Goal: Task Accomplishment & Management: Complete application form

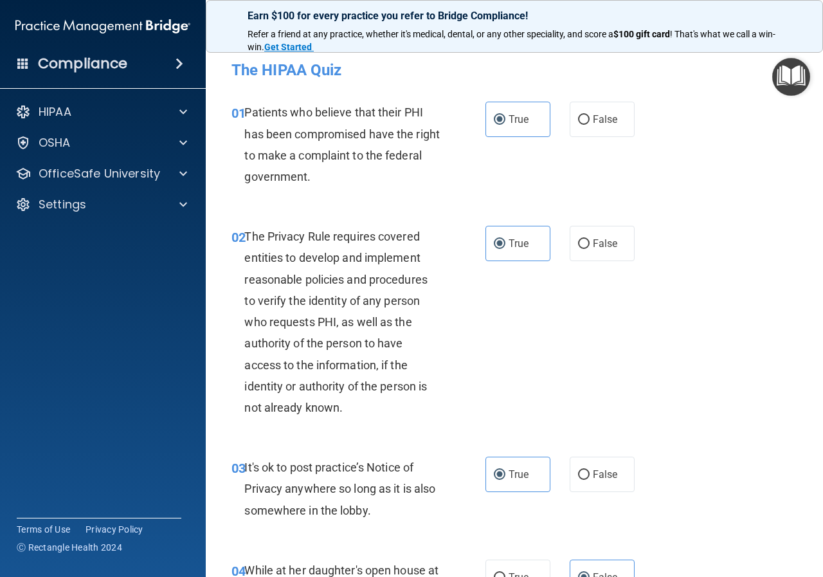
scroll to position [2895, 0]
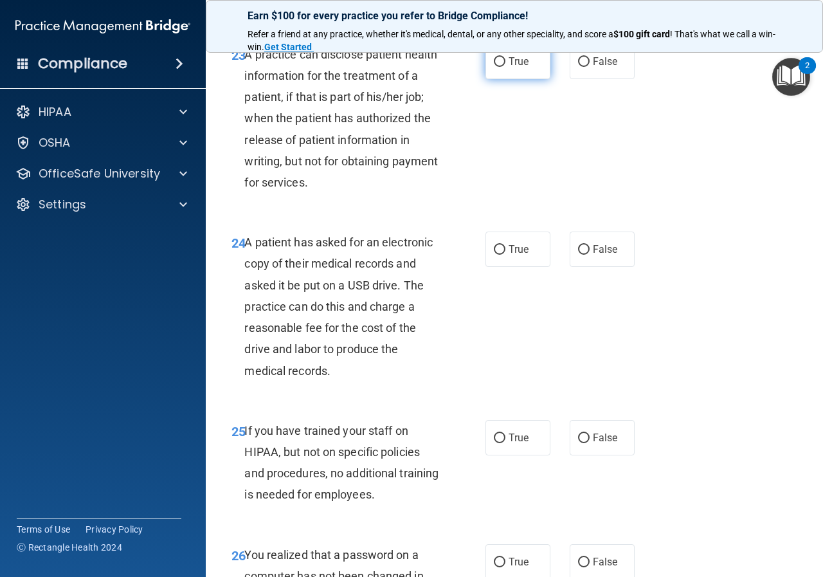
click at [544, 79] on label "True" at bounding box center [518, 61] width 65 height 35
click at [506, 67] on input "True" at bounding box center [500, 62] width 12 height 10
radio input "true"
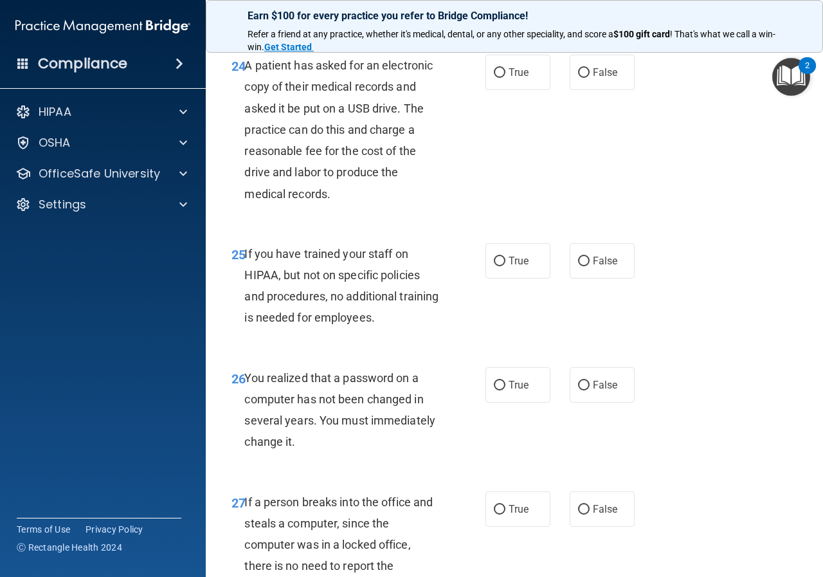
scroll to position [3088, 0]
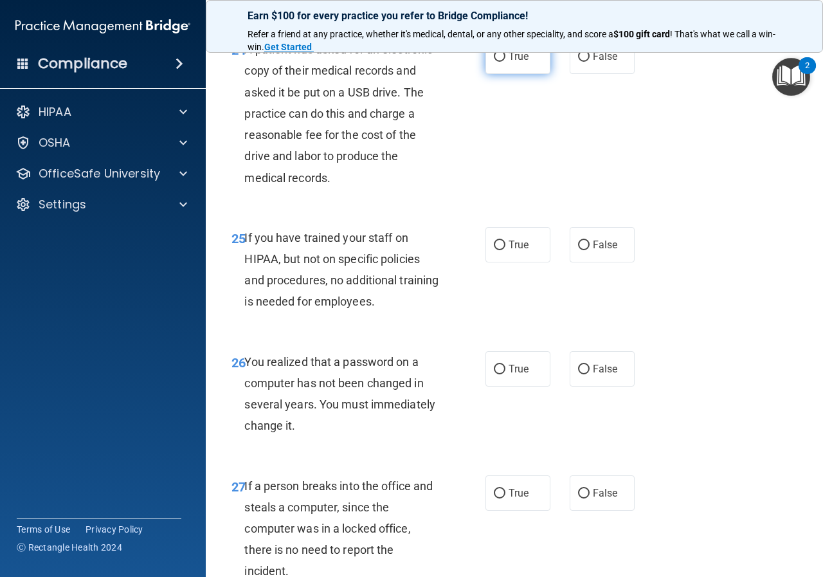
click at [511, 62] on span "True" at bounding box center [519, 56] width 20 height 12
click at [506, 62] on input "True" at bounding box center [500, 57] width 12 height 10
radio input "true"
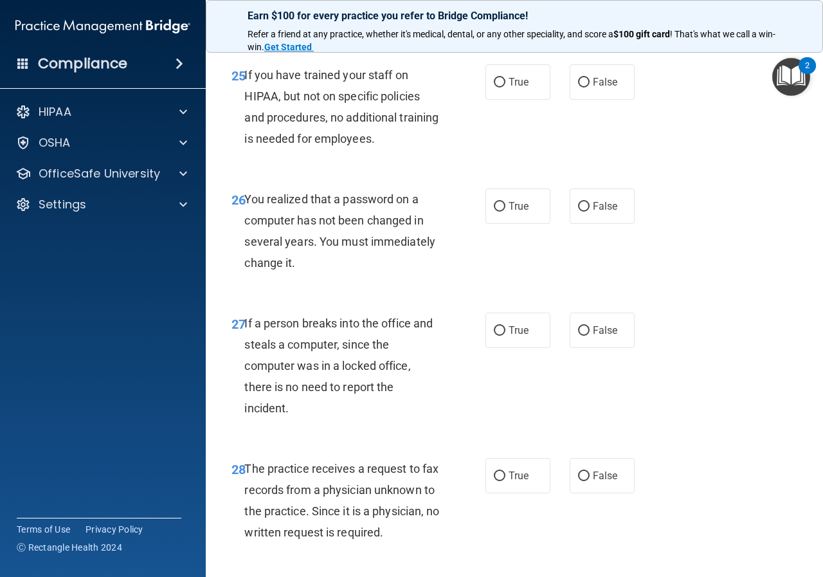
scroll to position [3281, 0]
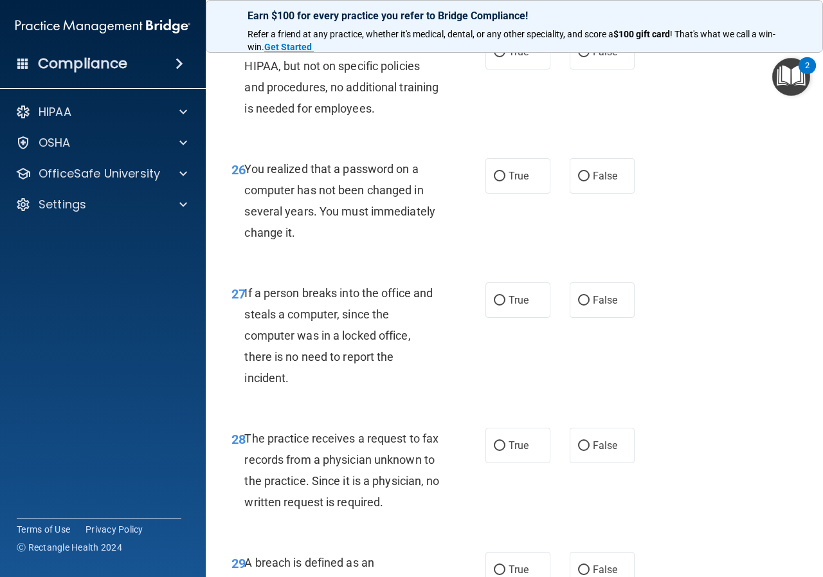
click at [560, 69] on div "True False" at bounding box center [564, 51] width 156 height 35
click at [578, 57] on input "False" at bounding box center [584, 53] width 12 height 10
radio input "true"
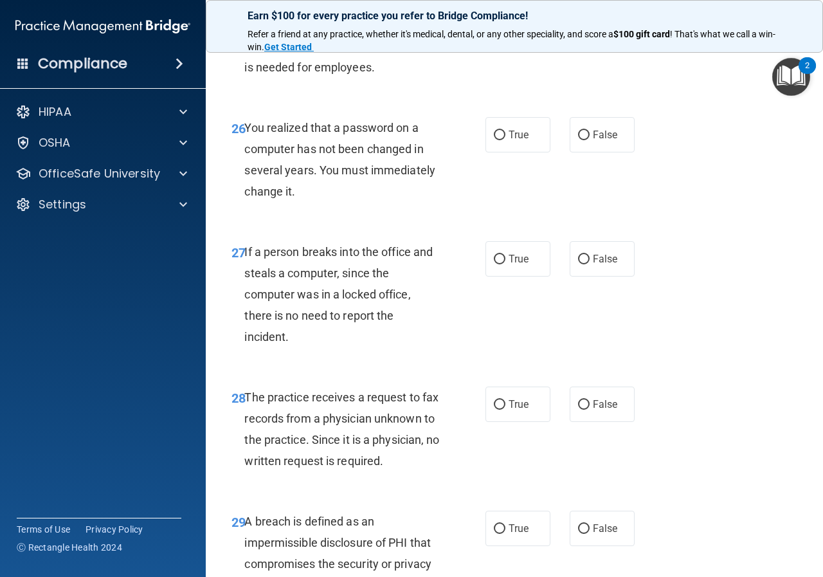
scroll to position [3345, 0]
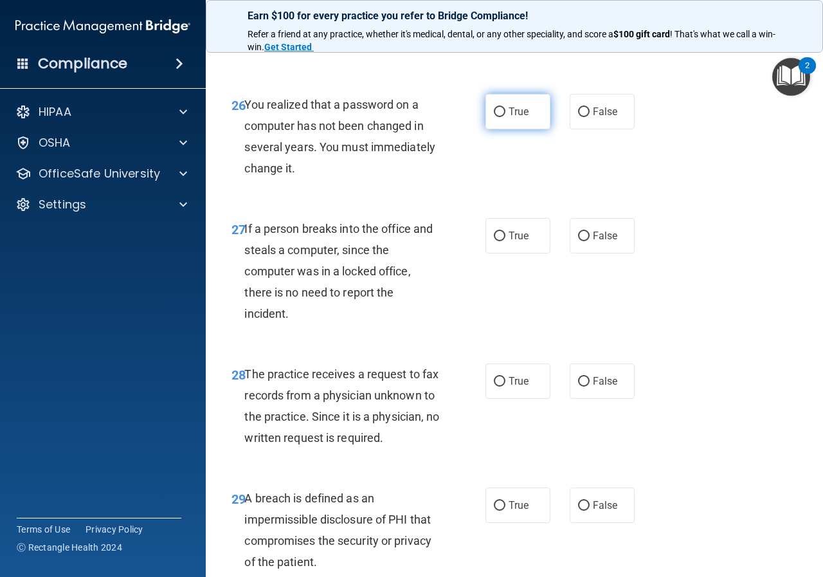
click at [501, 129] on label "True" at bounding box center [518, 111] width 65 height 35
click at [501, 117] on input "True" at bounding box center [500, 112] width 12 height 10
radio input "true"
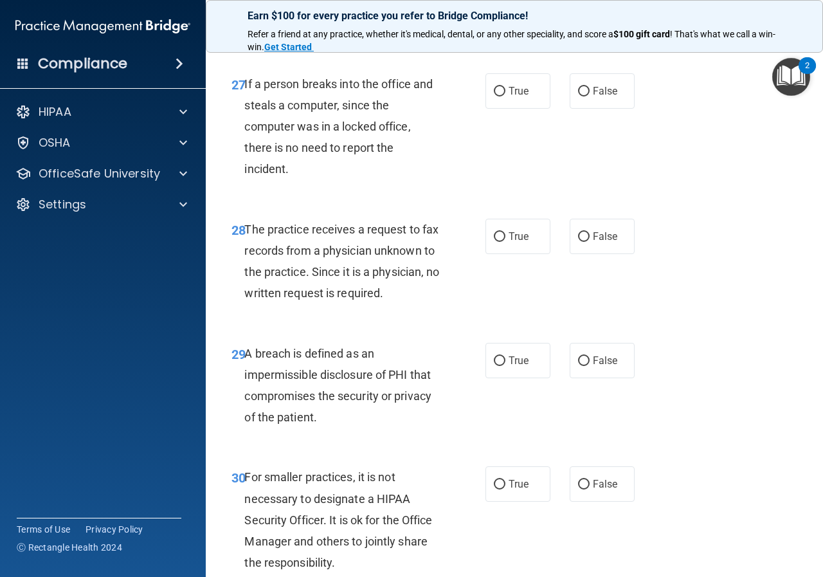
scroll to position [3538, 0]
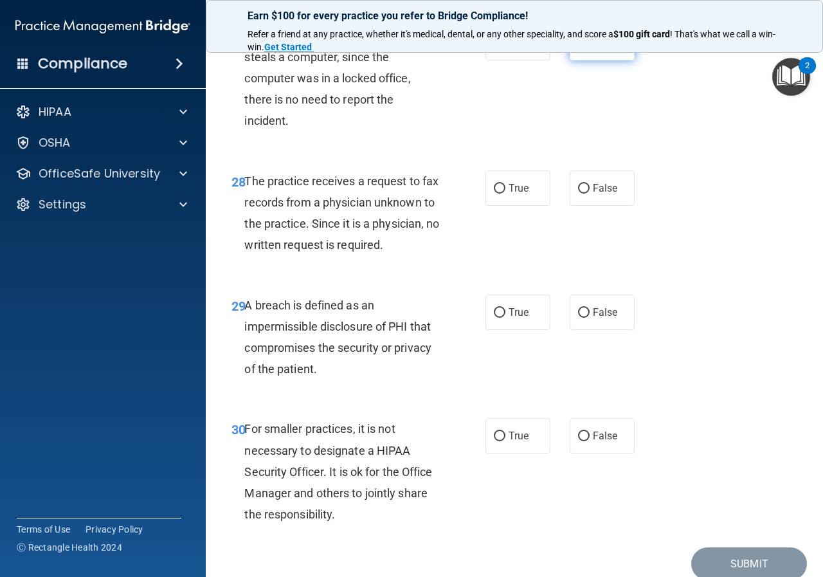
click at [605, 60] on label "False" at bounding box center [602, 42] width 65 height 35
click at [590, 48] on input "False" at bounding box center [584, 44] width 12 height 10
radio input "true"
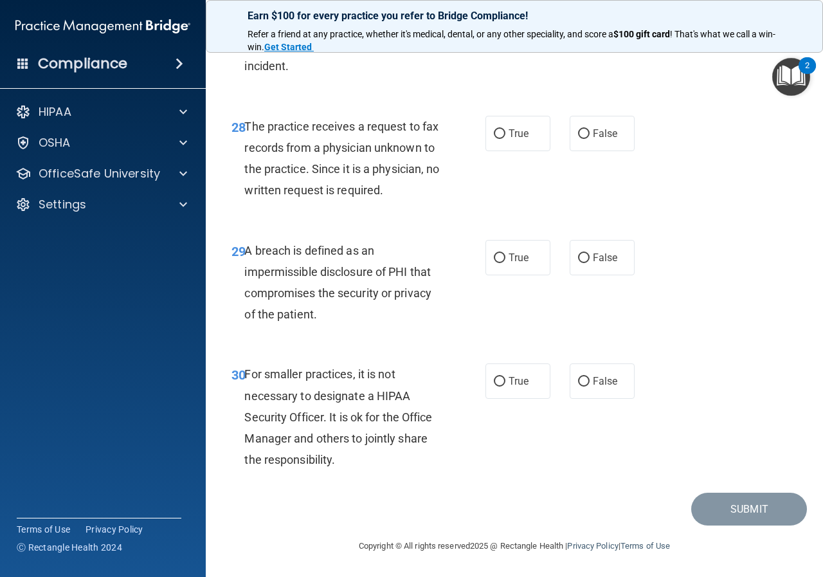
scroll to position [3657, 0]
click at [582, 118] on label "False" at bounding box center [602, 133] width 65 height 35
click at [582, 129] on input "False" at bounding box center [584, 134] width 12 height 10
radio input "true"
click at [495, 253] on input "True" at bounding box center [500, 258] width 12 height 10
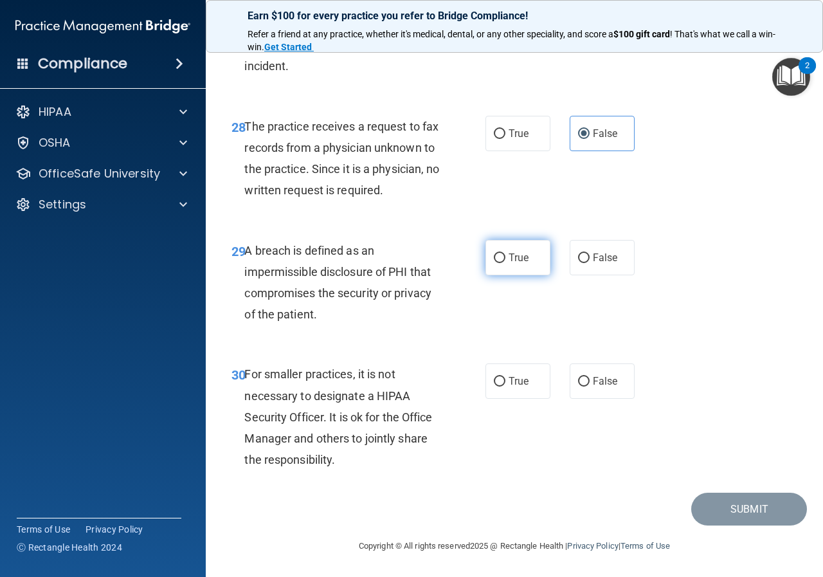
radio input "true"
click at [581, 391] on label "False" at bounding box center [602, 380] width 65 height 35
click at [581, 387] on input "False" at bounding box center [584, 382] width 12 height 10
radio input "true"
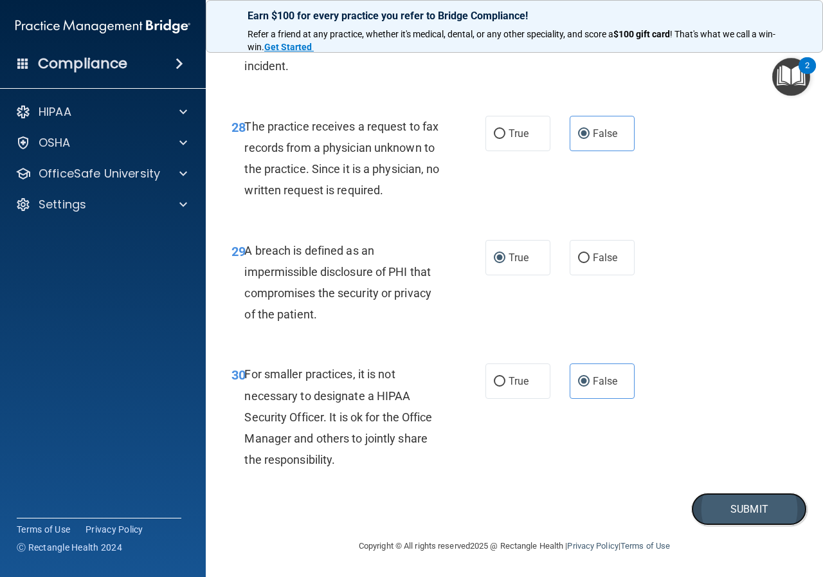
click at [735, 506] on button "Submit" at bounding box center [749, 509] width 116 height 33
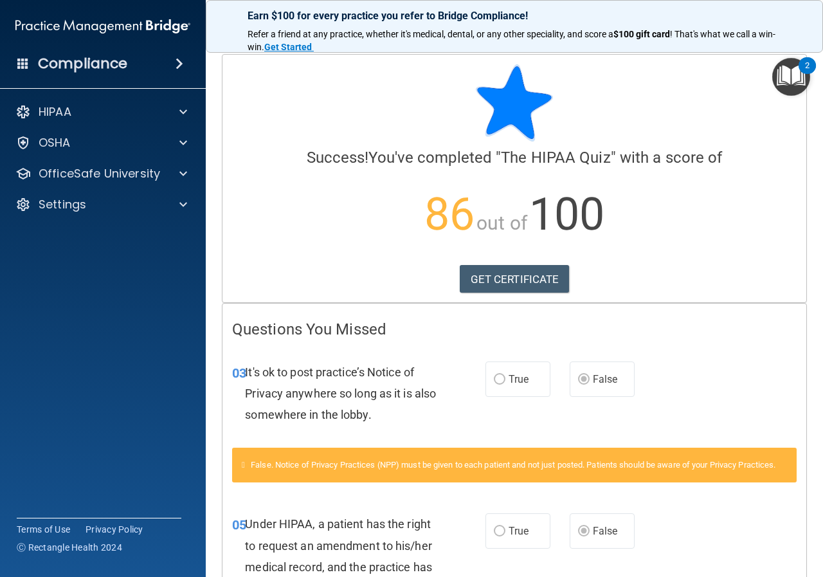
click at [176, 62] on span at bounding box center [180, 63] width 8 height 15
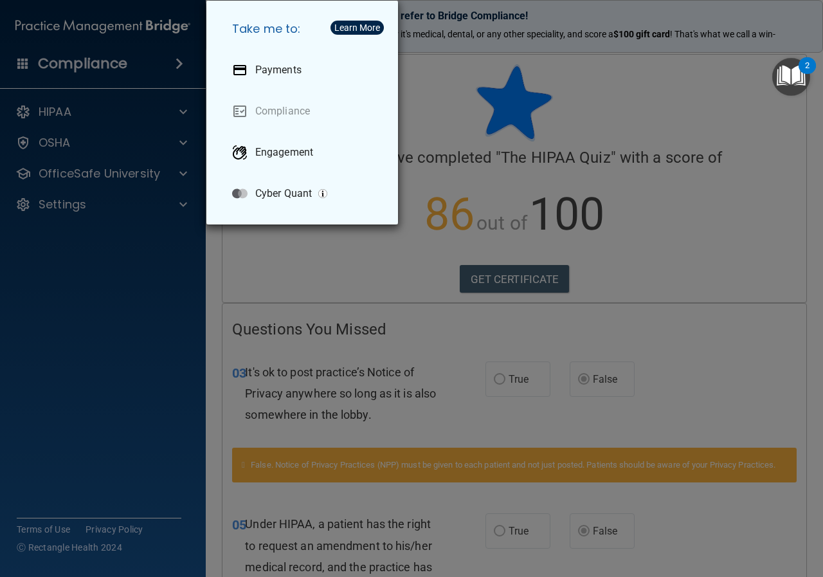
click at [102, 316] on div "Take me to: Payments Compliance Engagement Cyber Quant" at bounding box center [411, 288] width 823 height 577
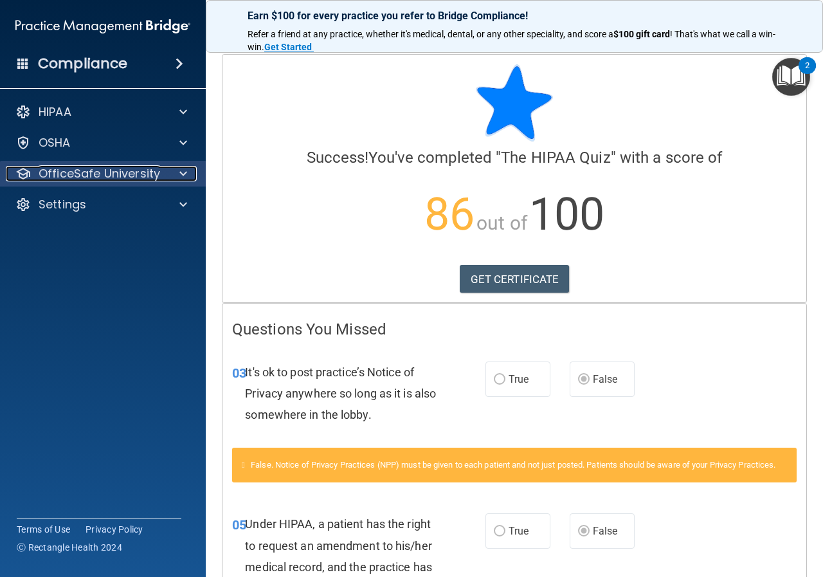
click at [75, 180] on p "OfficeSafe University" at bounding box center [100, 173] width 122 height 15
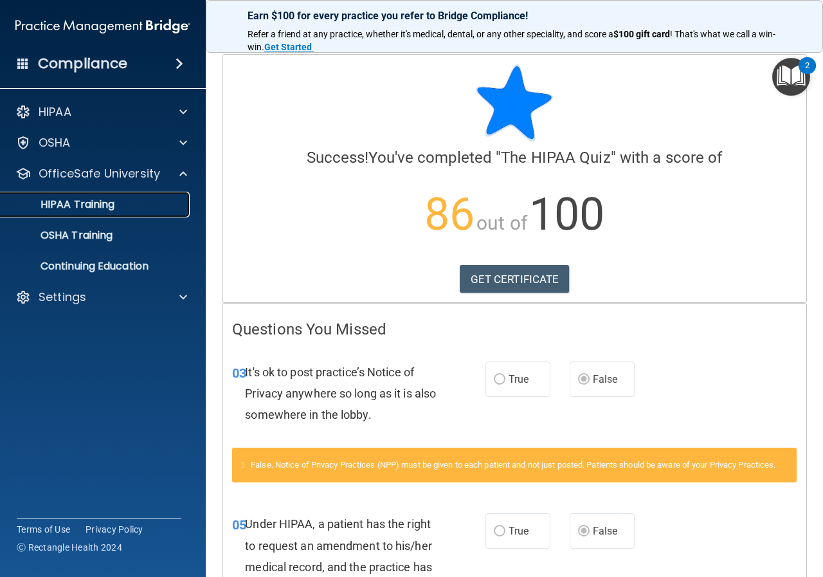
click at [82, 213] on link "HIPAA Training" at bounding box center [88, 205] width 203 height 26
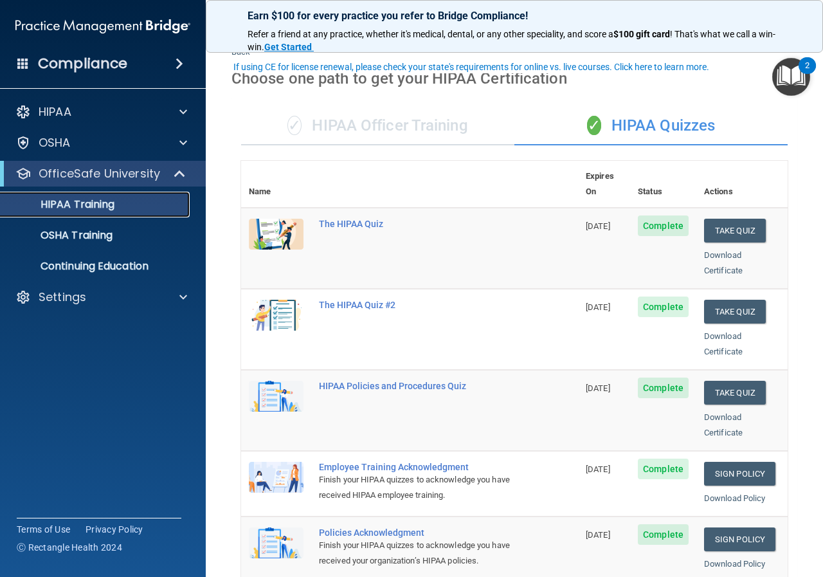
scroll to position [64, 0]
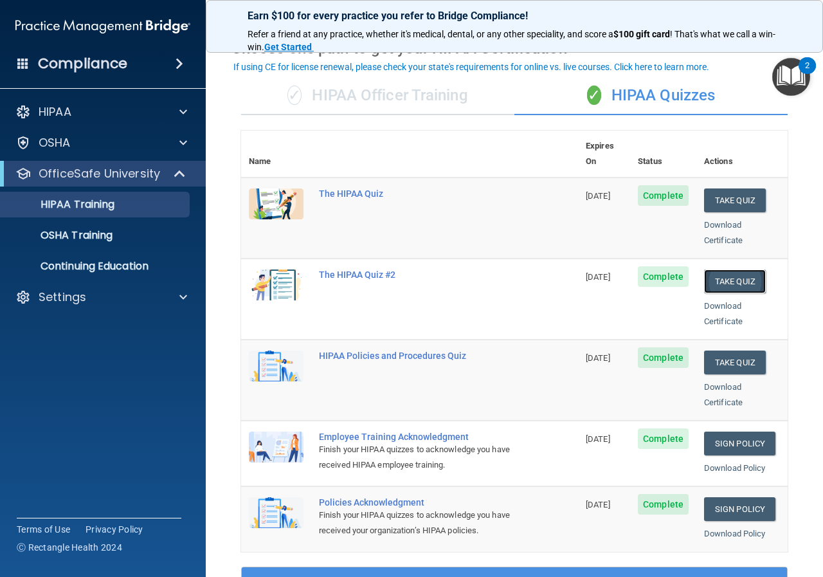
click at [738, 270] on button "Take Quiz" at bounding box center [735, 282] width 62 height 24
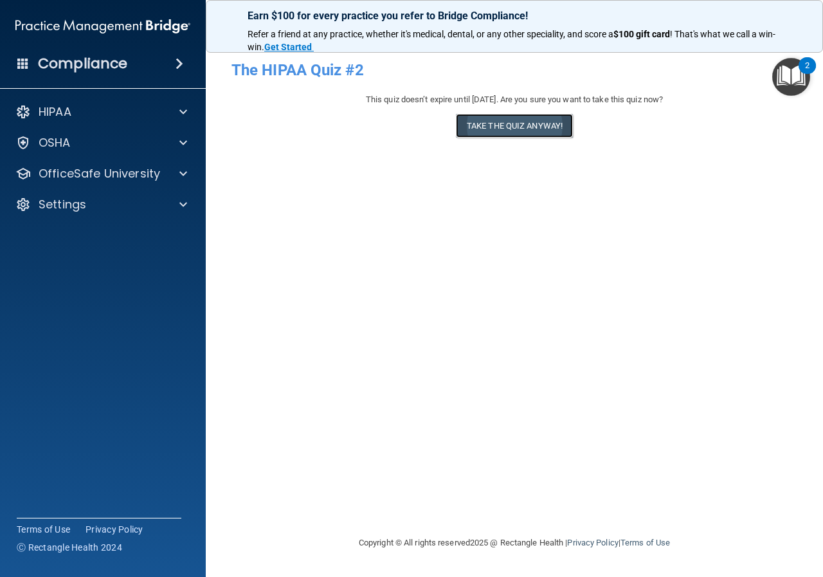
click at [508, 134] on button "Take the quiz anyway!" at bounding box center [514, 126] width 117 height 24
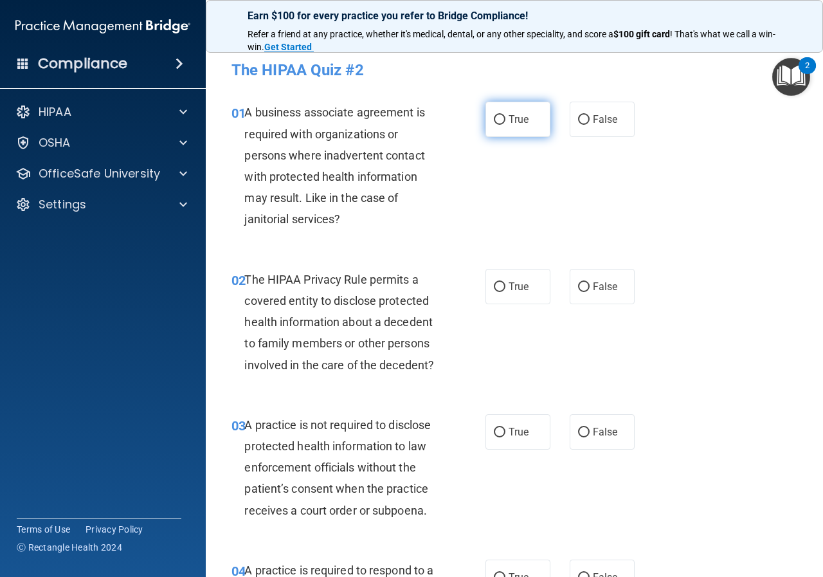
click at [501, 126] on label "True" at bounding box center [518, 119] width 65 height 35
click at [501, 125] on input "True" at bounding box center [500, 120] width 12 height 10
radio input "true"
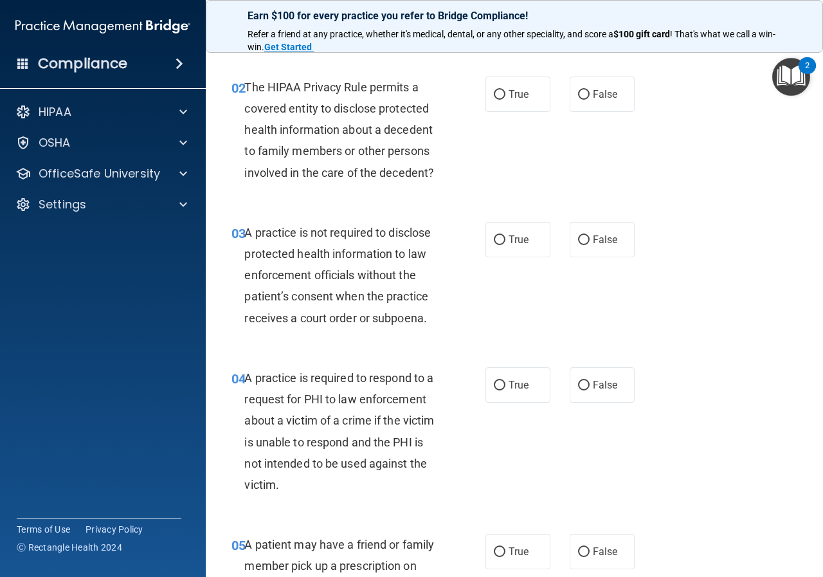
scroll to position [193, 0]
click at [517, 98] on span "True" at bounding box center [519, 93] width 20 height 12
click at [506, 98] on input "True" at bounding box center [500, 94] width 12 height 10
radio input "true"
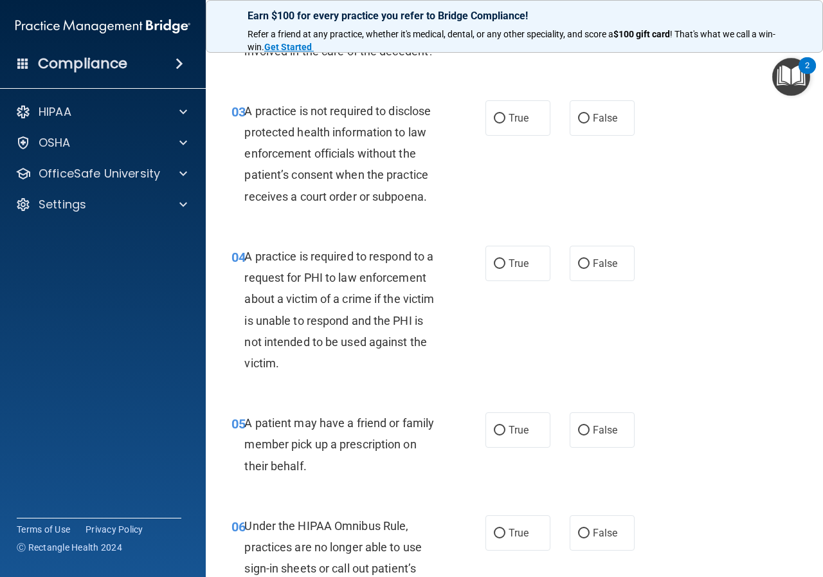
scroll to position [322, 0]
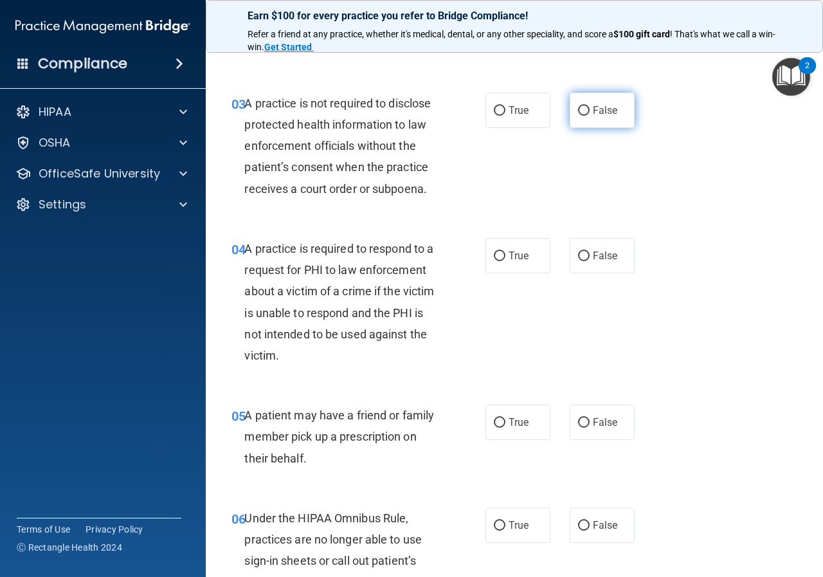
click at [597, 107] on span "False" at bounding box center [605, 110] width 25 height 12
click at [590, 107] on input "False" at bounding box center [584, 111] width 12 height 10
radio input "true"
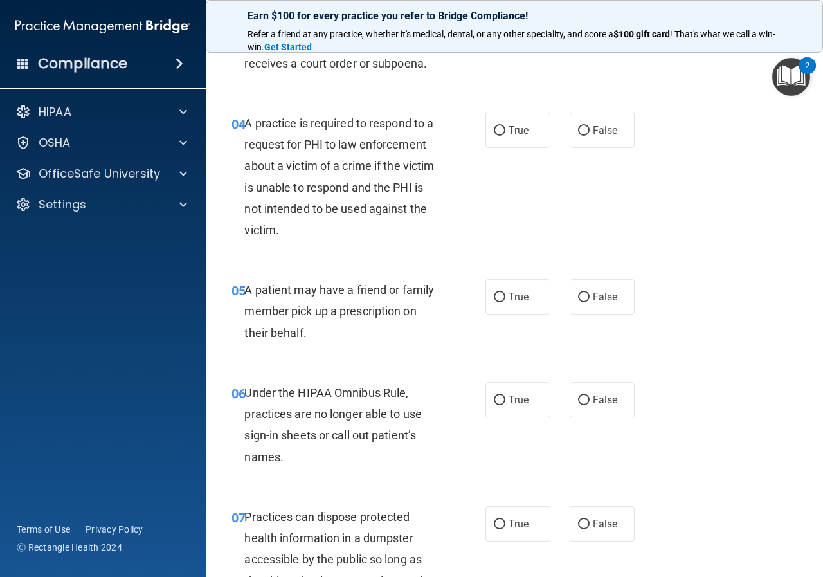
scroll to position [450, 0]
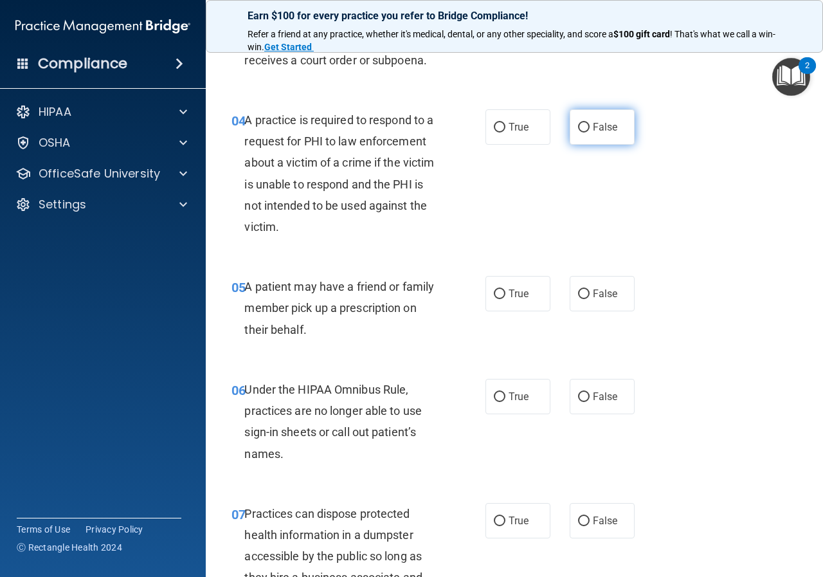
click at [585, 129] on label "False" at bounding box center [602, 126] width 65 height 35
click at [585, 129] on input "False" at bounding box center [584, 128] width 12 height 10
radio input "true"
click at [494, 125] on input "True" at bounding box center [500, 128] width 12 height 10
radio input "true"
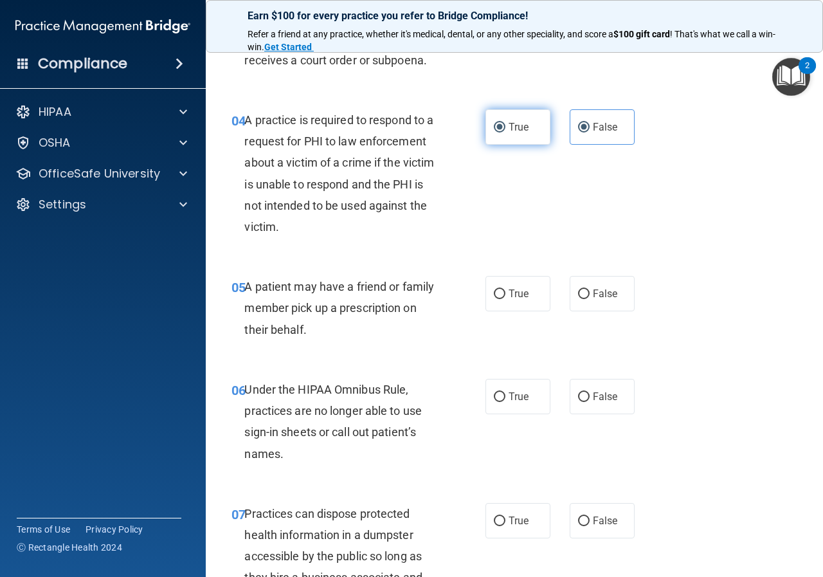
radio input "false"
click at [495, 116] on label "True" at bounding box center [518, 126] width 65 height 35
click at [495, 123] on input "True" at bounding box center [500, 128] width 12 height 10
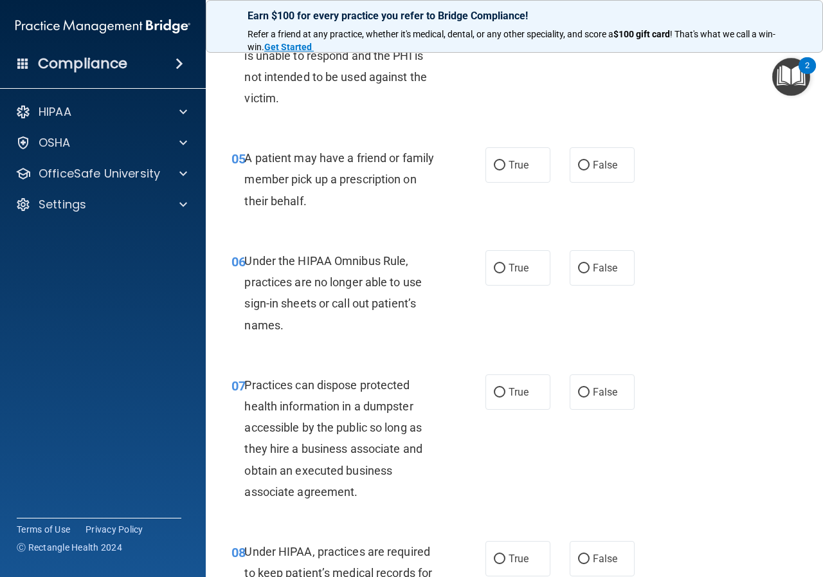
scroll to position [643, 0]
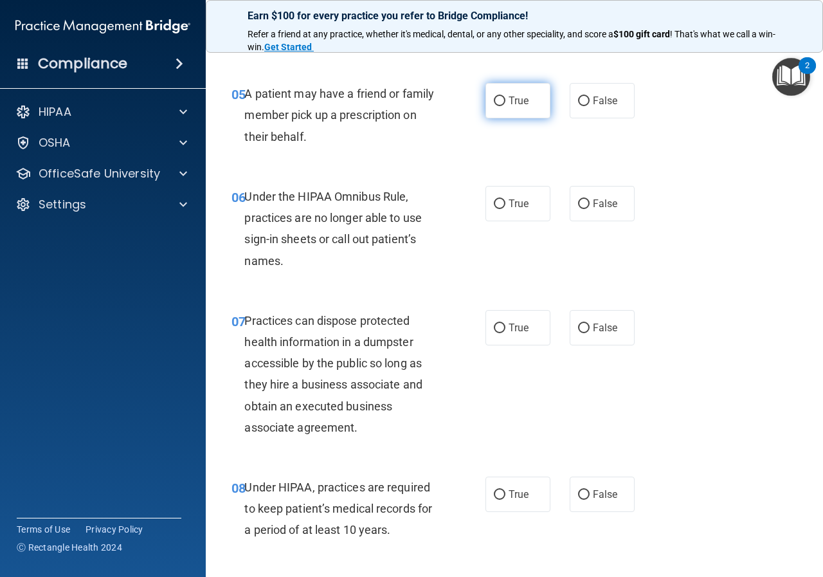
click at [504, 100] on label "True" at bounding box center [518, 100] width 65 height 35
click at [504, 100] on input "True" at bounding box center [500, 101] width 12 height 10
radio input "true"
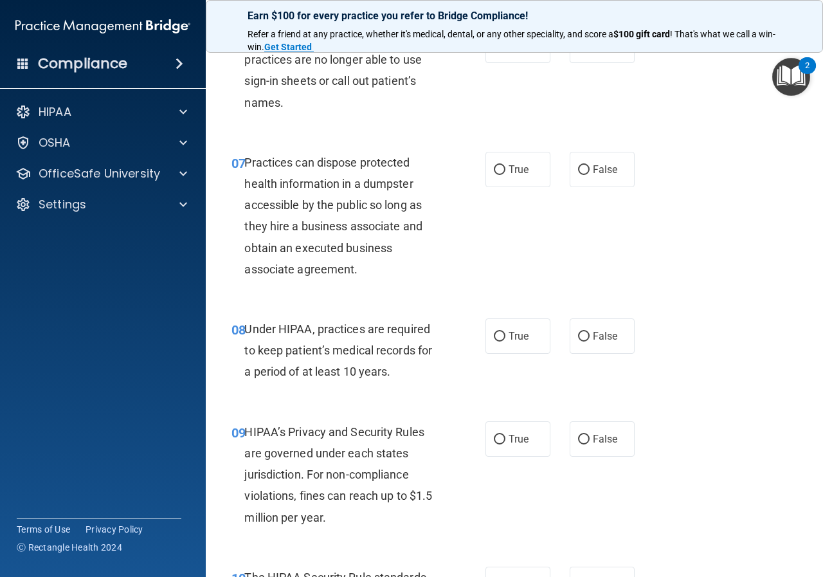
scroll to position [772, 0]
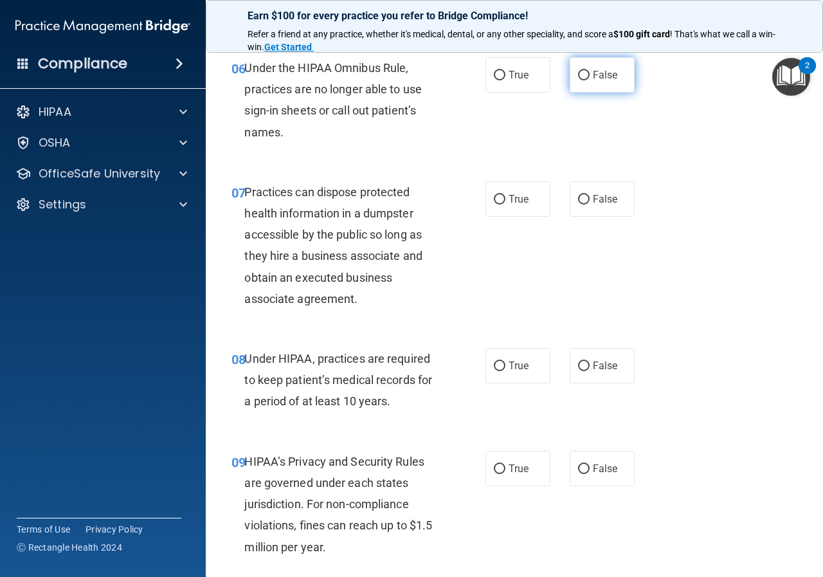
click at [593, 79] on span "False" at bounding box center [605, 75] width 25 height 12
click at [590, 79] on input "False" at bounding box center [584, 76] width 12 height 10
radio input "true"
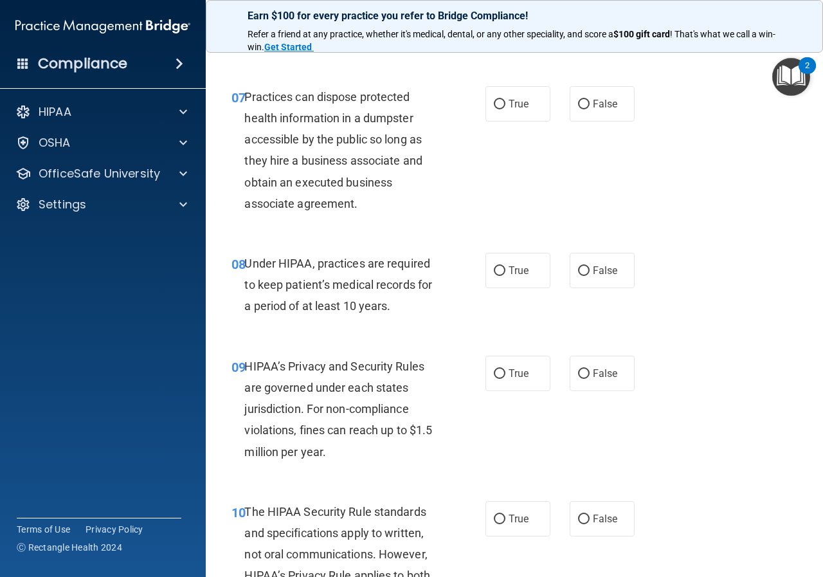
scroll to position [836, 0]
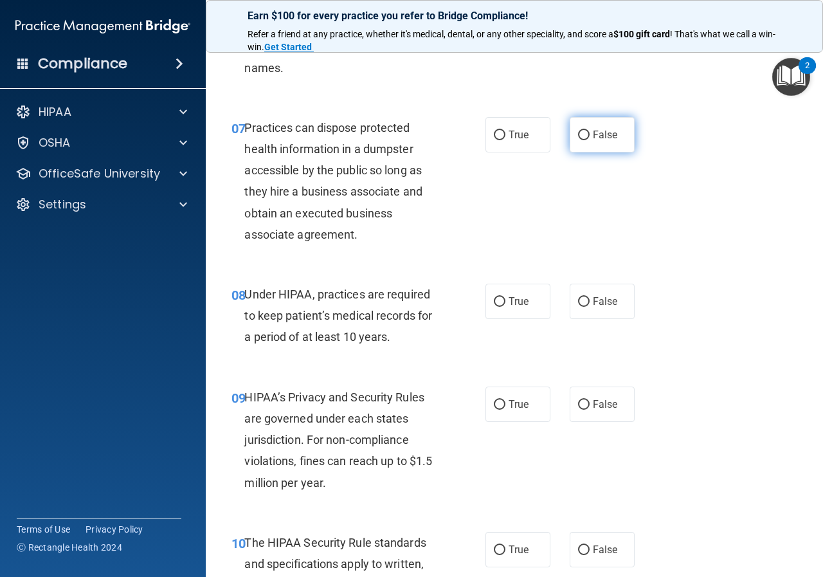
click at [593, 137] on span "False" at bounding box center [605, 135] width 25 height 12
click at [588, 137] on input "False" at bounding box center [584, 136] width 12 height 10
radio input "true"
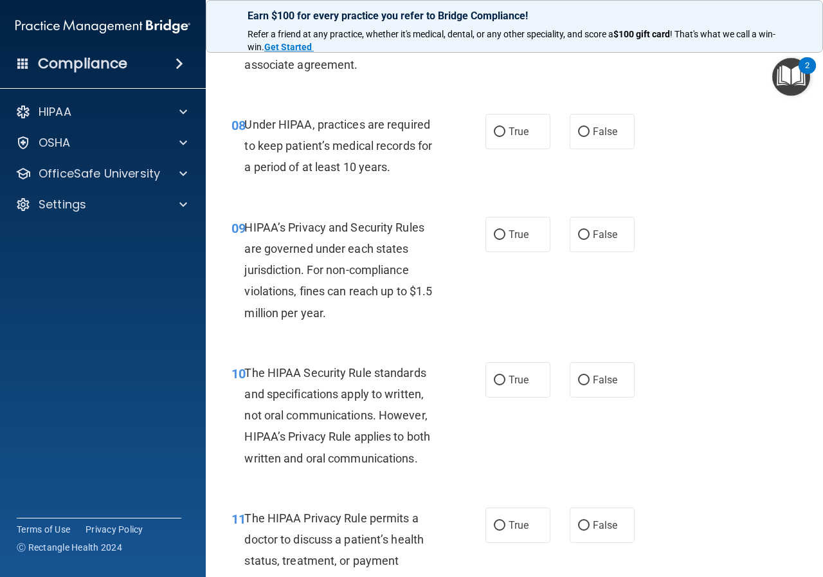
scroll to position [1029, 0]
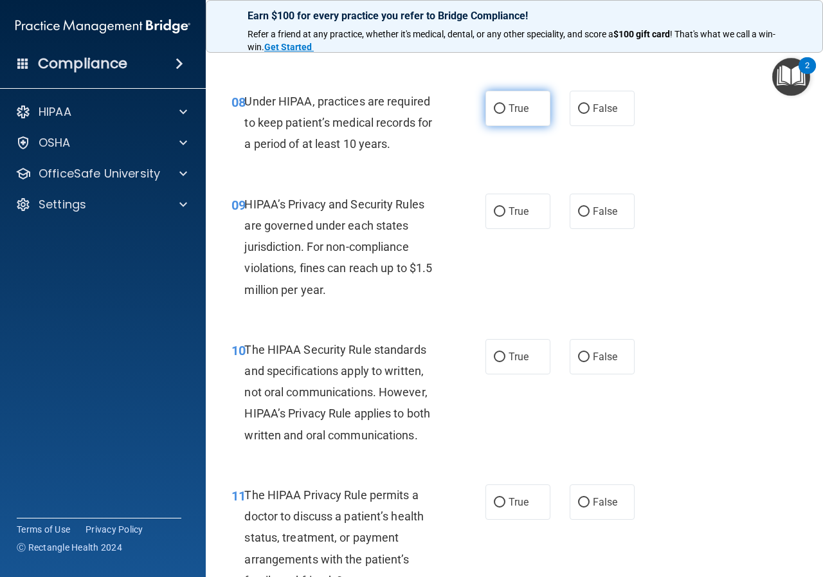
click at [502, 125] on label "True" at bounding box center [518, 108] width 65 height 35
click at [502, 114] on input "True" at bounding box center [500, 109] width 12 height 10
radio input "true"
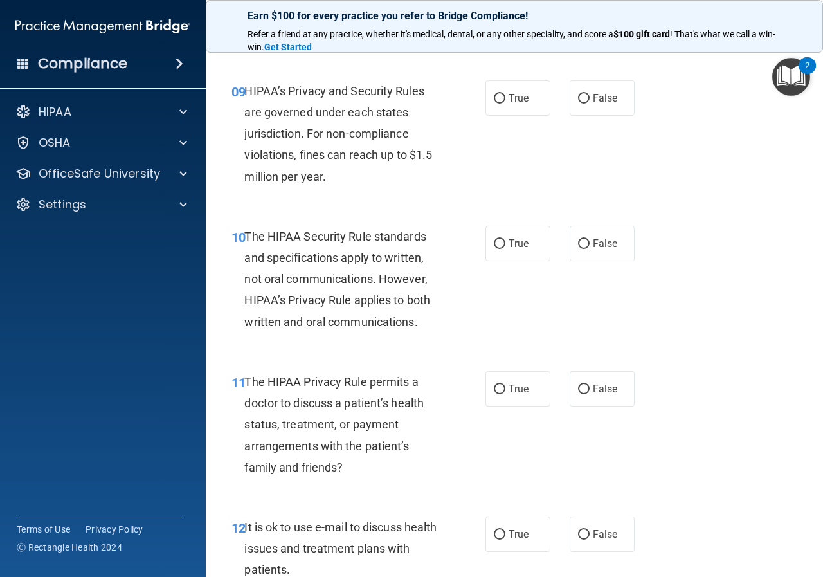
scroll to position [1158, 0]
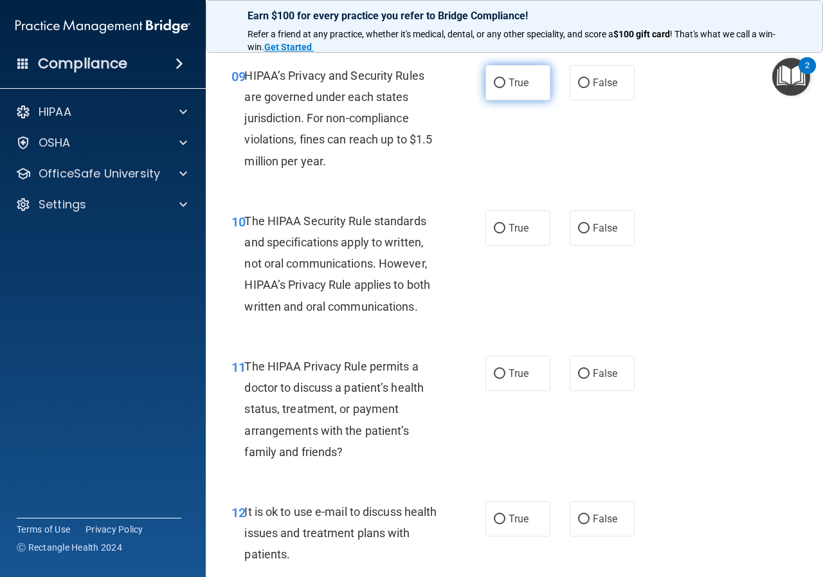
click at [491, 91] on label "True" at bounding box center [518, 82] width 65 height 35
click at [494, 88] on input "True" at bounding box center [500, 83] width 12 height 10
radio input "true"
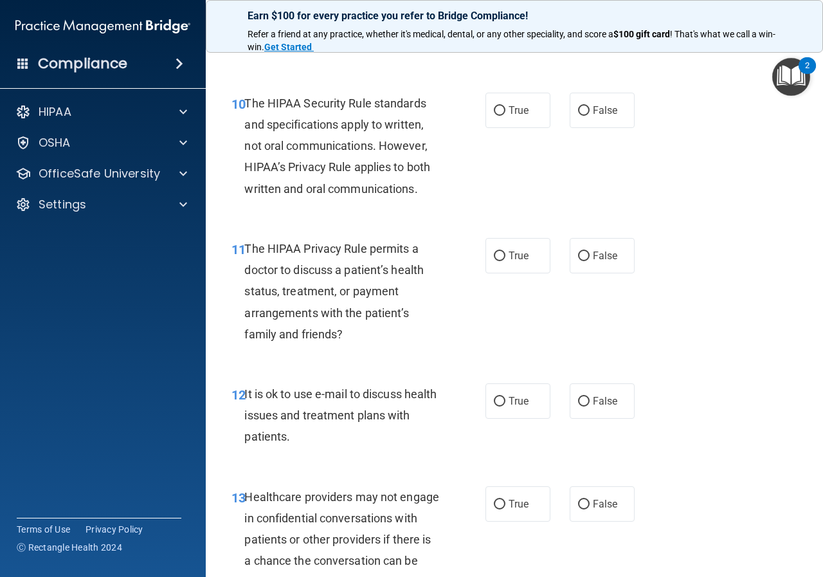
scroll to position [1287, 0]
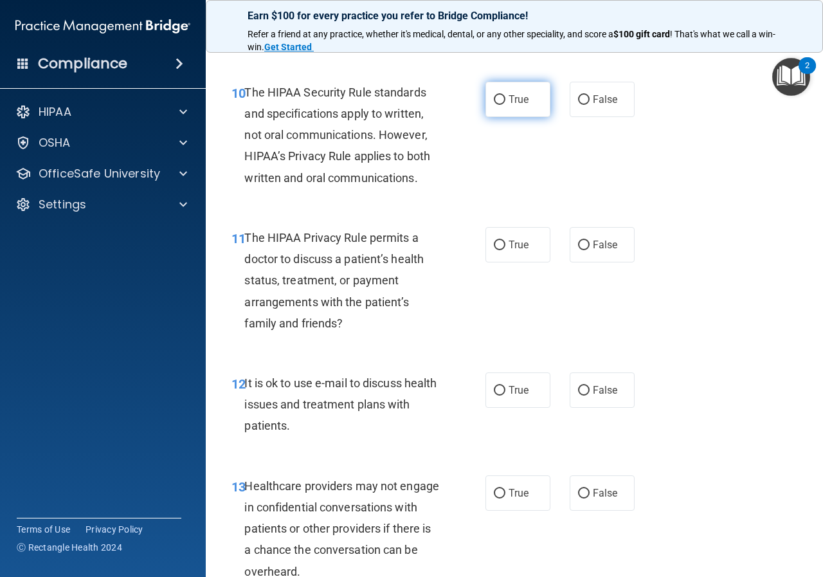
click at [494, 98] on input "True" at bounding box center [500, 100] width 12 height 10
radio input "true"
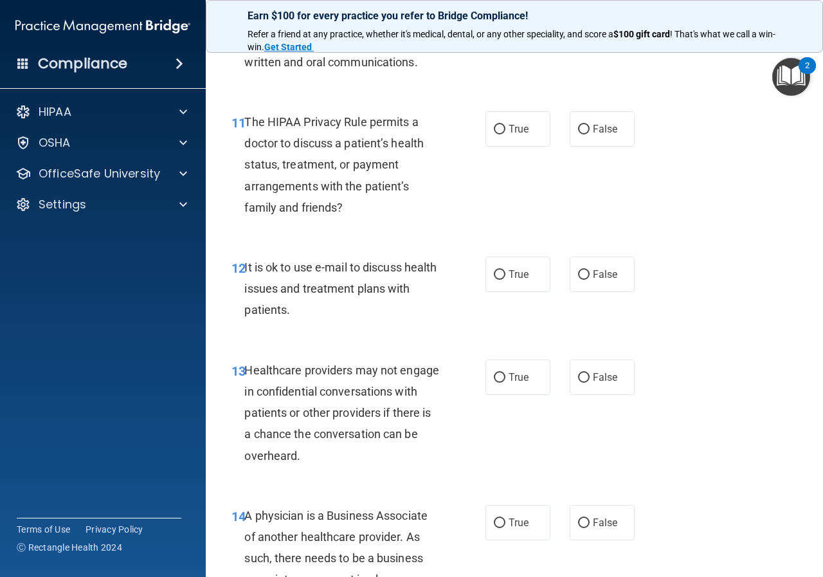
scroll to position [1415, 0]
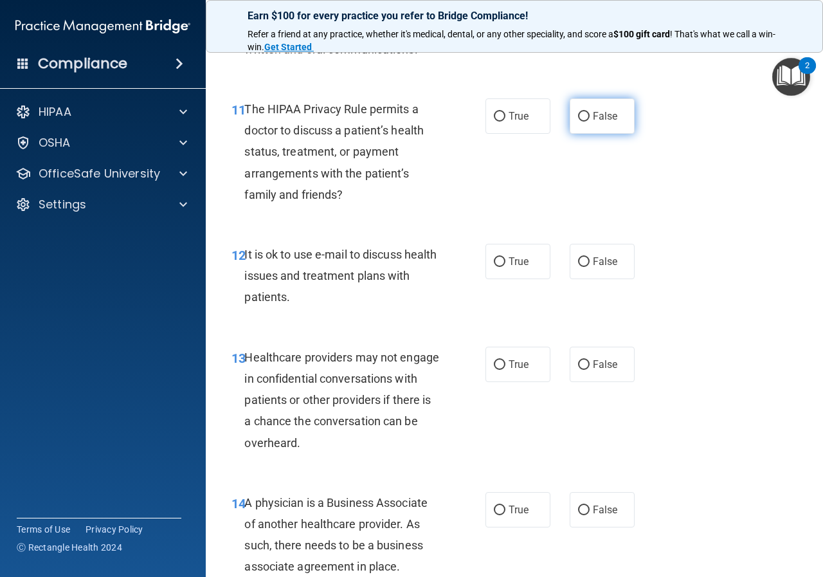
click at [612, 113] on label "False" at bounding box center [602, 115] width 65 height 35
click at [590, 113] on input "False" at bounding box center [584, 117] width 12 height 10
radio input "true"
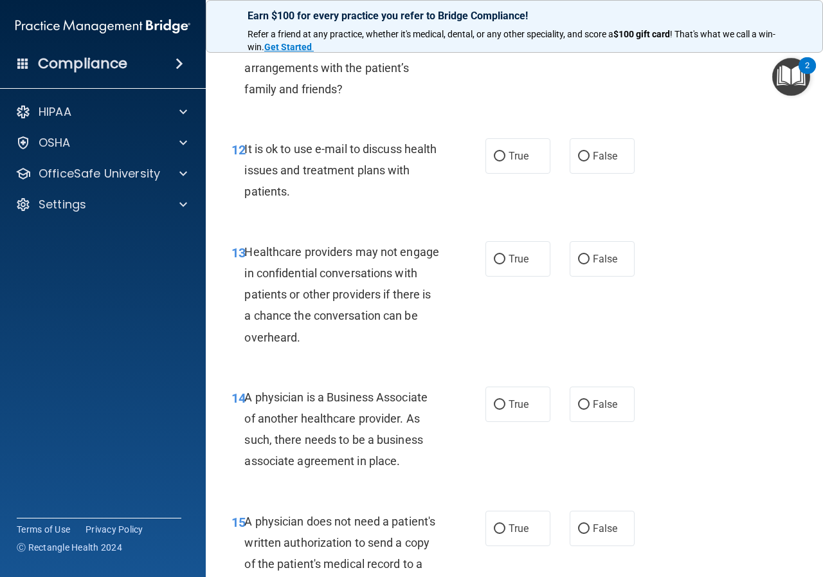
scroll to position [1544, 0]
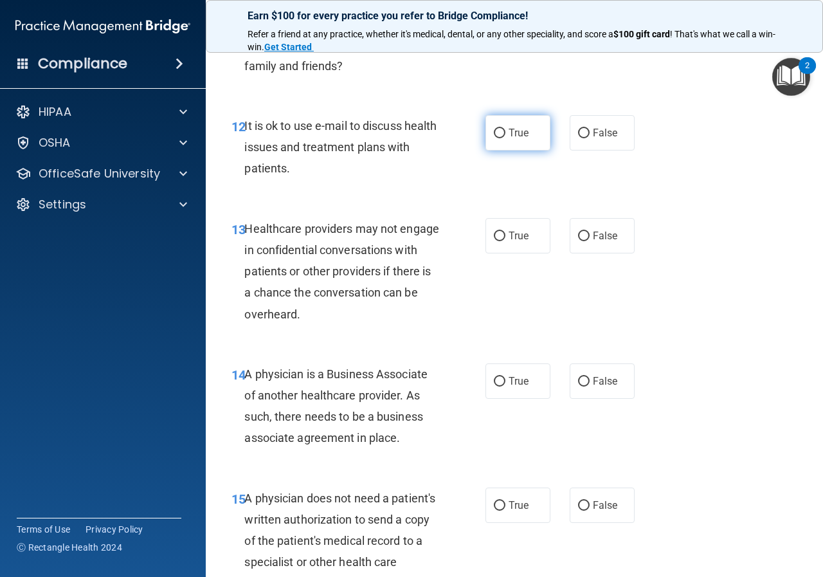
click at [493, 143] on label "True" at bounding box center [518, 132] width 65 height 35
click at [494, 138] on input "True" at bounding box center [500, 134] width 12 height 10
radio input "true"
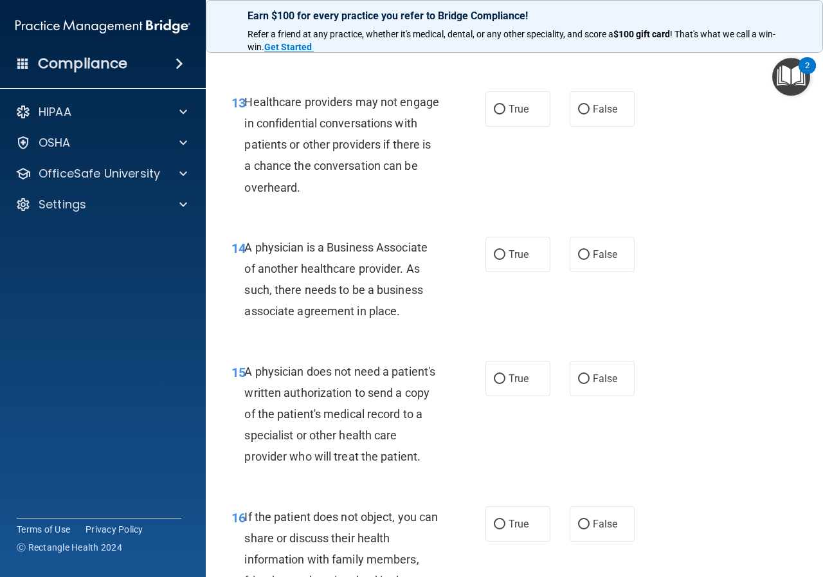
scroll to position [1672, 0]
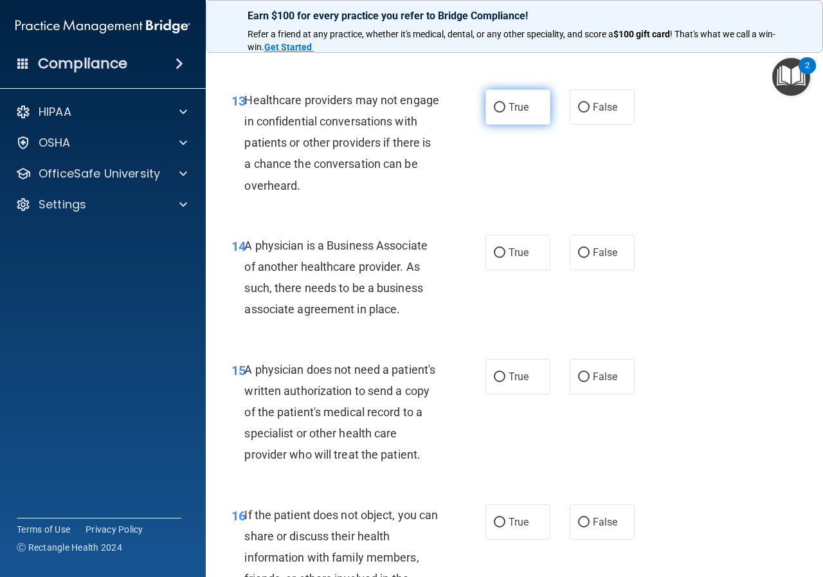
click at [508, 116] on label "True" at bounding box center [518, 106] width 65 height 35
click at [506, 113] on input "True" at bounding box center [500, 108] width 12 height 10
radio input "true"
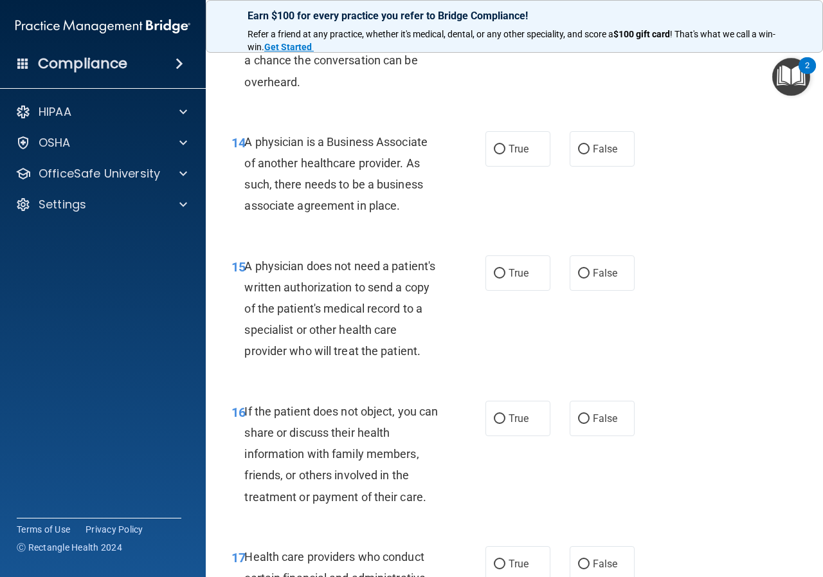
scroll to position [1801, 0]
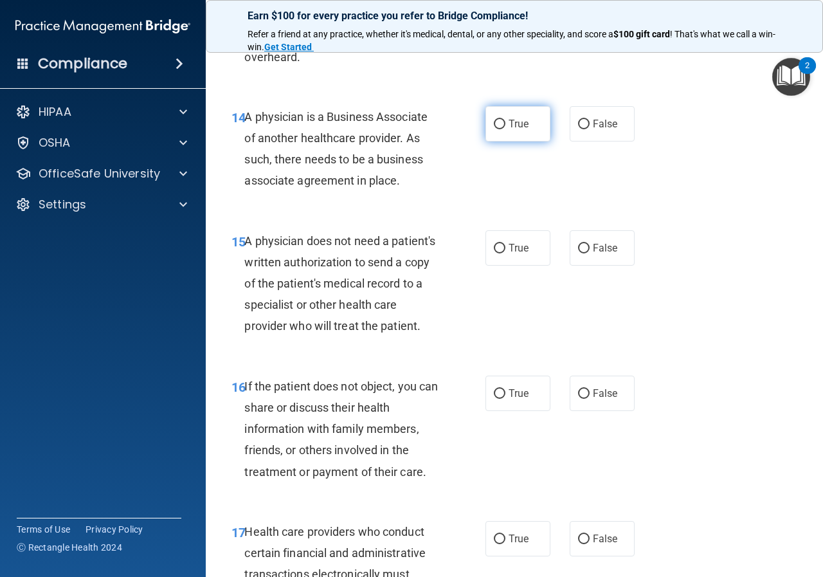
click at [488, 136] on label "True" at bounding box center [518, 123] width 65 height 35
click at [494, 129] on input "True" at bounding box center [500, 125] width 12 height 10
radio input "true"
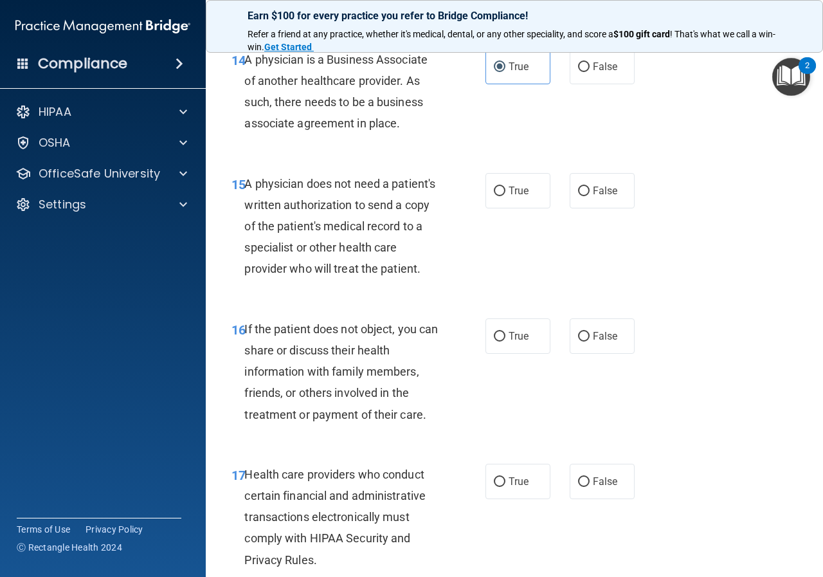
scroll to position [1930, 0]
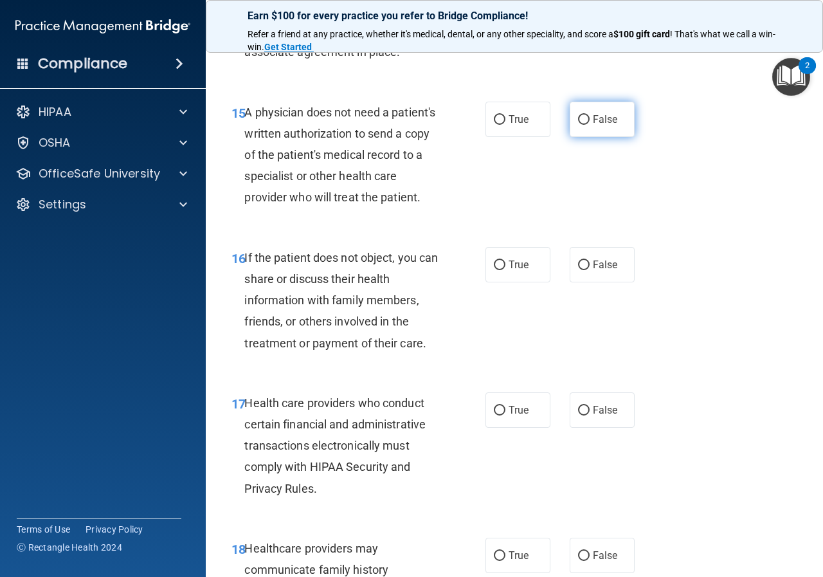
click at [570, 135] on label "False" at bounding box center [602, 119] width 65 height 35
click at [578, 125] on input "False" at bounding box center [584, 120] width 12 height 10
radio input "true"
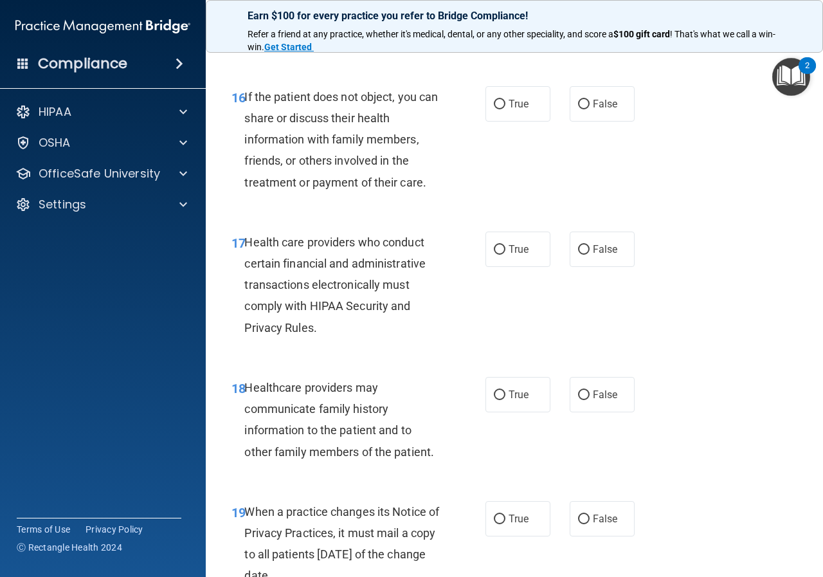
scroll to position [2123, 0]
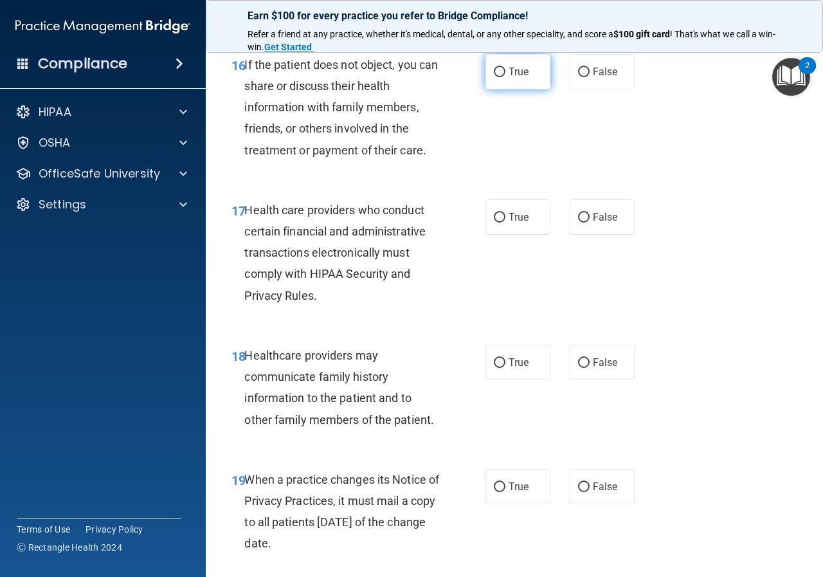
click at [512, 78] on span "True" at bounding box center [519, 72] width 20 height 12
click at [506, 77] on input "True" at bounding box center [500, 73] width 12 height 10
radio input "true"
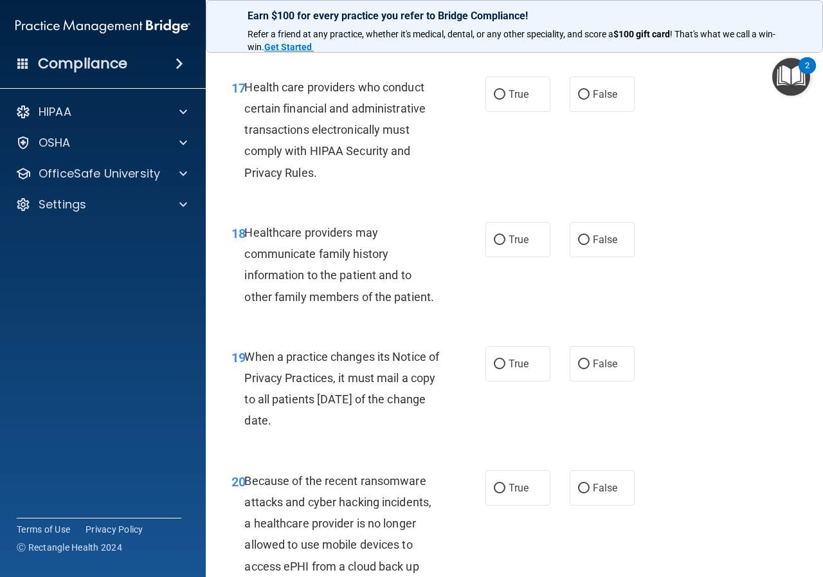
scroll to position [2251, 0]
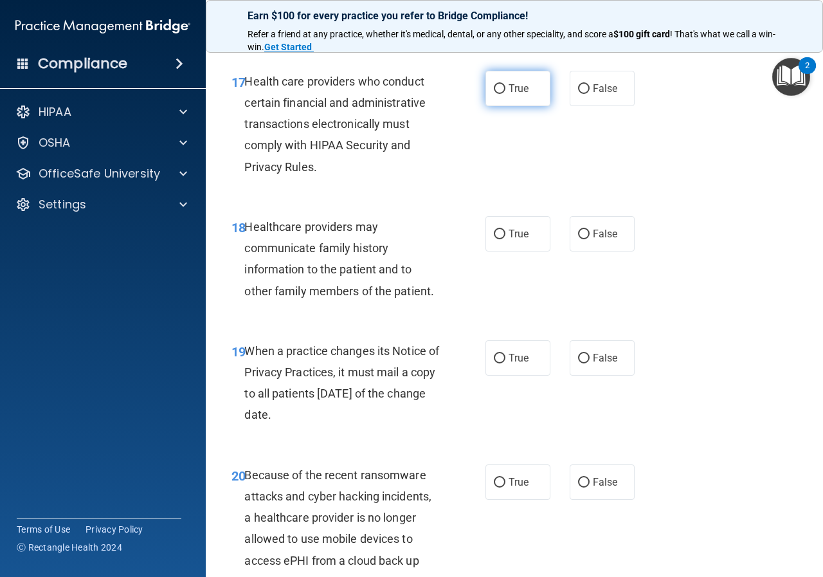
click at [515, 95] on span "True" at bounding box center [519, 88] width 20 height 12
click at [506, 94] on input "True" at bounding box center [500, 89] width 12 height 10
radio input "true"
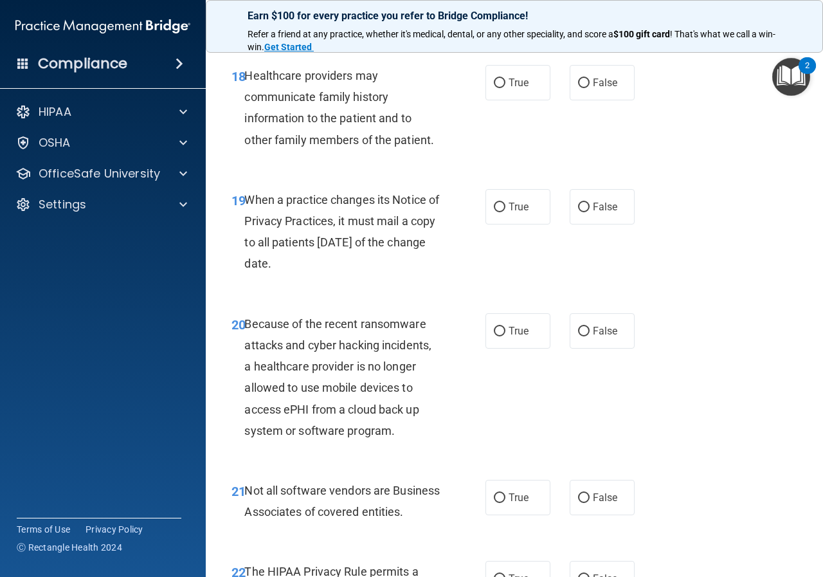
scroll to position [2380, 0]
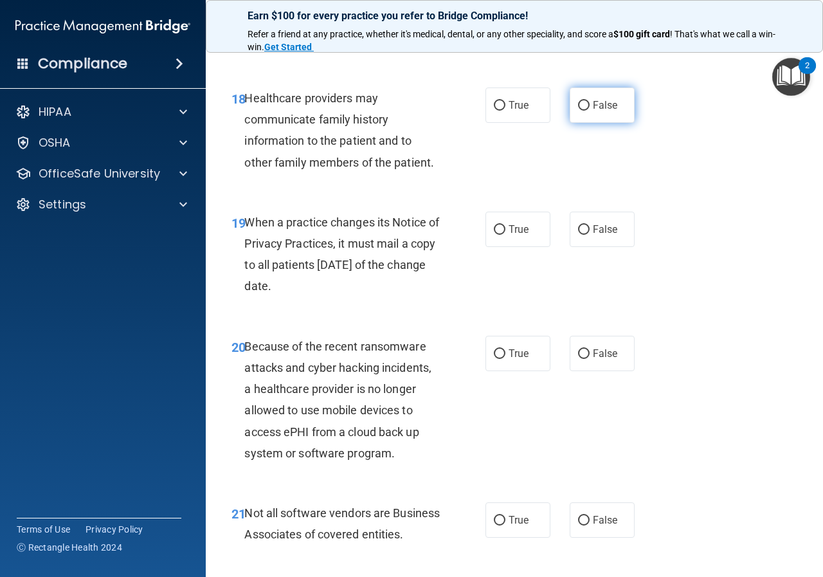
click at [593, 111] on span "False" at bounding box center [605, 105] width 25 height 12
click at [590, 111] on input "False" at bounding box center [584, 106] width 12 height 10
radio input "true"
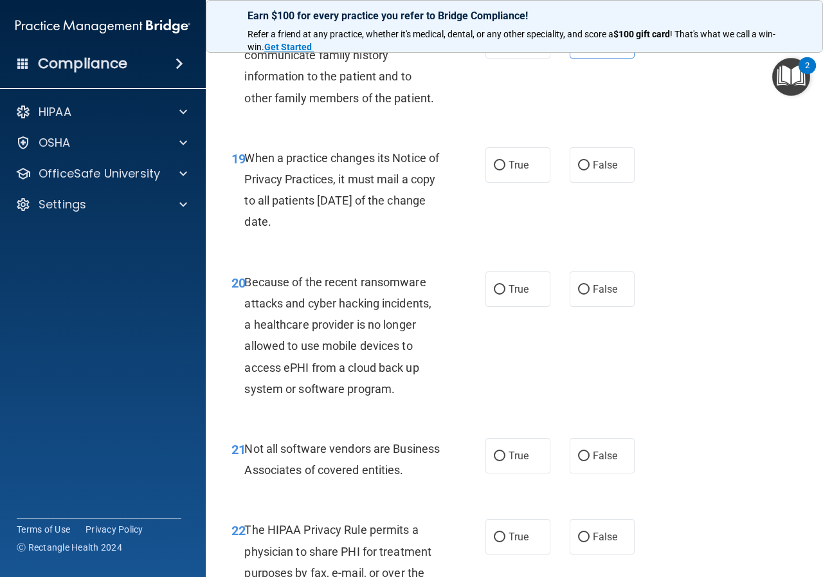
scroll to position [2509, 0]
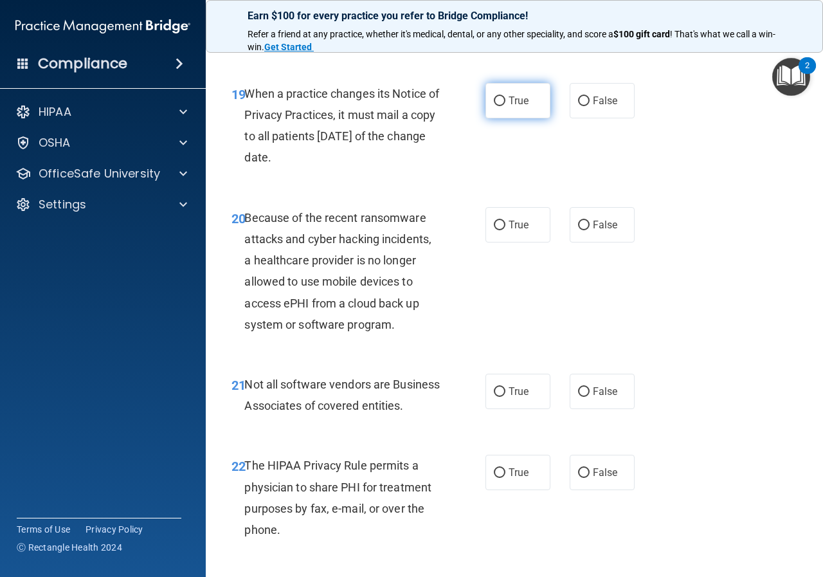
click at [502, 118] on label "True" at bounding box center [518, 100] width 65 height 35
click at [502, 106] on input "True" at bounding box center [500, 101] width 12 height 10
radio input "true"
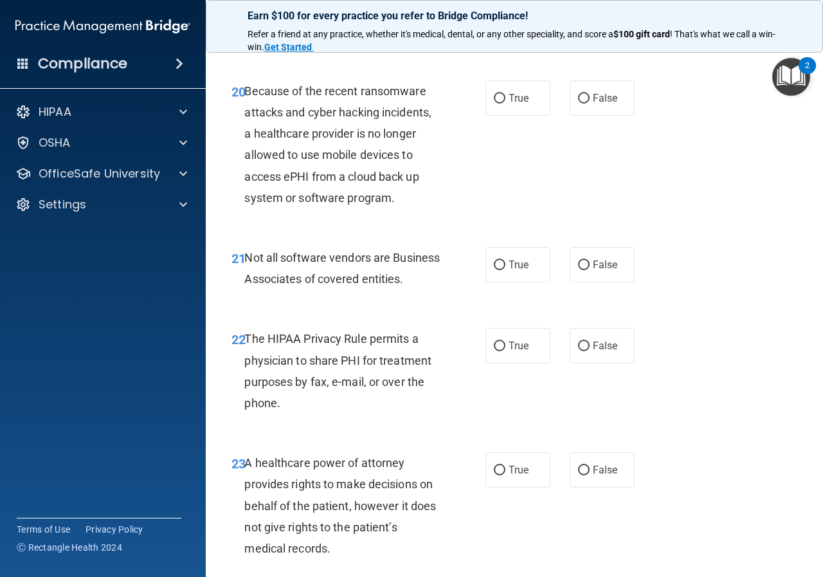
scroll to position [2637, 0]
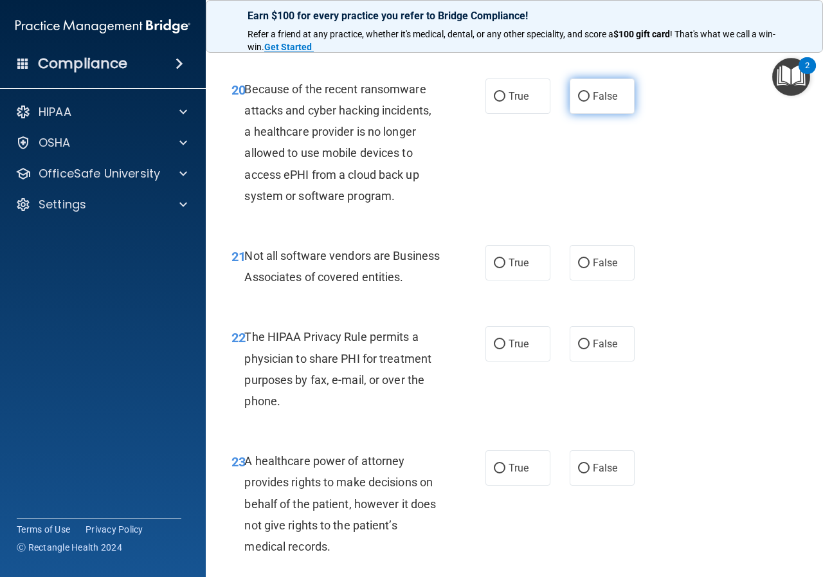
click at [601, 102] on span "False" at bounding box center [605, 96] width 25 height 12
click at [590, 102] on input "False" at bounding box center [584, 97] width 12 height 10
radio input "true"
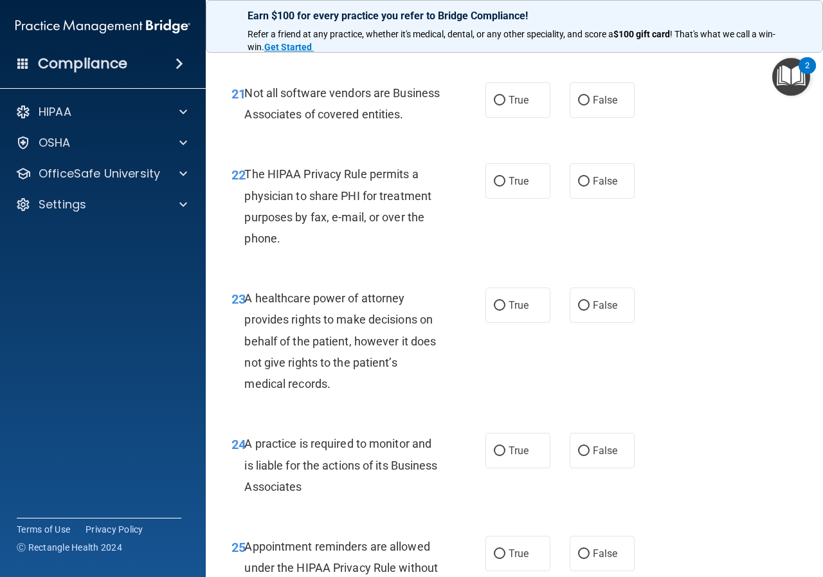
scroll to position [2830, 0]
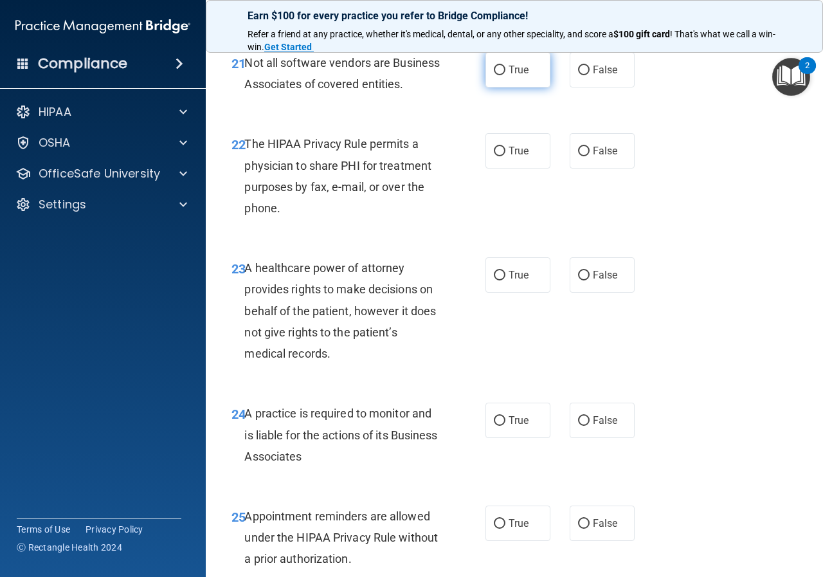
click at [507, 87] on label "True" at bounding box center [518, 69] width 65 height 35
click at [506, 75] on input "True" at bounding box center [500, 71] width 12 height 10
radio input "true"
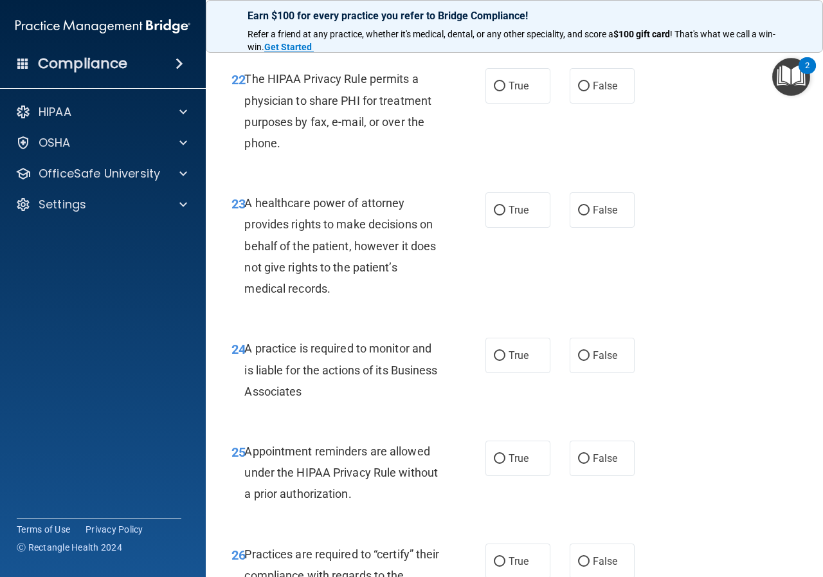
scroll to position [2895, 0]
click at [491, 104] on label "True" at bounding box center [518, 86] width 65 height 35
click at [494, 92] on input "True" at bounding box center [500, 87] width 12 height 10
radio input "true"
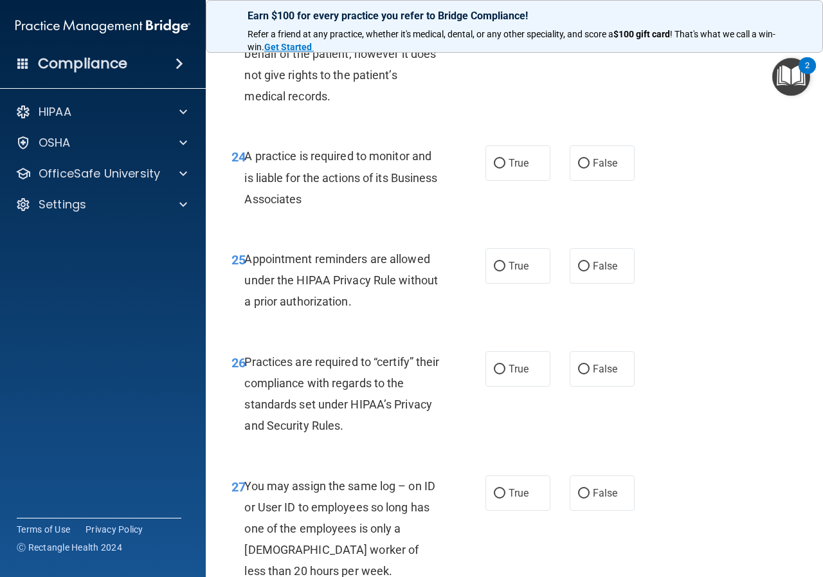
scroll to position [3023, 0]
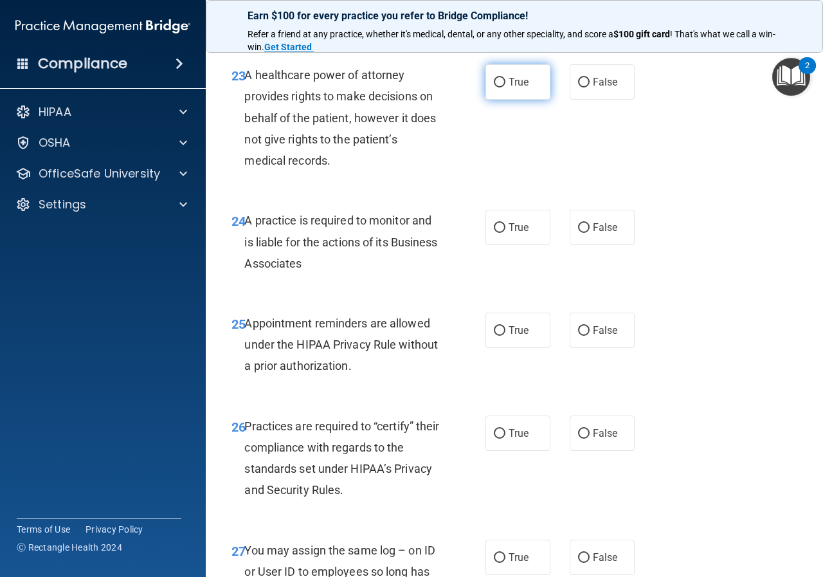
click at [501, 100] on label "True" at bounding box center [518, 81] width 65 height 35
click at [501, 87] on input "True" at bounding box center [500, 83] width 12 height 10
radio input "true"
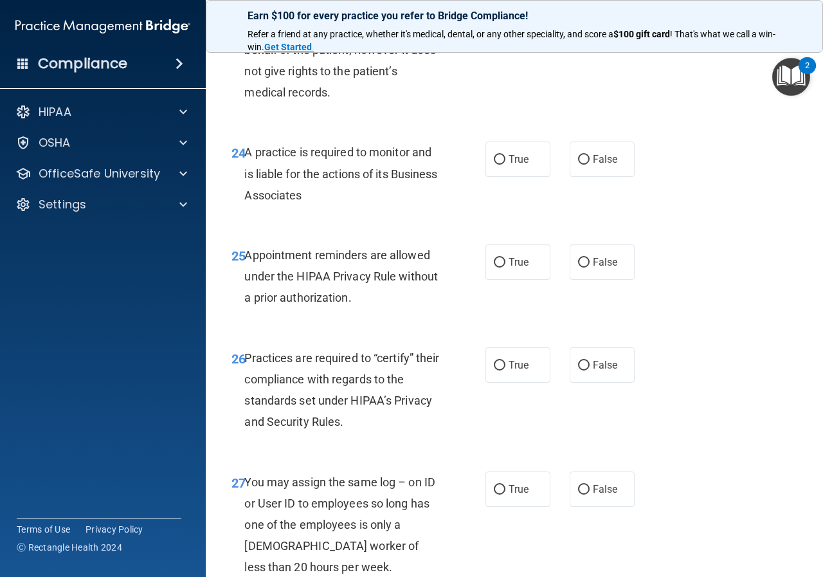
scroll to position [3152, 0]
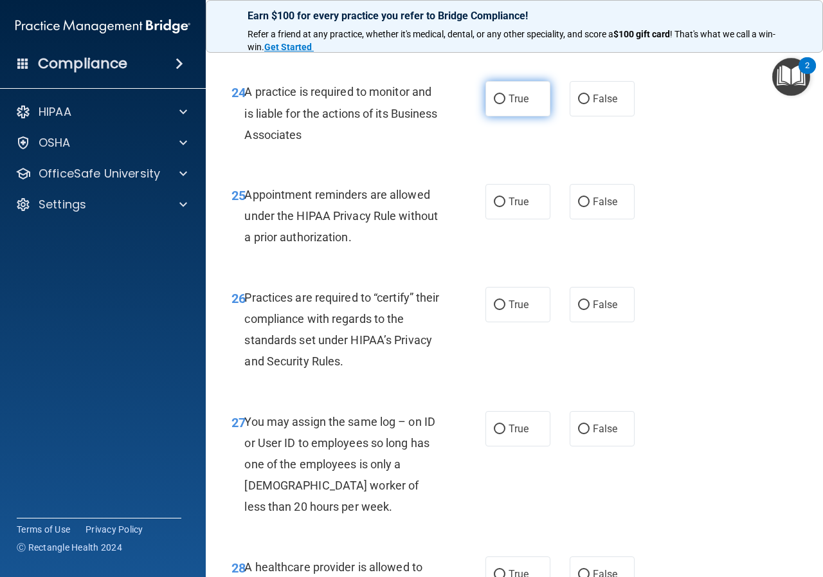
click at [540, 116] on label "True" at bounding box center [518, 98] width 65 height 35
click at [506, 104] on input "True" at bounding box center [500, 100] width 12 height 10
radio input "true"
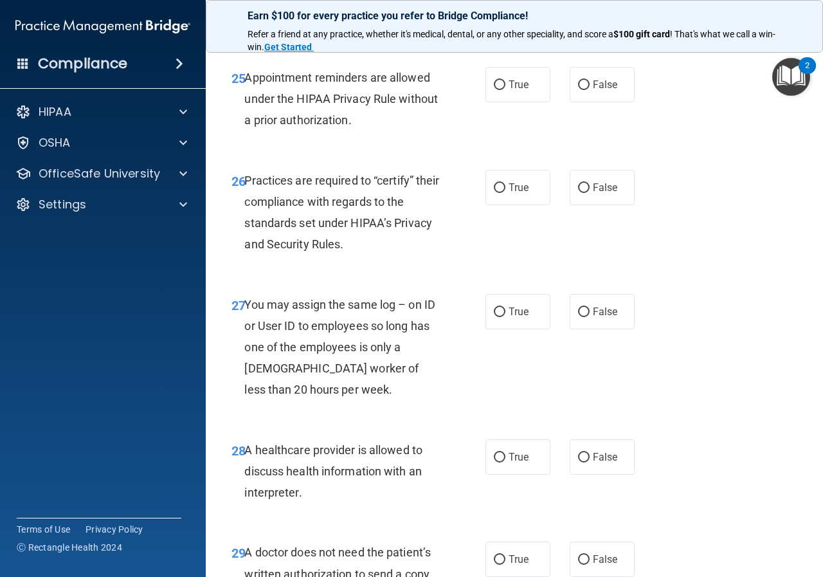
scroll to position [3281, 0]
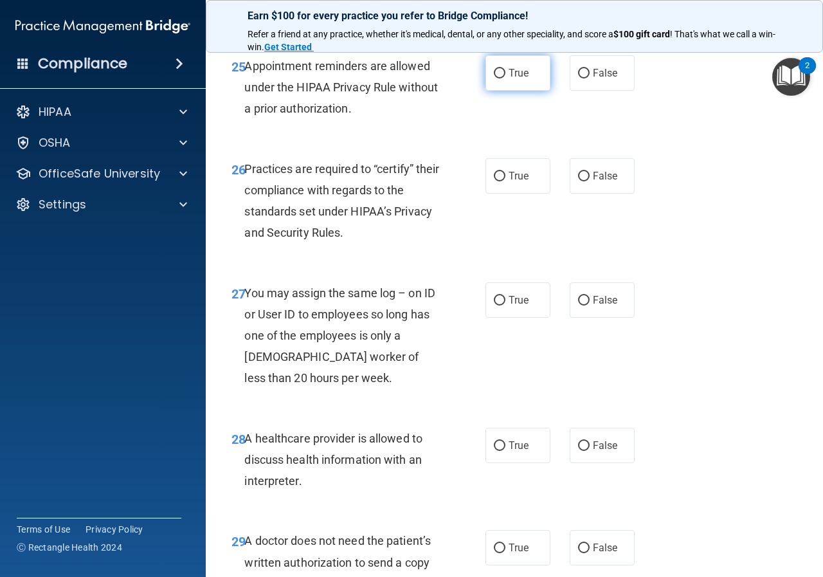
click at [486, 91] on label "True" at bounding box center [518, 72] width 65 height 35
click at [494, 78] on input "True" at bounding box center [500, 74] width 12 height 10
radio input "true"
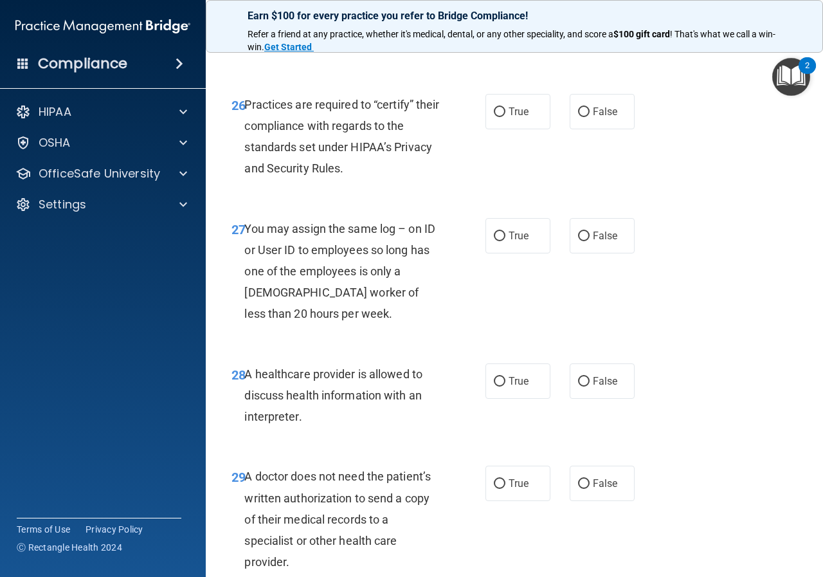
scroll to position [3409, 0]
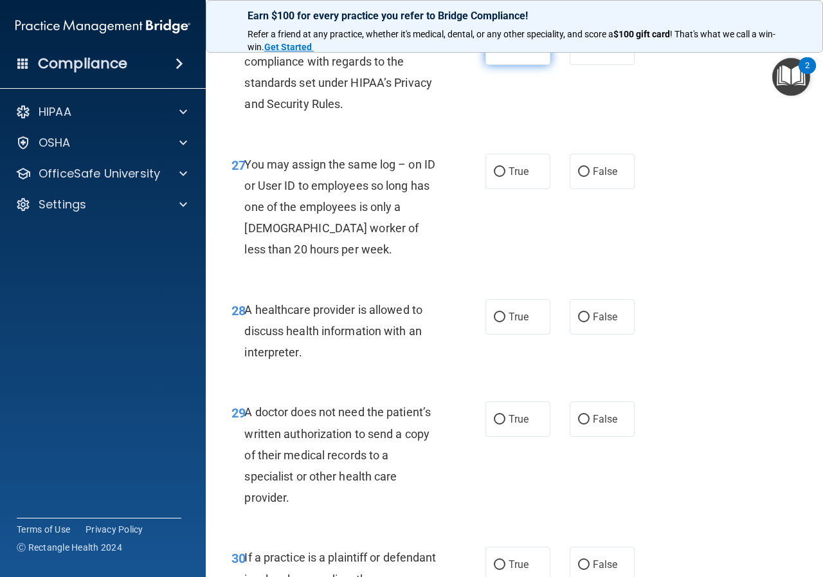
click at [499, 53] on input "True" at bounding box center [500, 48] width 12 height 10
radio input "true"
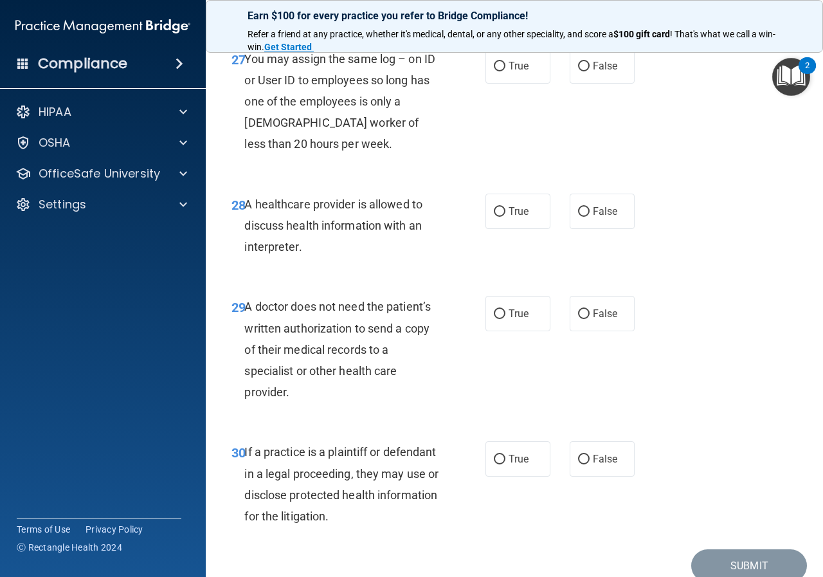
scroll to position [3538, 0]
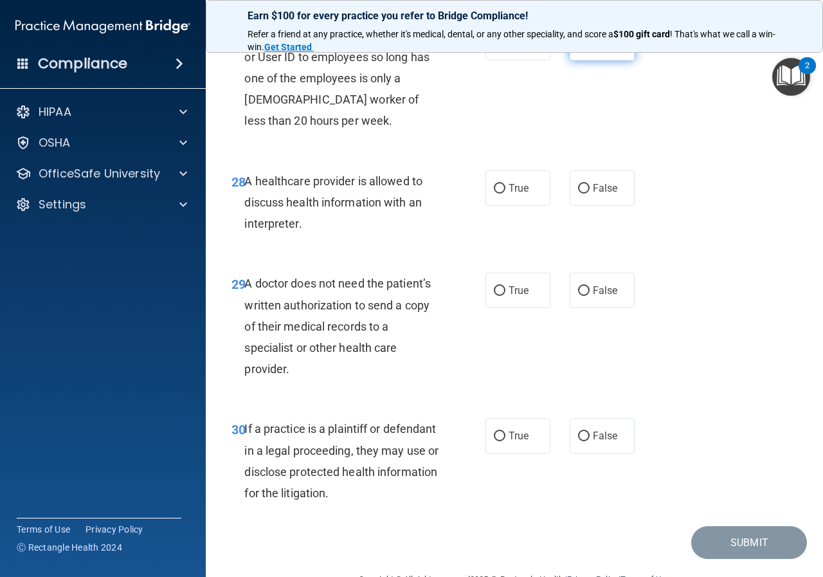
click at [578, 60] on label "False" at bounding box center [602, 42] width 65 height 35
click at [578, 48] on input "False" at bounding box center [584, 44] width 12 height 10
radio input "true"
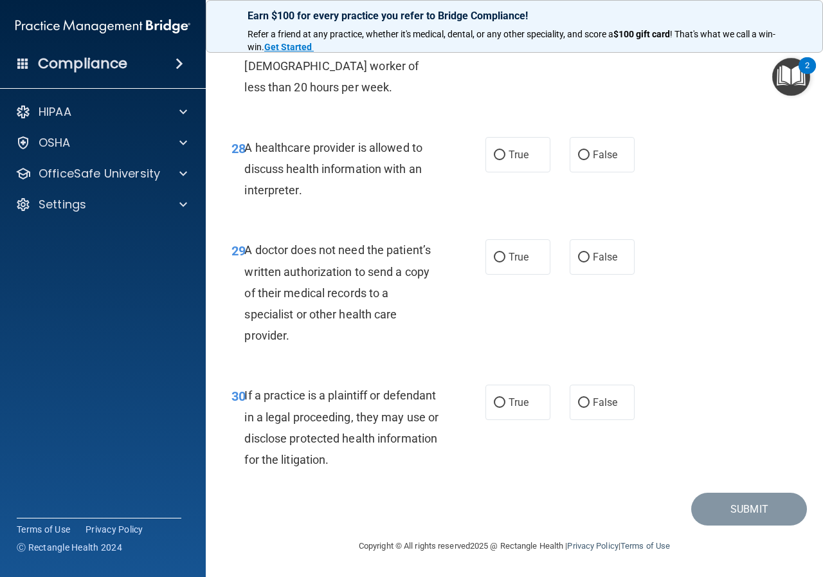
scroll to position [3614, 0]
click at [503, 173] on div "28 A healthcare provider is allowed to discuss health information with an inter…" at bounding box center [514, 172] width 585 height 103
click at [503, 172] on label "True" at bounding box center [518, 154] width 65 height 35
click at [503, 160] on input "True" at bounding box center [500, 156] width 12 height 10
radio input "true"
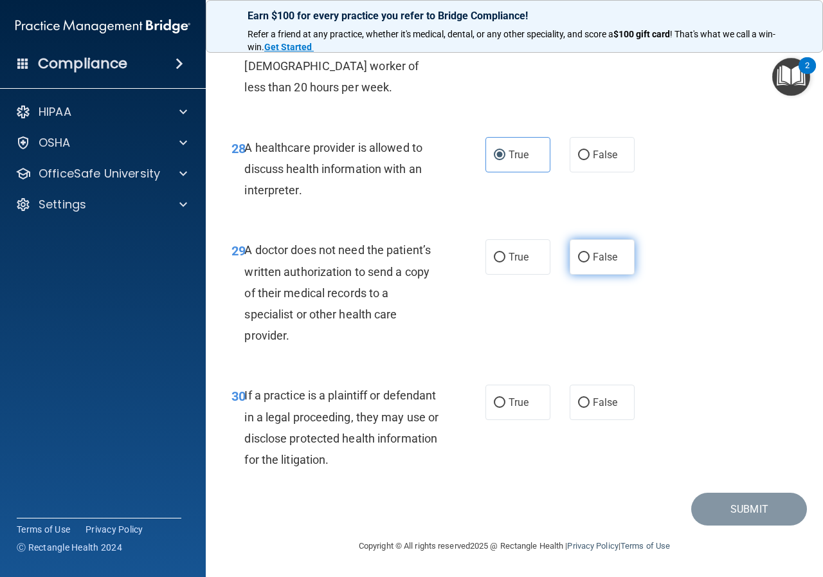
click at [606, 252] on span "False" at bounding box center [605, 257] width 25 height 12
click at [590, 253] on input "False" at bounding box center [584, 258] width 12 height 10
radio input "true"
click at [516, 407] on span "True" at bounding box center [519, 402] width 20 height 12
click at [506, 407] on input "True" at bounding box center [500, 403] width 12 height 10
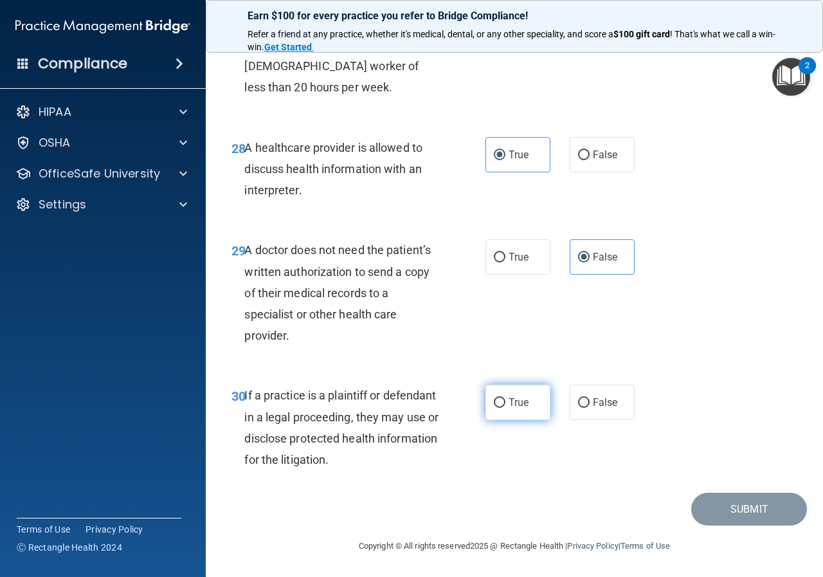
radio input "true"
click at [753, 508] on button "Submit" at bounding box center [749, 509] width 116 height 33
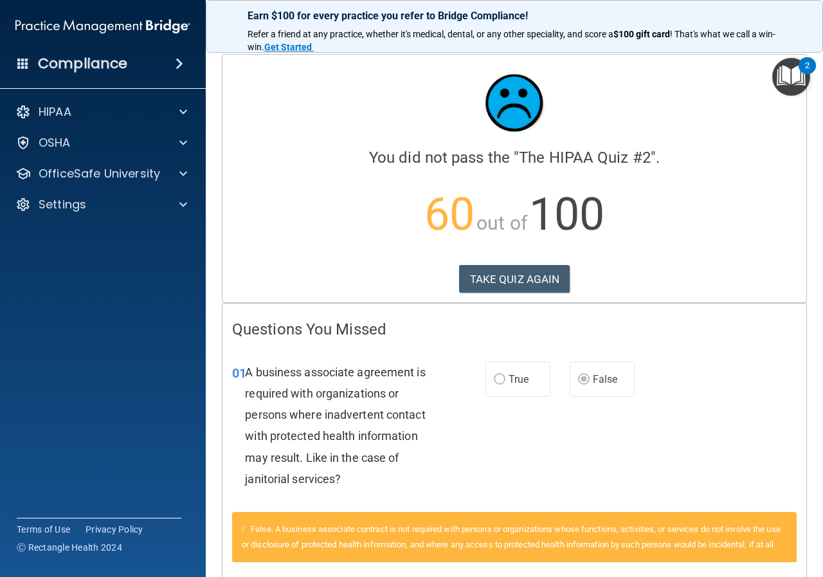
click at [793, 76] on img "Open Resource Center, 2 new notifications" at bounding box center [792, 77] width 38 height 38
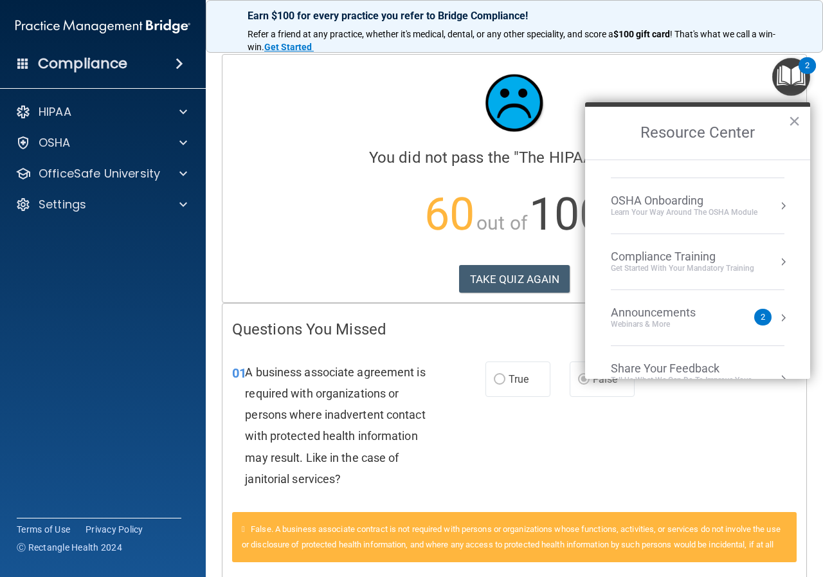
scroll to position [72, 0]
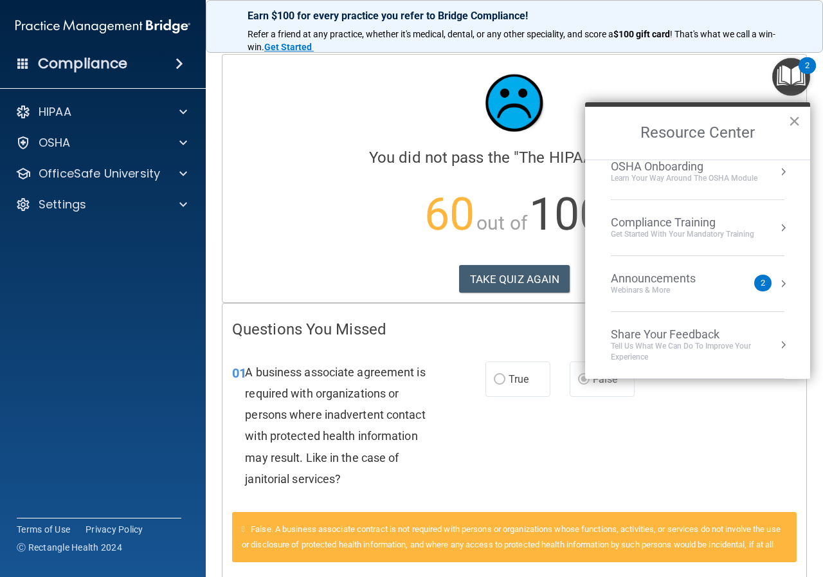
click at [792, 117] on button "×" at bounding box center [795, 121] width 12 height 21
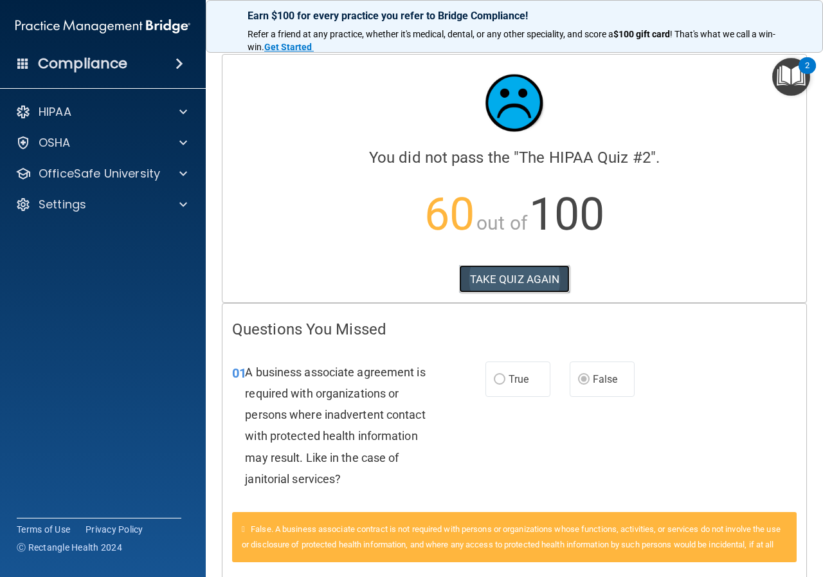
click at [502, 271] on button "TAKE QUIZ AGAIN" at bounding box center [514, 279] width 111 height 28
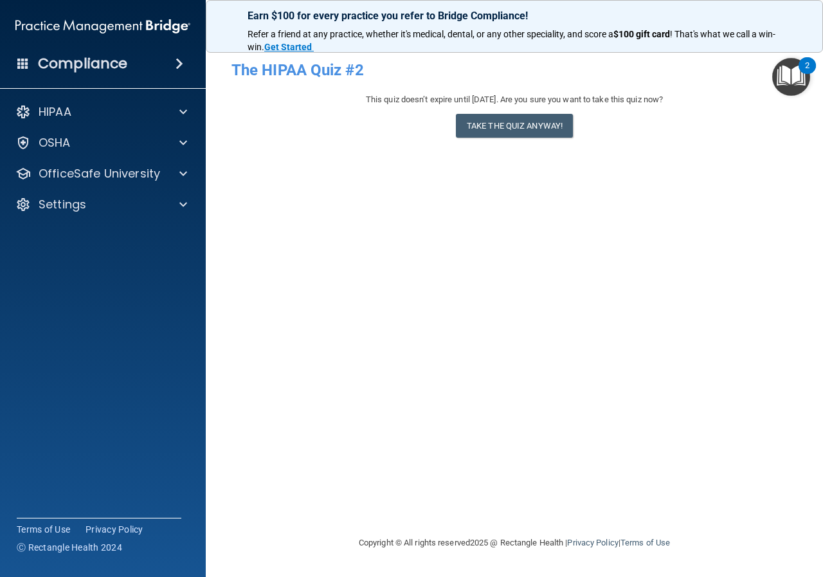
click at [492, 144] on div "This quiz doesn’t expire until [DATE]. Are you sure you want to take this quiz …" at bounding box center [515, 118] width 566 height 52
click at [495, 126] on button "Take the quiz anyway!" at bounding box center [514, 126] width 117 height 24
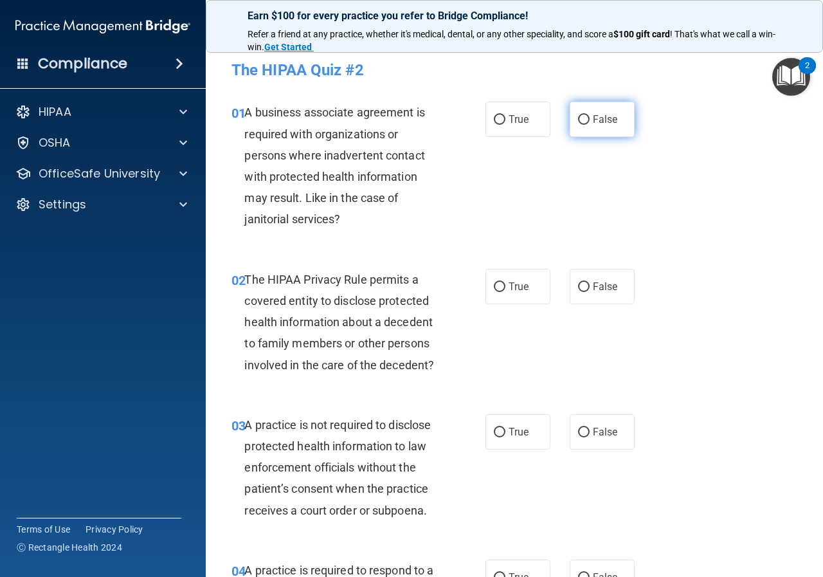
click at [578, 120] on input "False" at bounding box center [584, 120] width 12 height 10
radio input "true"
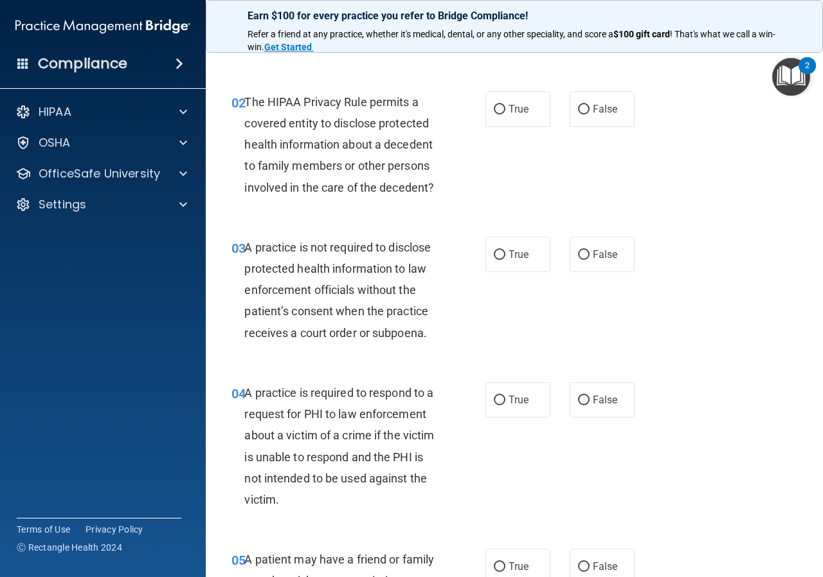
scroll to position [193, 0]
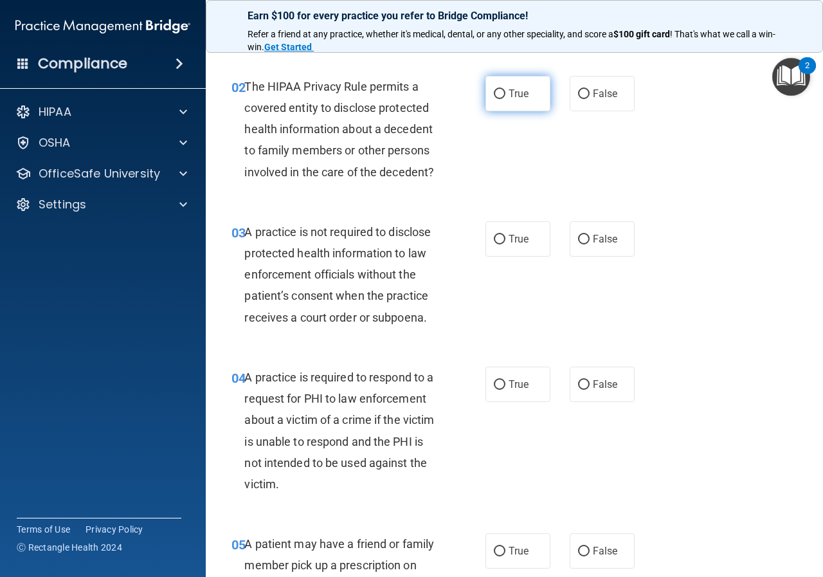
click at [500, 91] on input "True" at bounding box center [500, 94] width 12 height 10
radio input "true"
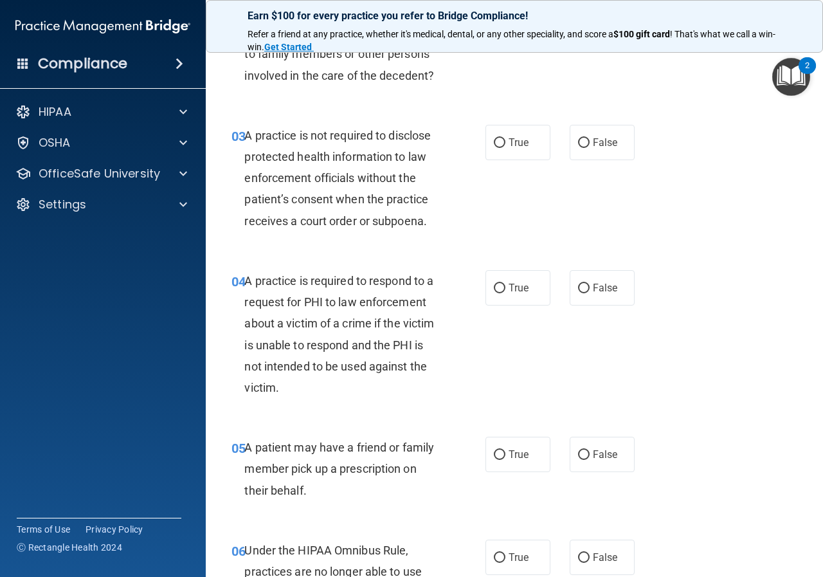
scroll to position [322, 0]
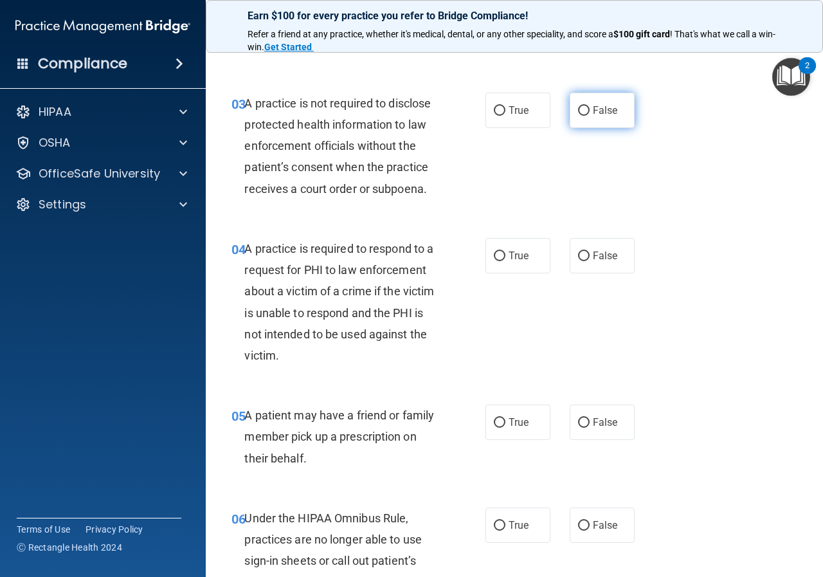
click at [573, 117] on label "False" at bounding box center [602, 110] width 65 height 35
click at [578, 116] on input "False" at bounding box center [584, 111] width 12 height 10
radio input "true"
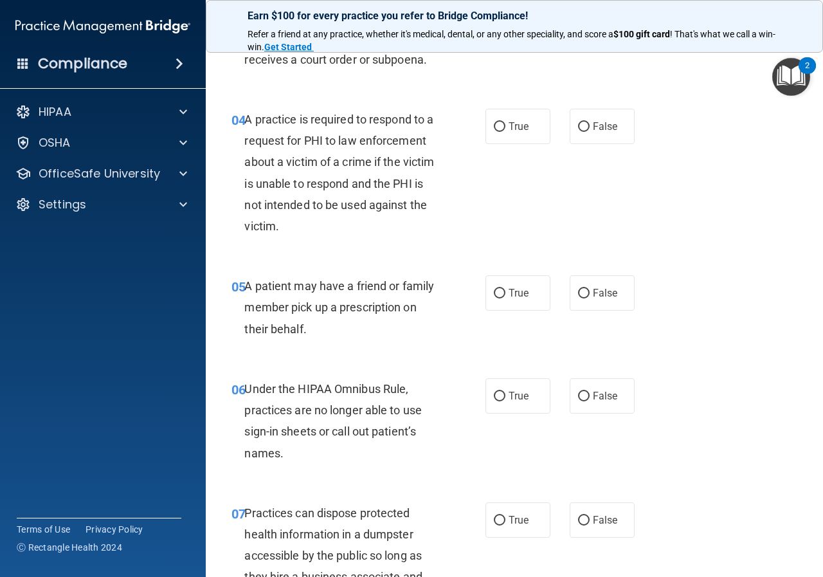
scroll to position [450, 0]
click at [513, 105] on div "04 A practice is required to respond to a request for PHI to law enforcement ab…" at bounding box center [514, 176] width 585 height 167
click at [513, 121] on span "True" at bounding box center [519, 127] width 20 height 12
click at [506, 123] on input "True" at bounding box center [500, 128] width 12 height 10
radio input "true"
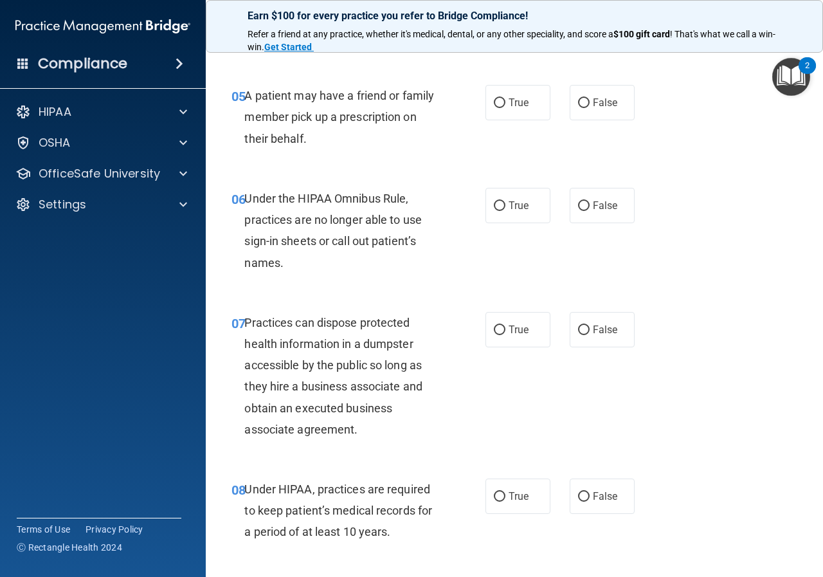
scroll to position [643, 0]
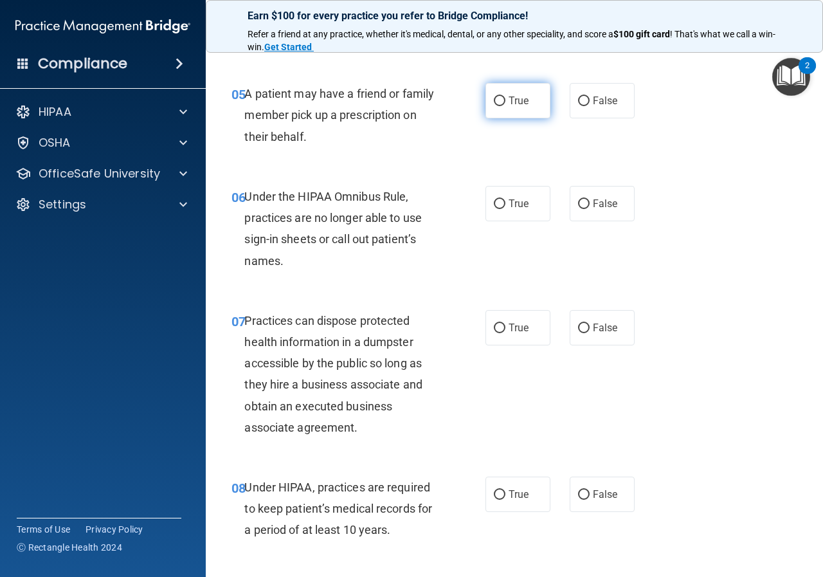
click at [486, 113] on label "True" at bounding box center [518, 100] width 65 height 35
click at [494, 106] on input "True" at bounding box center [500, 101] width 12 height 10
radio input "true"
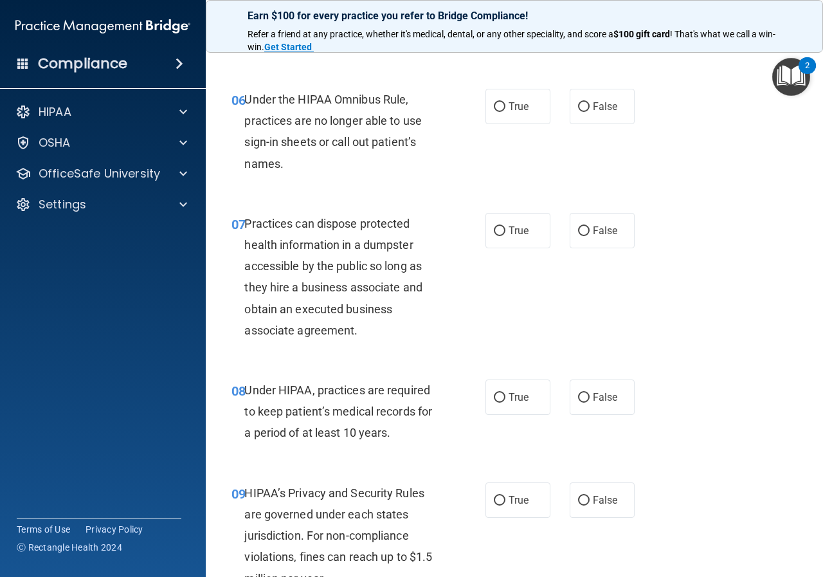
scroll to position [772, 0]
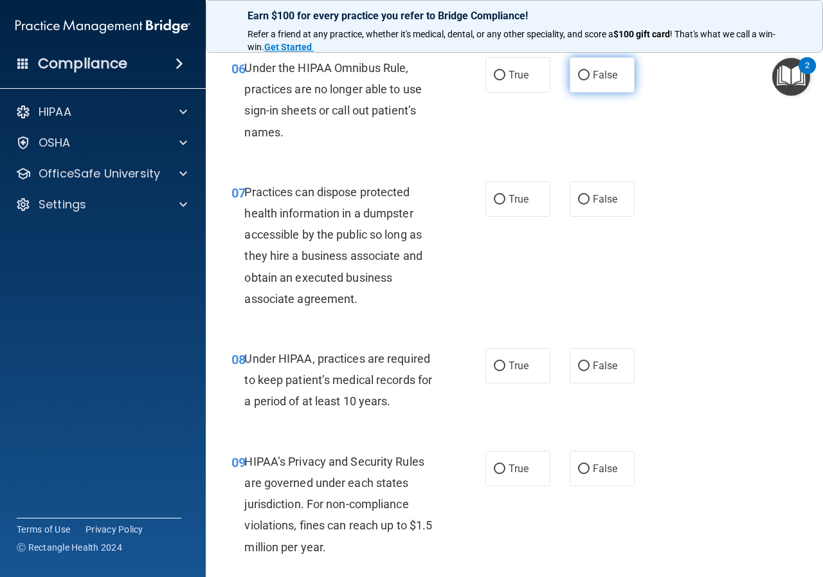
click at [596, 75] on span "False" at bounding box center [605, 75] width 25 height 12
click at [590, 75] on input "False" at bounding box center [584, 76] width 12 height 10
radio input "true"
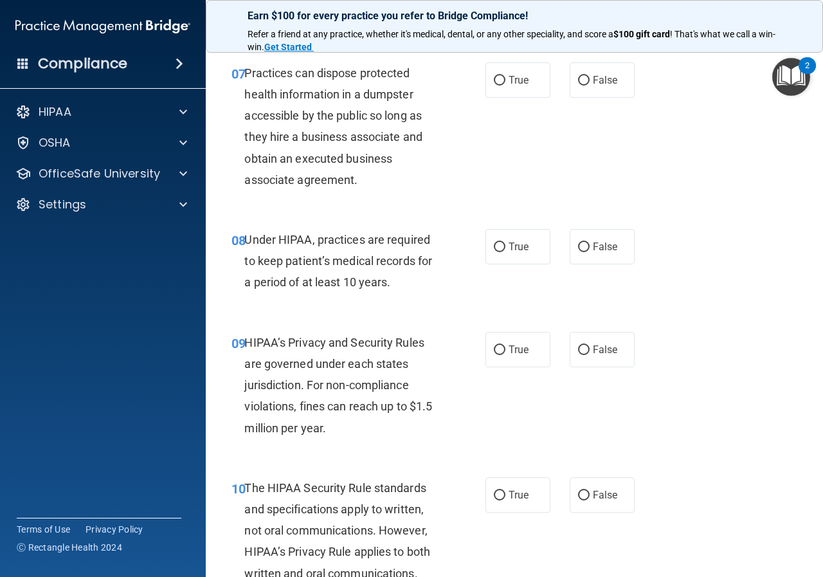
scroll to position [901, 0]
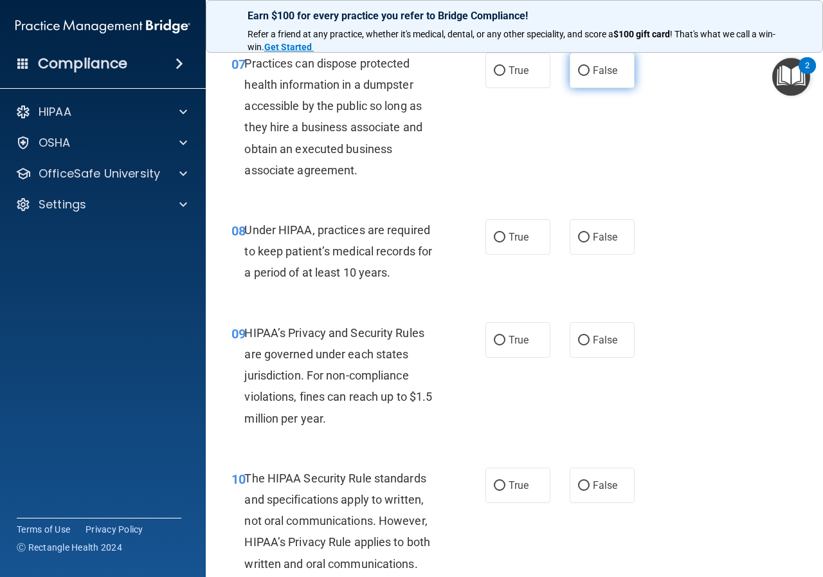
click at [595, 85] on label "False" at bounding box center [602, 70] width 65 height 35
click at [590, 76] on input "False" at bounding box center [584, 71] width 12 height 10
radio input "true"
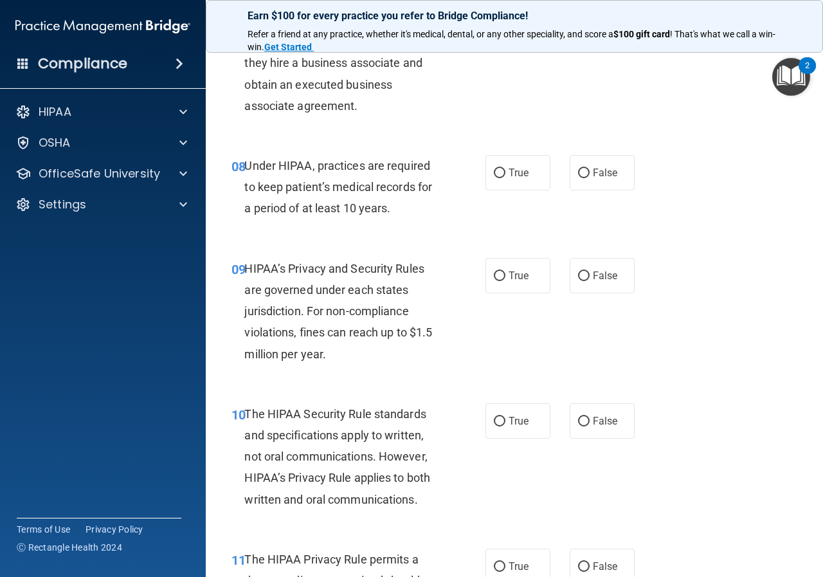
scroll to position [1029, 0]
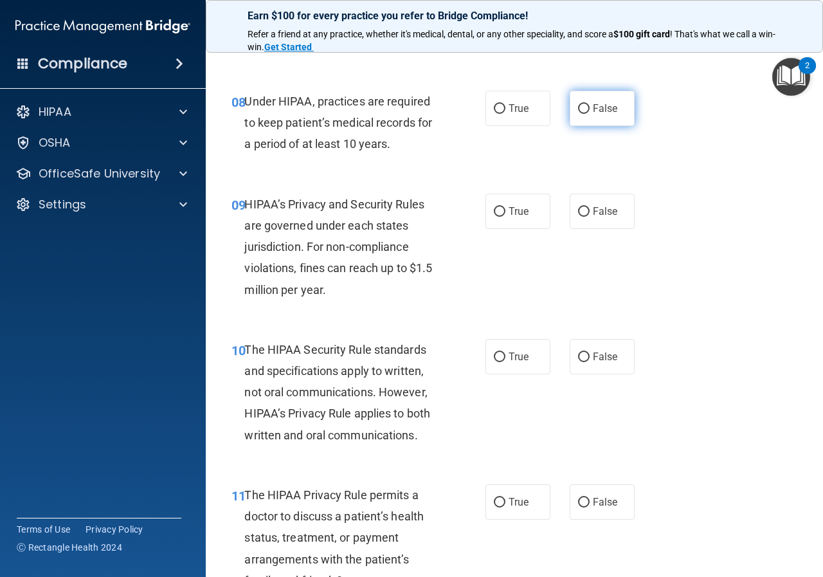
click at [612, 116] on label "False" at bounding box center [602, 108] width 65 height 35
click at [590, 114] on input "False" at bounding box center [584, 109] width 12 height 10
radio input "true"
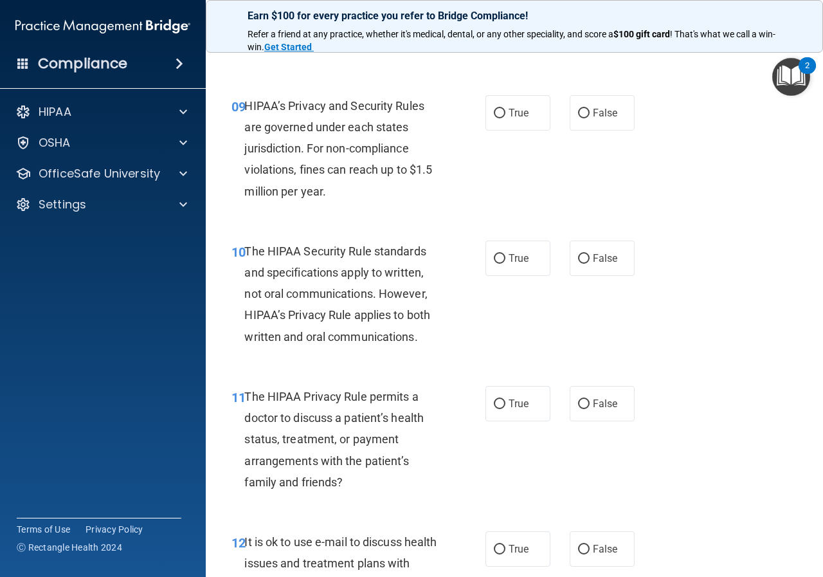
scroll to position [1158, 0]
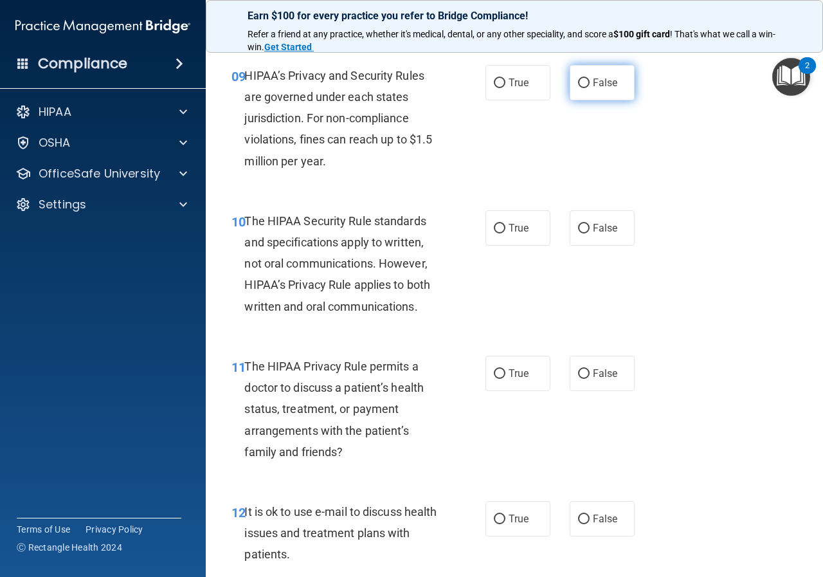
click at [574, 94] on label "False" at bounding box center [602, 82] width 65 height 35
click at [578, 88] on input "False" at bounding box center [584, 83] width 12 height 10
radio input "true"
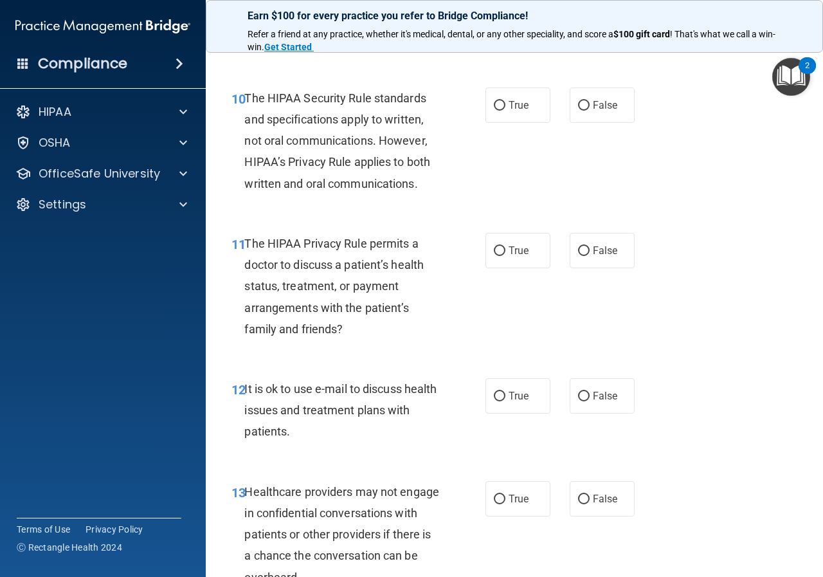
scroll to position [1287, 0]
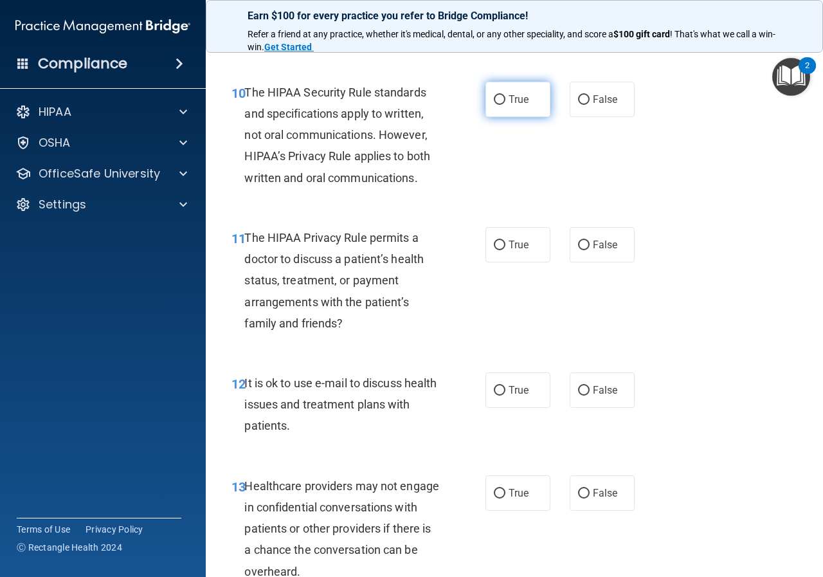
click at [494, 96] on input "True" at bounding box center [500, 100] width 12 height 10
radio input "true"
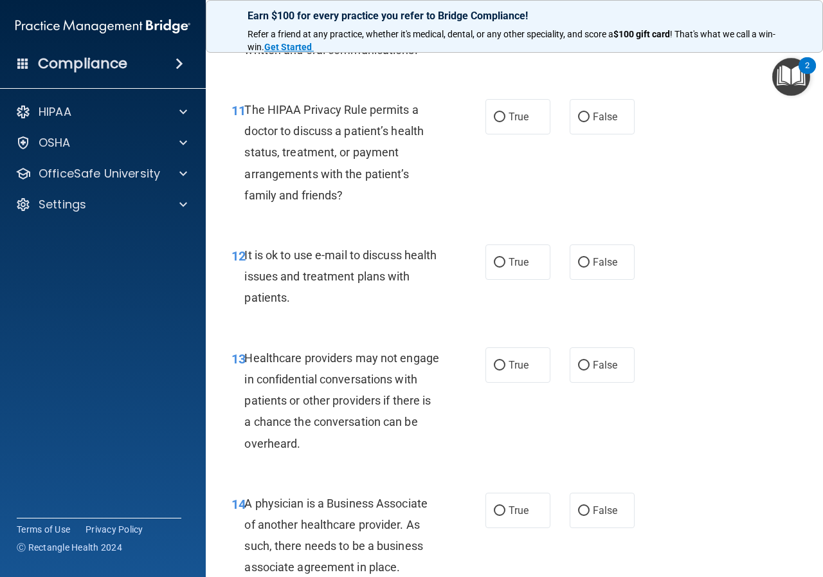
scroll to position [1415, 0]
click at [501, 111] on label "True" at bounding box center [518, 115] width 65 height 35
click at [501, 112] on input "True" at bounding box center [500, 117] width 12 height 10
radio input "true"
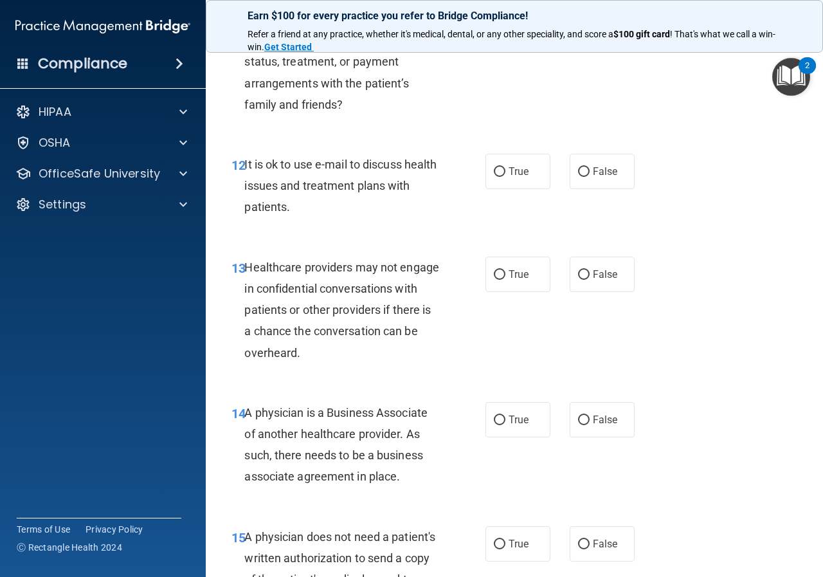
scroll to position [1544, 0]
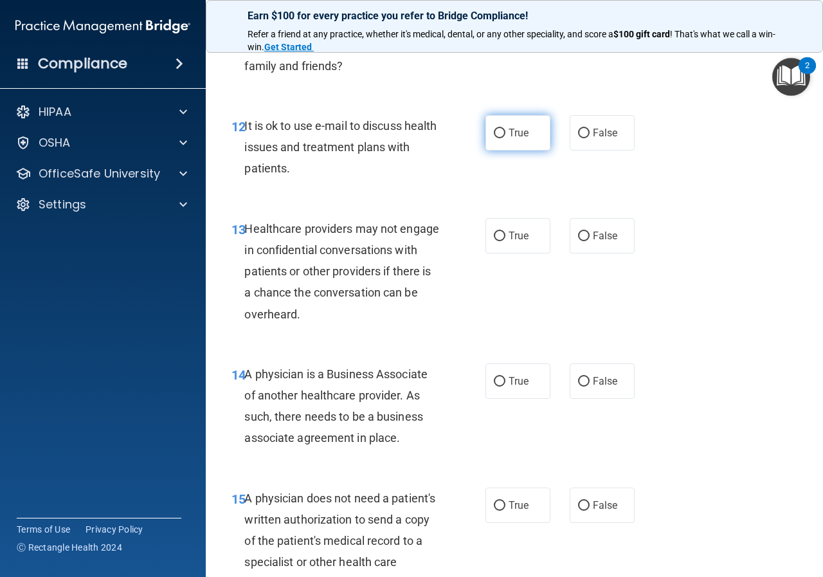
click at [544, 125] on label "True" at bounding box center [518, 132] width 65 height 35
click at [506, 129] on input "True" at bounding box center [500, 134] width 12 height 10
radio input "true"
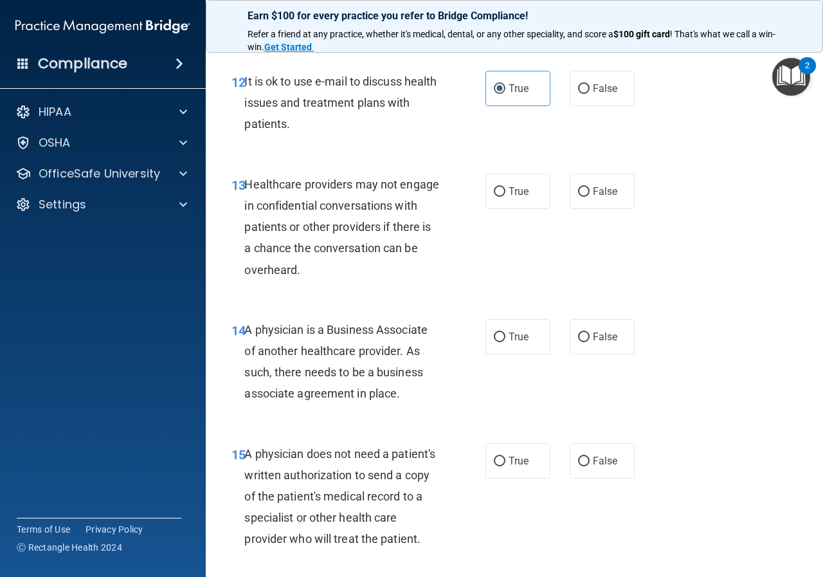
scroll to position [1672, 0]
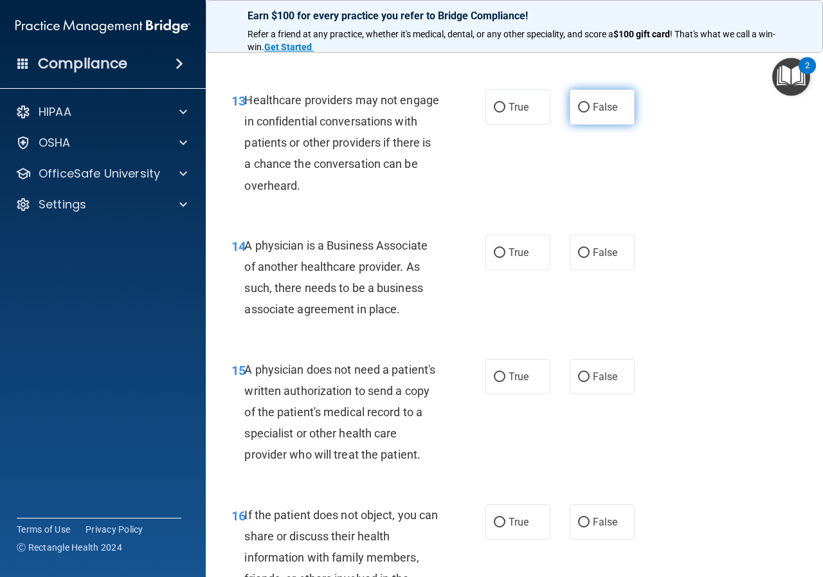
click at [610, 108] on span "False" at bounding box center [605, 107] width 25 height 12
click at [590, 108] on input "False" at bounding box center [584, 108] width 12 height 10
radio input "true"
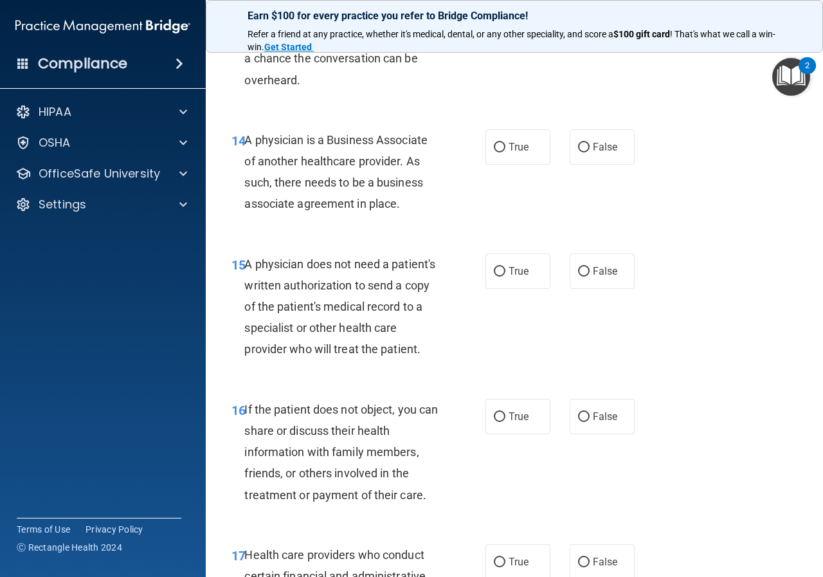
scroll to position [1801, 0]
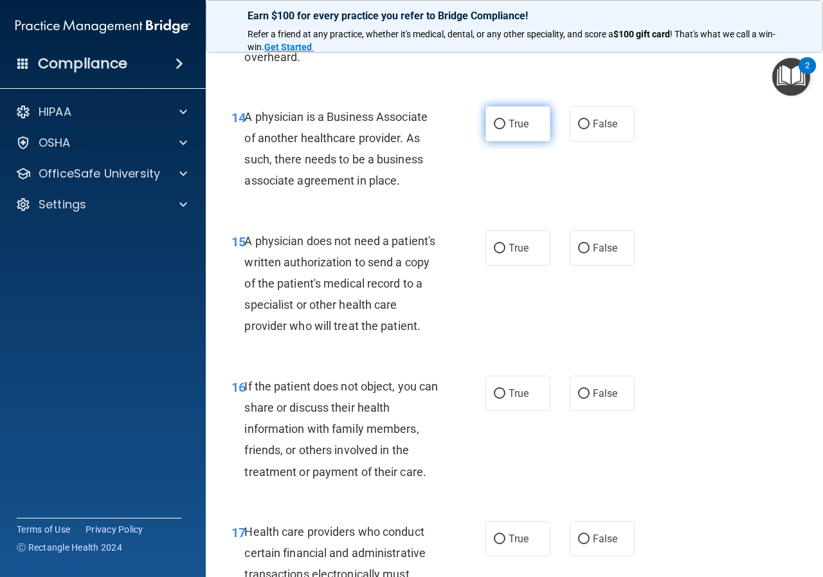
click at [523, 133] on label "True" at bounding box center [518, 123] width 65 height 35
click at [506, 129] on input "True" at bounding box center [500, 125] width 12 height 10
radio input "true"
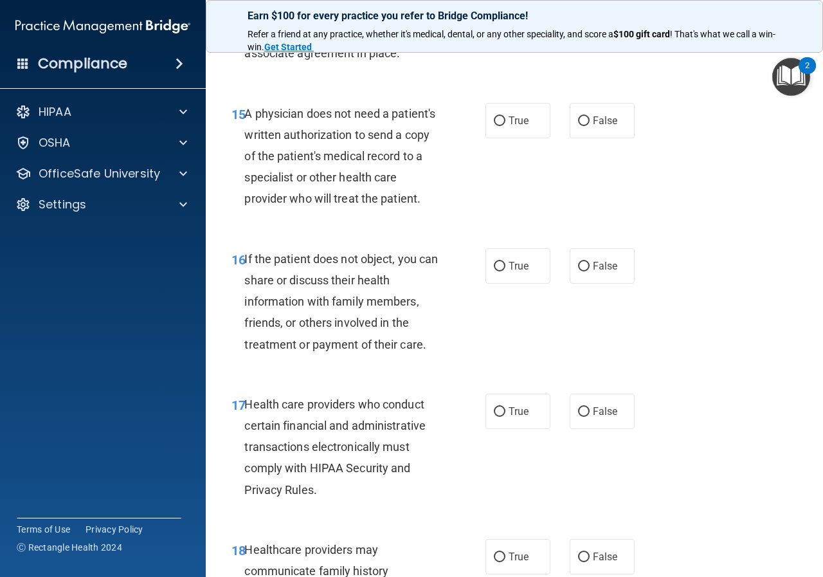
scroll to position [1930, 0]
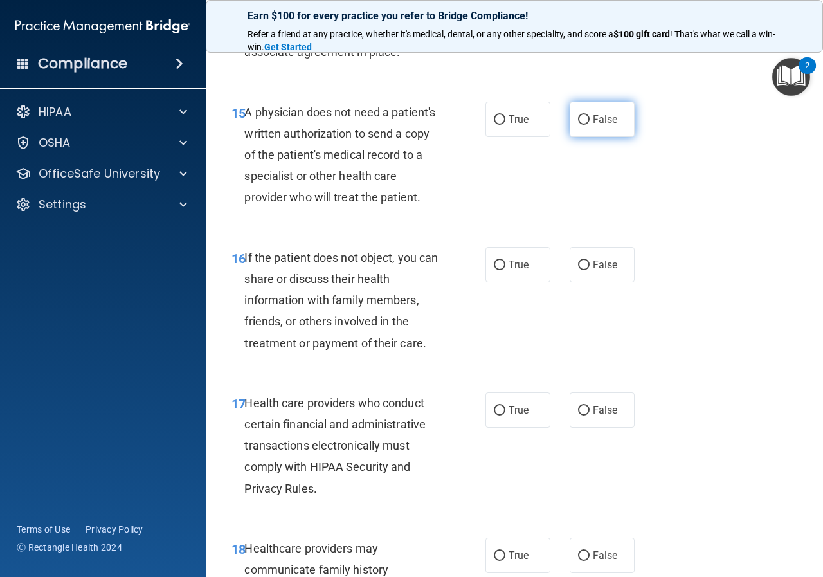
click at [579, 129] on label "False" at bounding box center [602, 119] width 65 height 35
click at [579, 125] on input "False" at bounding box center [584, 120] width 12 height 10
radio input "true"
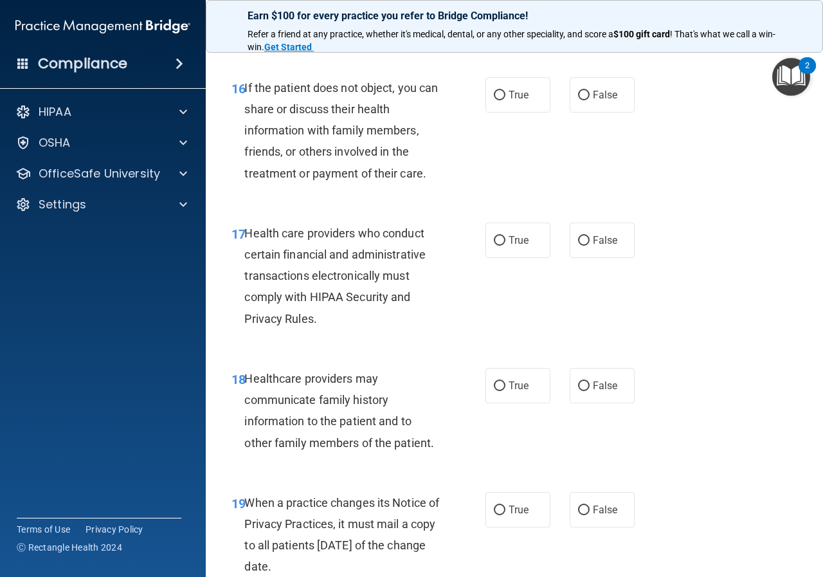
scroll to position [2123, 0]
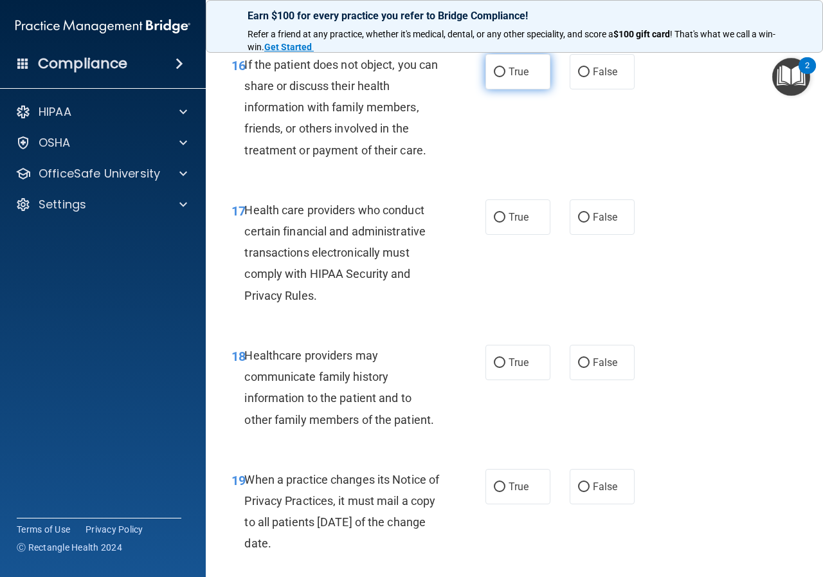
click at [514, 89] on label "True" at bounding box center [518, 71] width 65 height 35
click at [506, 77] on input "True" at bounding box center [500, 73] width 12 height 10
radio input "true"
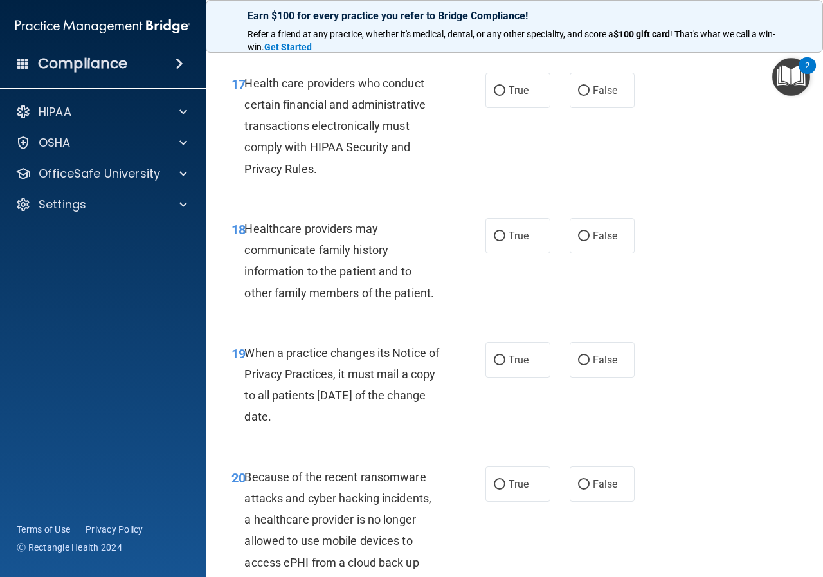
scroll to position [2251, 0]
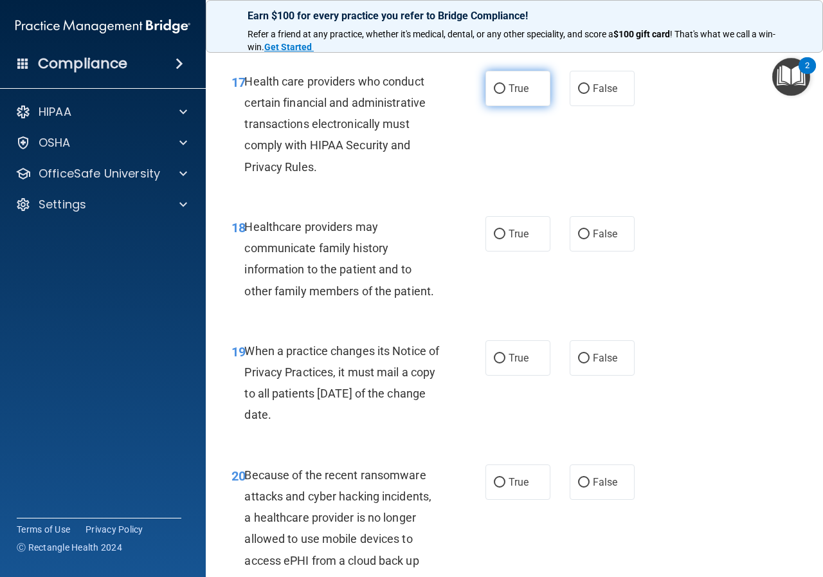
click at [511, 106] on label "True" at bounding box center [518, 88] width 65 height 35
click at [506, 94] on input "True" at bounding box center [500, 89] width 12 height 10
radio input "true"
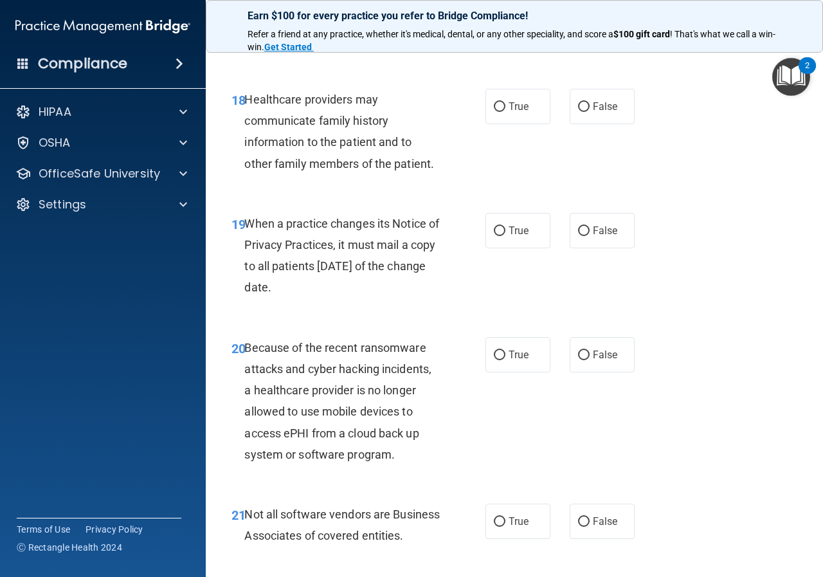
scroll to position [2380, 0]
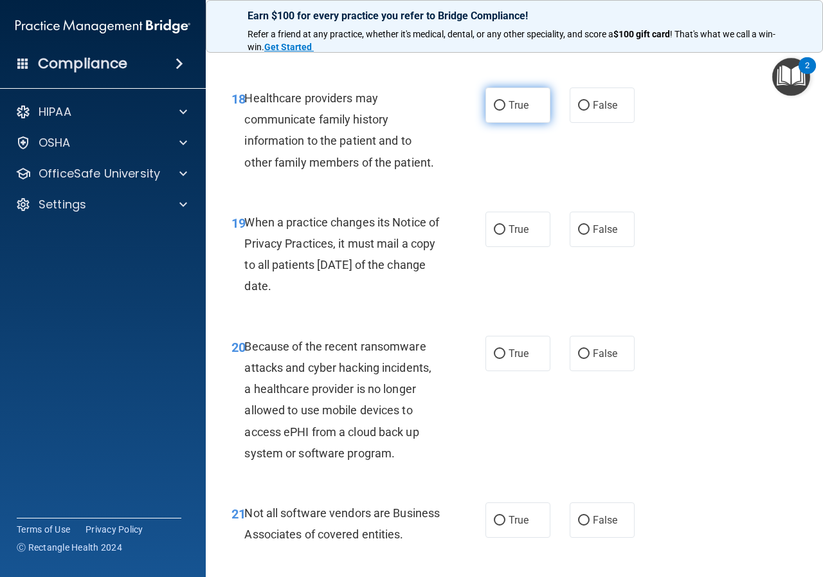
click at [497, 111] on input "True" at bounding box center [500, 106] width 12 height 10
radio input "true"
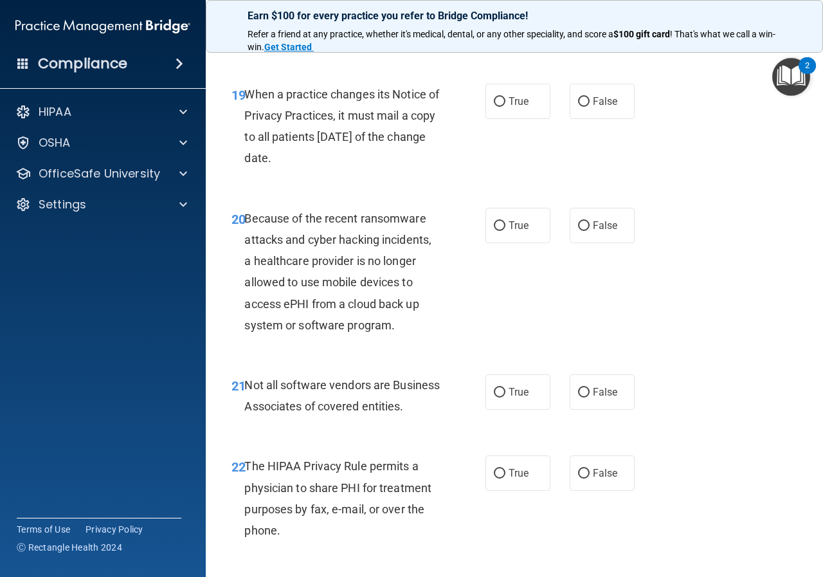
scroll to position [2509, 0]
click at [577, 118] on label "False" at bounding box center [602, 100] width 65 height 35
click at [578, 106] on input "False" at bounding box center [584, 101] width 12 height 10
radio input "true"
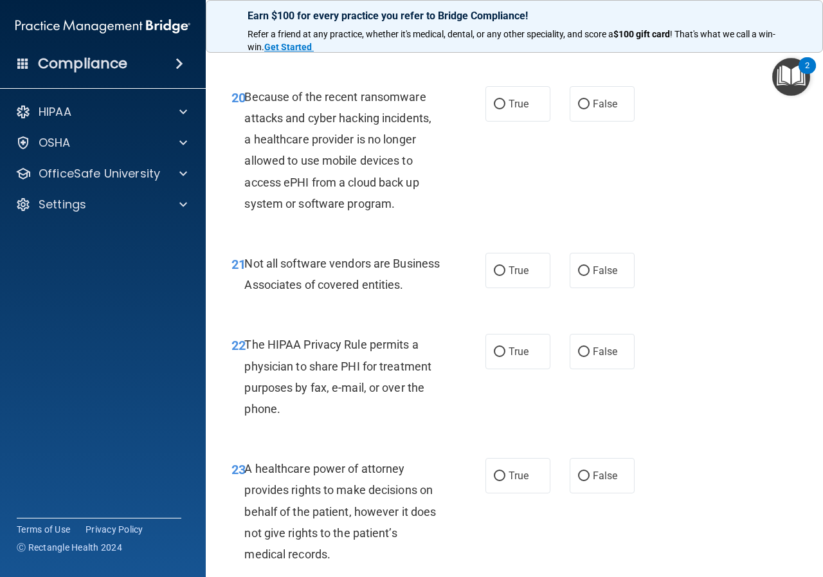
scroll to position [2637, 0]
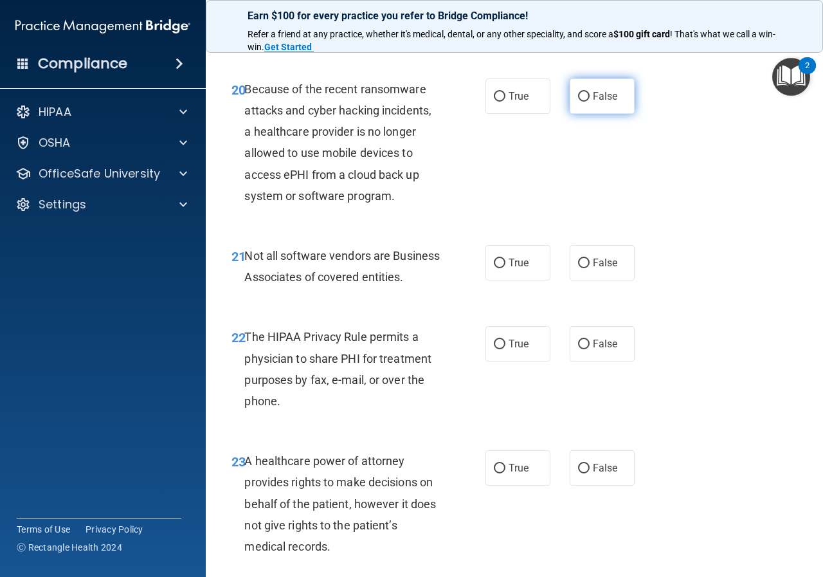
click at [593, 102] on span "False" at bounding box center [605, 96] width 25 height 12
click at [589, 102] on input "False" at bounding box center [584, 97] width 12 height 10
radio input "true"
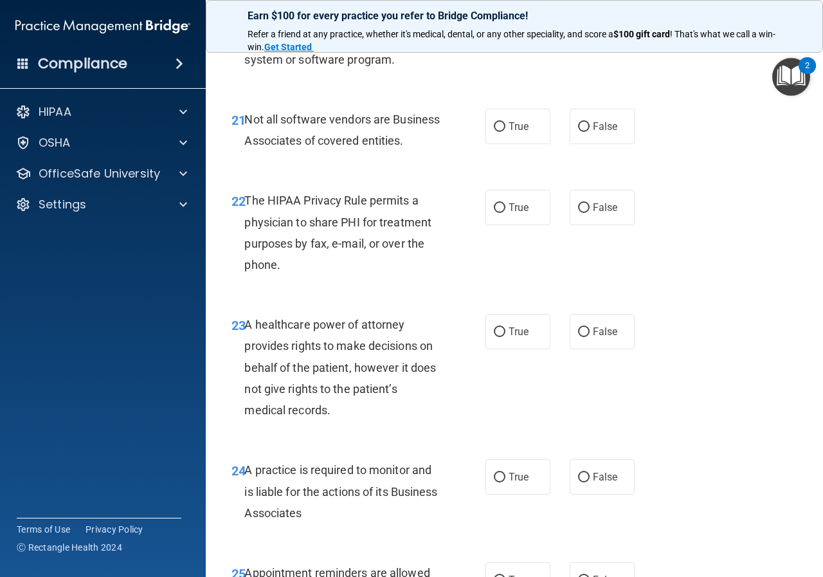
scroll to position [2830, 0]
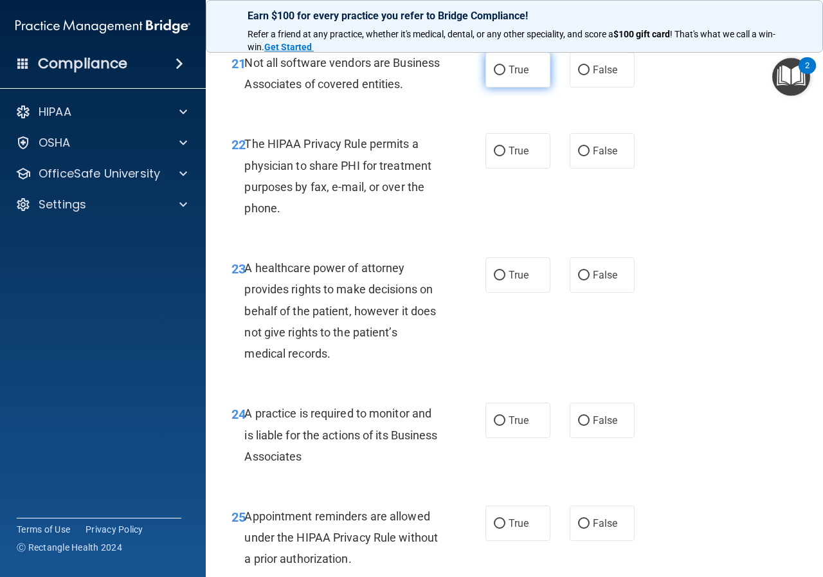
click at [509, 76] on span "True" at bounding box center [519, 70] width 20 height 12
click at [506, 75] on input "True" at bounding box center [500, 71] width 12 height 10
radio input "true"
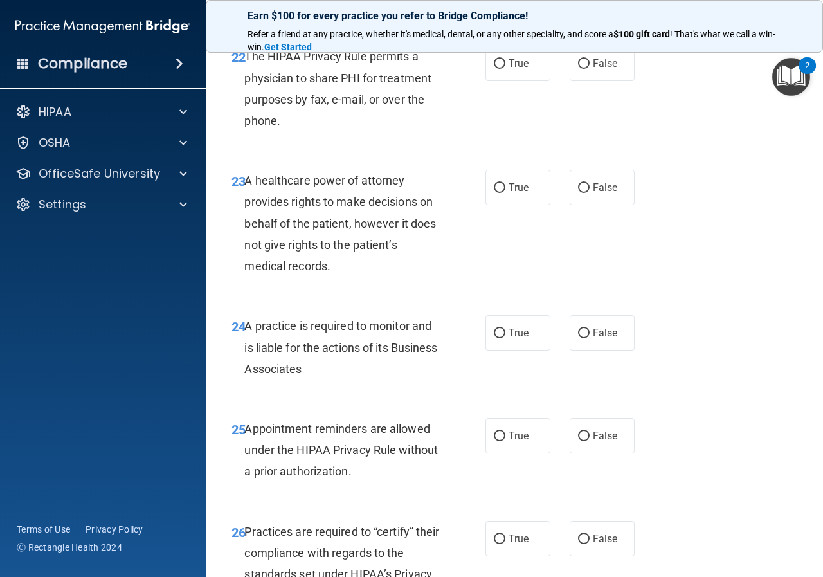
scroll to position [2895, 0]
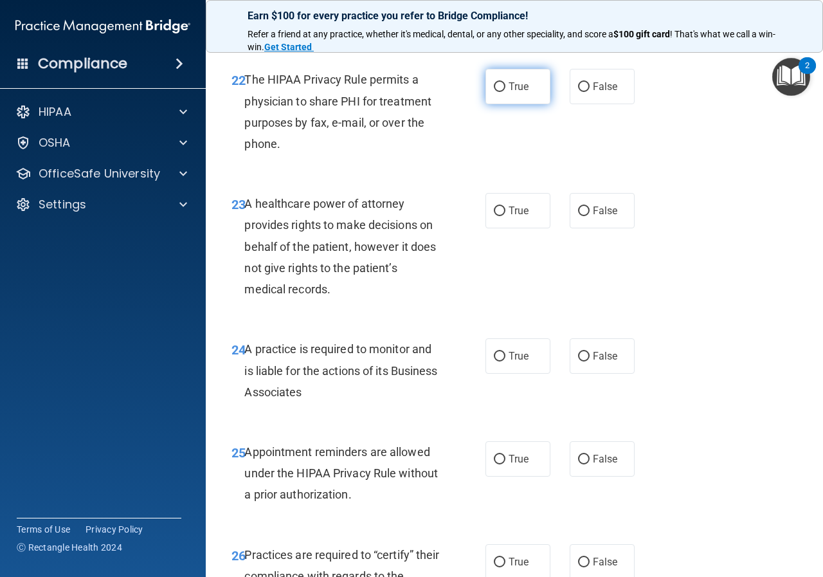
click at [524, 104] on label "True" at bounding box center [518, 86] width 65 height 35
click at [506, 92] on input "True" at bounding box center [500, 87] width 12 height 10
radio input "true"
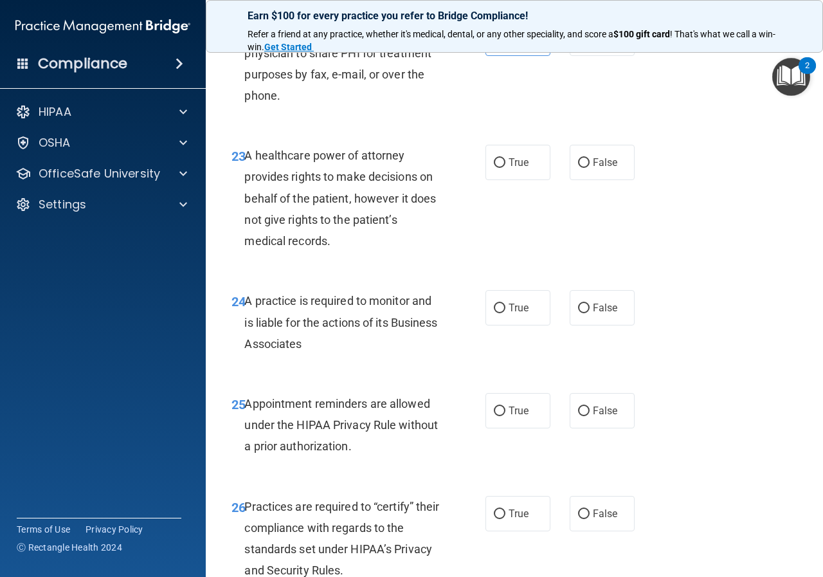
scroll to position [3023, 0]
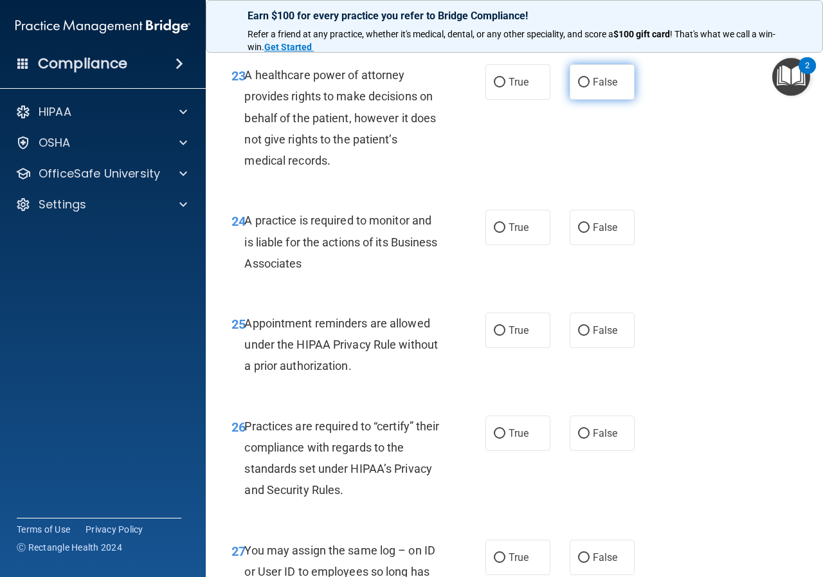
click at [598, 100] on label "False" at bounding box center [602, 81] width 65 height 35
click at [590, 87] on input "False" at bounding box center [584, 83] width 12 height 10
radio input "true"
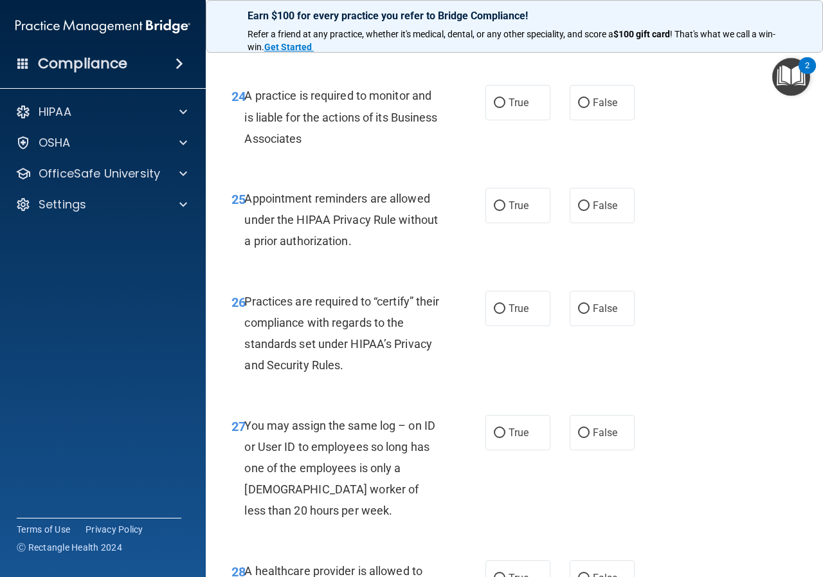
scroll to position [3152, 0]
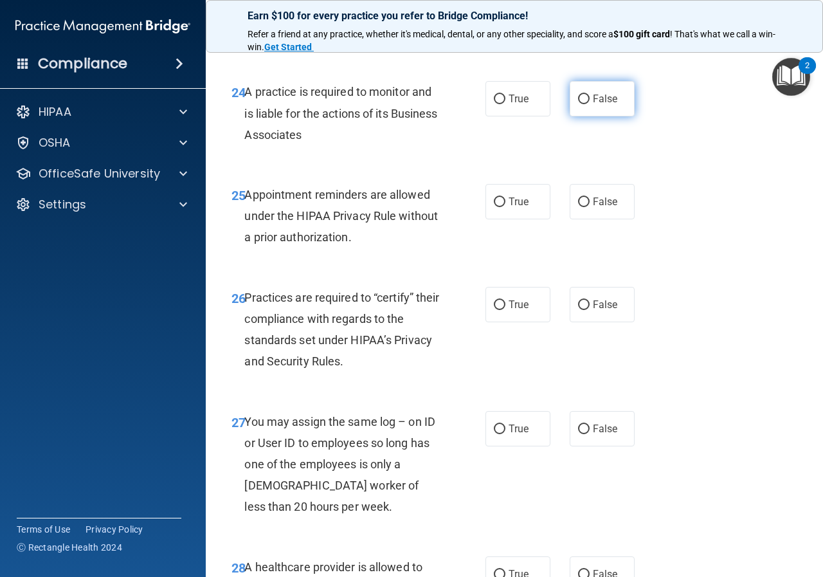
click at [592, 116] on label "False" at bounding box center [602, 98] width 65 height 35
click at [590, 104] on input "False" at bounding box center [584, 100] width 12 height 10
radio input "true"
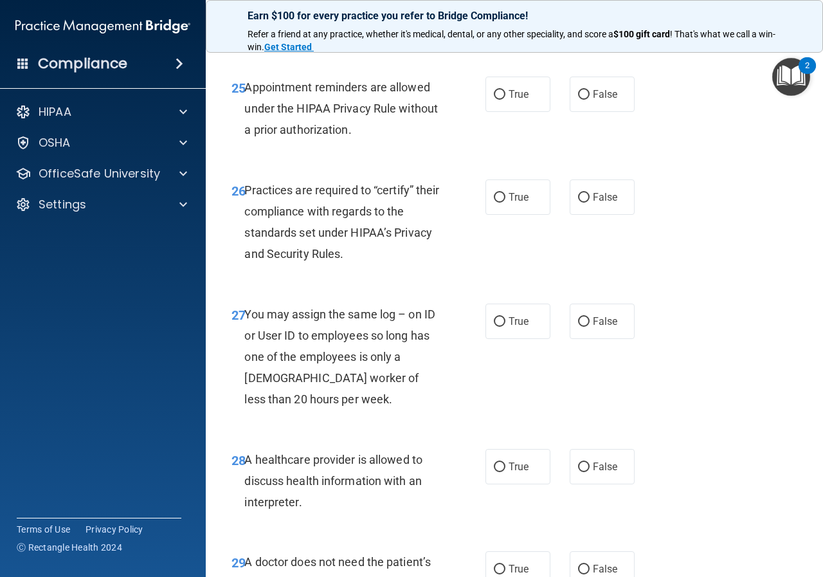
scroll to position [3281, 0]
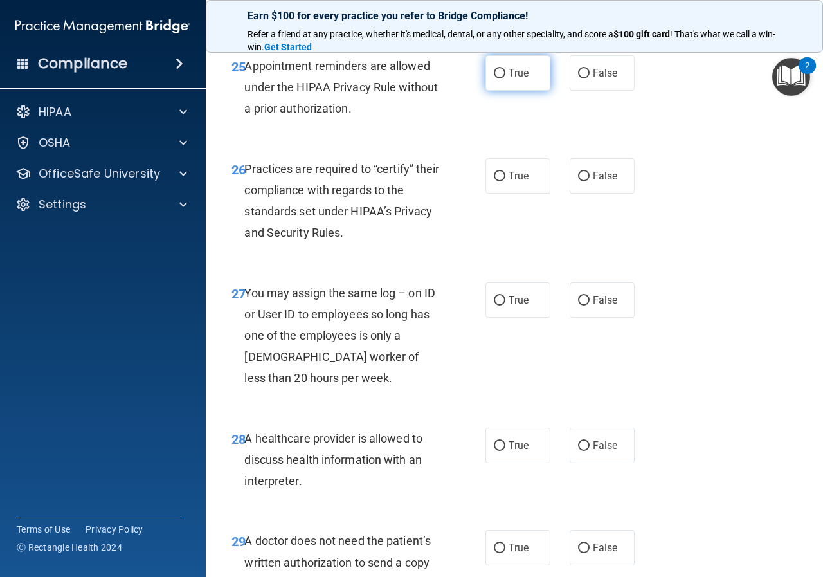
click at [509, 91] on label "True" at bounding box center [518, 72] width 65 height 35
click at [506, 78] on input "True" at bounding box center [500, 74] width 12 height 10
radio input "true"
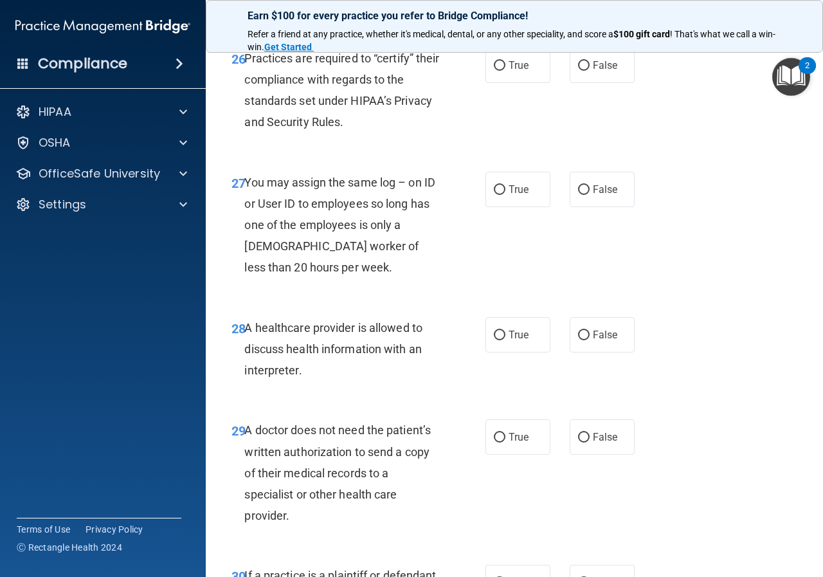
scroll to position [3409, 0]
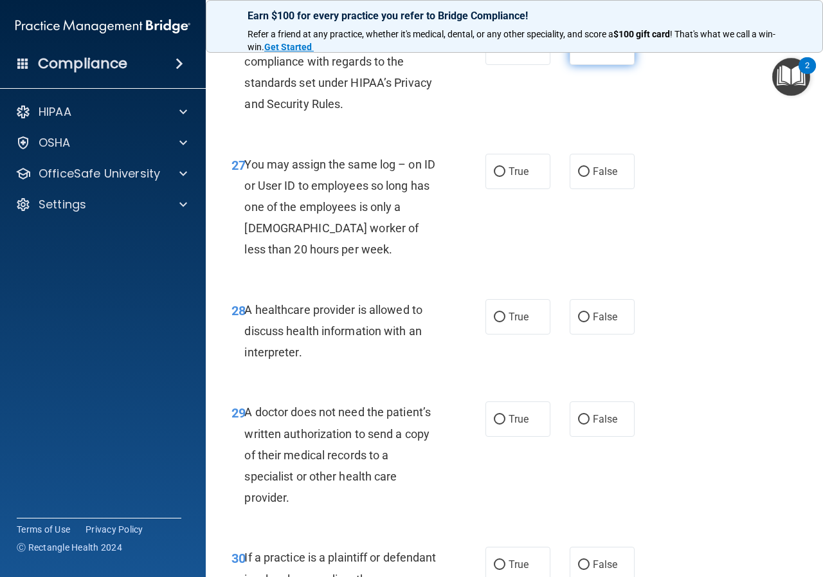
click at [591, 65] on label "False" at bounding box center [602, 47] width 65 height 35
click at [590, 53] on input "False" at bounding box center [584, 48] width 12 height 10
radio input "true"
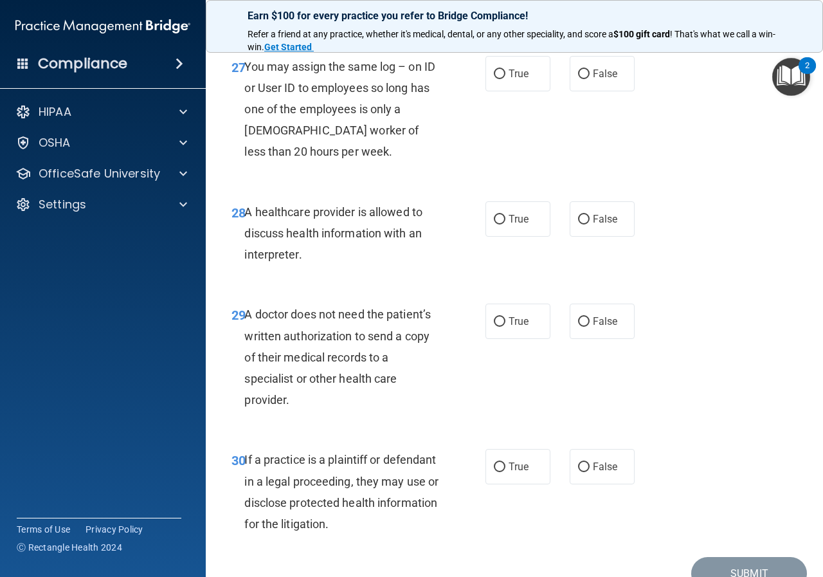
scroll to position [3538, 0]
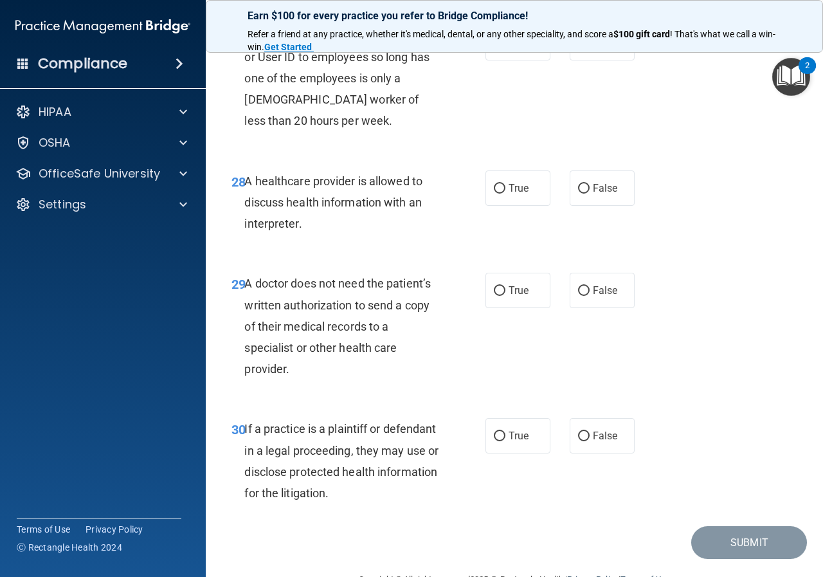
click at [600, 103] on div "27 You may assign the same log – on ID or User ID to employees so long has one …" at bounding box center [514, 81] width 585 height 145
click at [571, 60] on label "False" at bounding box center [602, 42] width 65 height 35
click at [578, 48] on input "False" at bounding box center [584, 44] width 12 height 10
radio input "true"
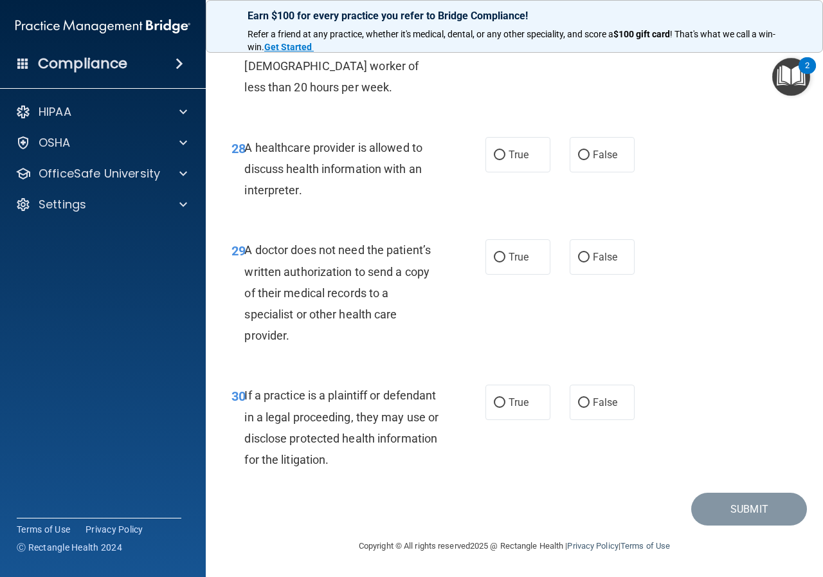
scroll to position [3614, 0]
click at [495, 161] on label "True" at bounding box center [518, 154] width 65 height 35
click at [495, 160] on input "True" at bounding box center [500, 156] width 12 height 10
radio input "true"
click at [582, 257] on input "False" at bounding box center [584, 258] width 12 height 10
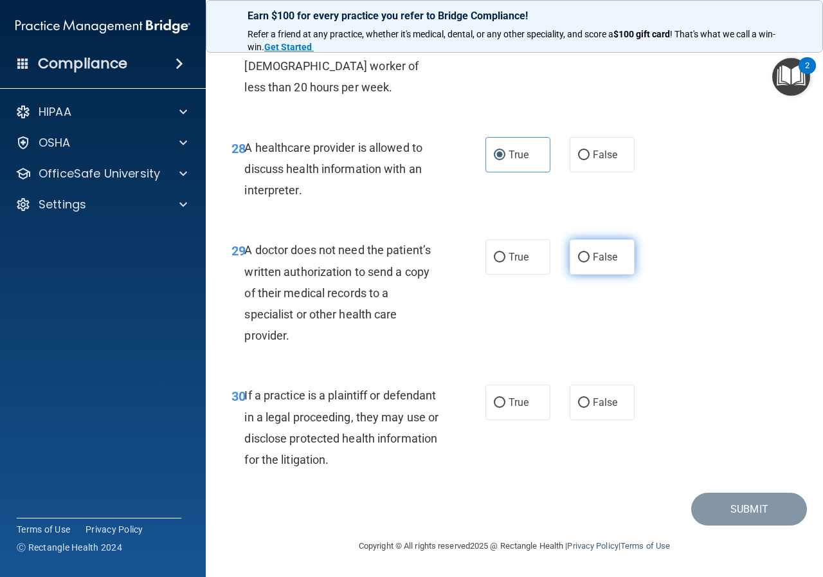
radio input "true"
click at [510, 404] on span "True" at bounding box center [519, 402] width 20 height 12
click at [506, 404] on input "True" at bounding box center [500, 403] width 12 height 10
radio input "true"
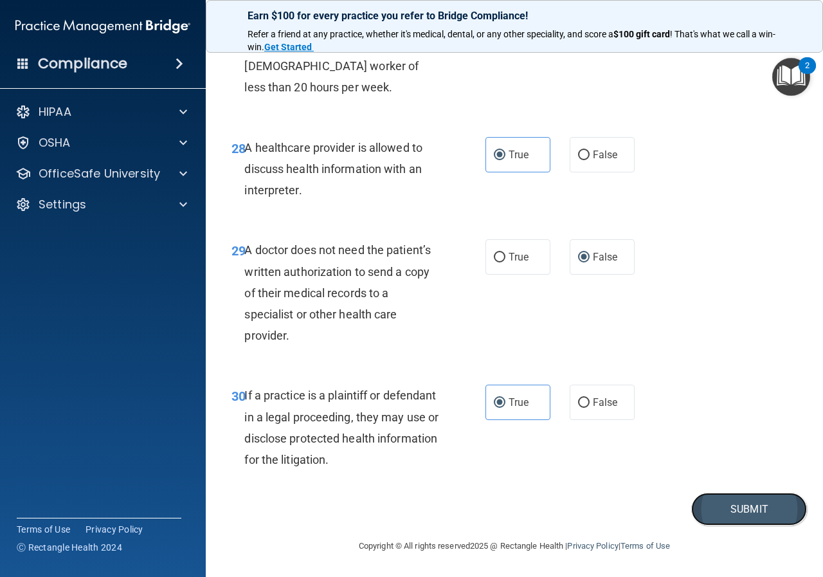
click at [729, 503] on button "Submit" at bounding box center [749, 509] width 116 height 33
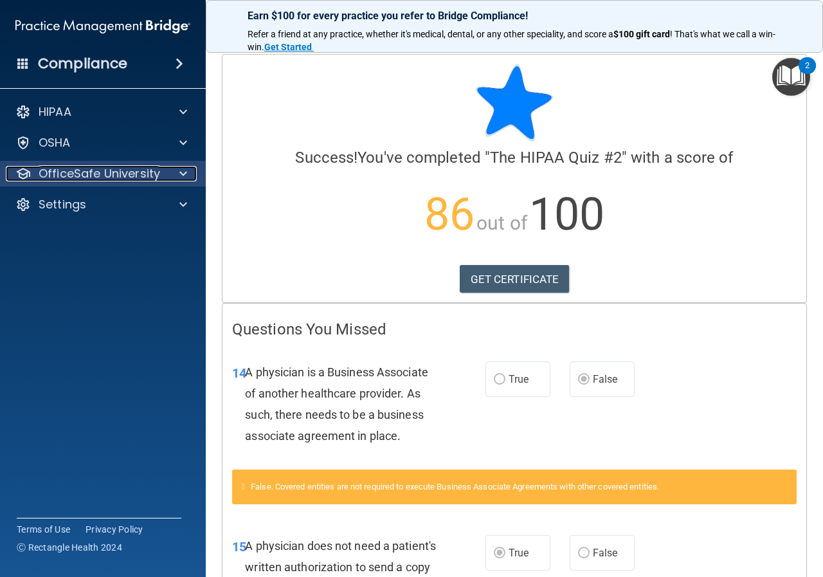
click at [129, 174] on p "OfficeSafe University" at bounding box center [100, 173] width 122 height 15
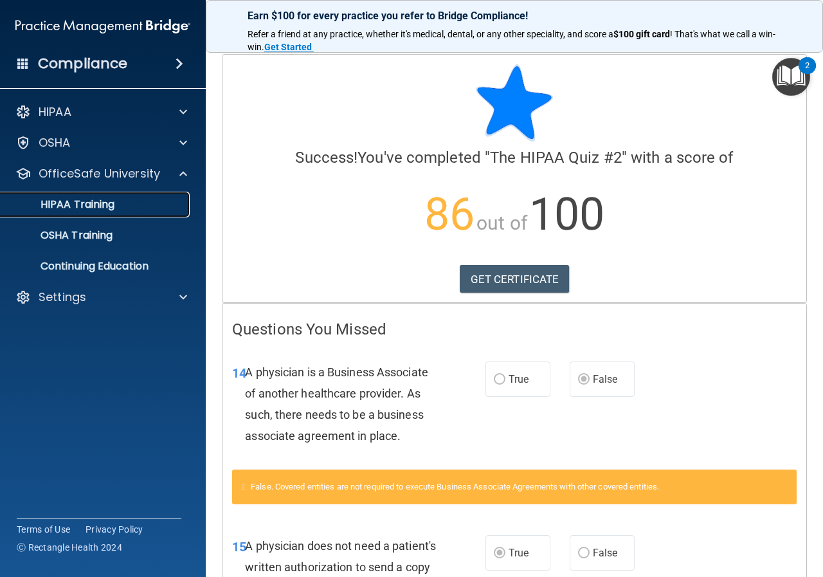
click at [108, 198] on p "HIPAA Training" at bounding box center [61, 204] width 106 height 13
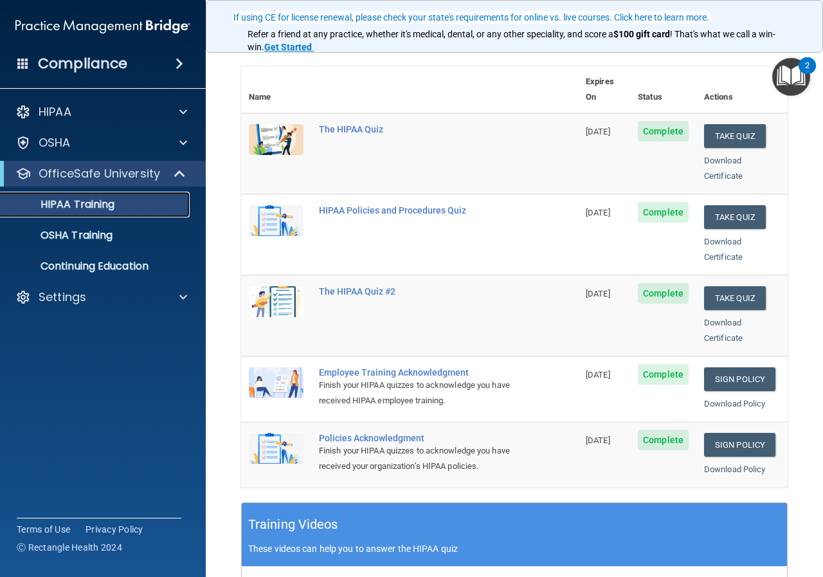
scroll to position [64, 0]
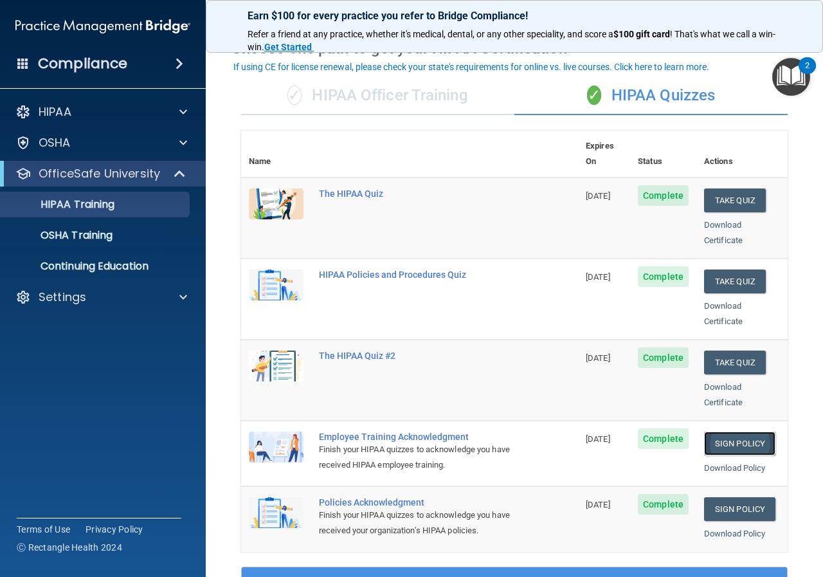
click at [733, 432] on link "Sign Policy" at bounding box center [739, 444] width 71 height 24
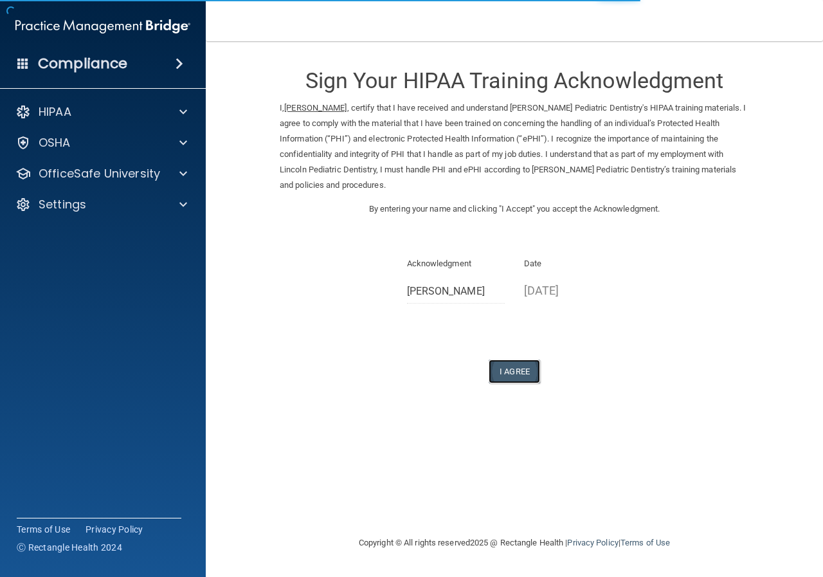
click at [517, 377] on button "I Agree" at bounding box center [514, 372] width 51 height 24
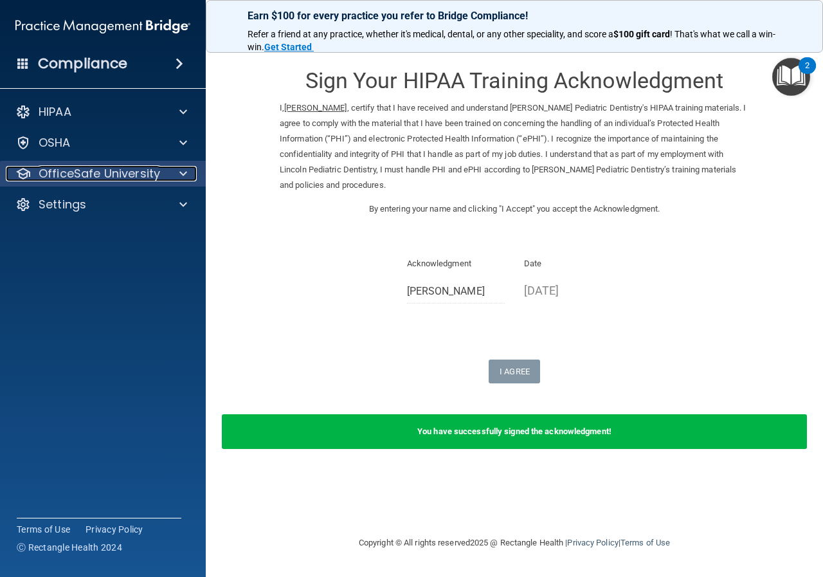
click at [176, 172] on div at bounding box center [181, 173] width 32 height 15
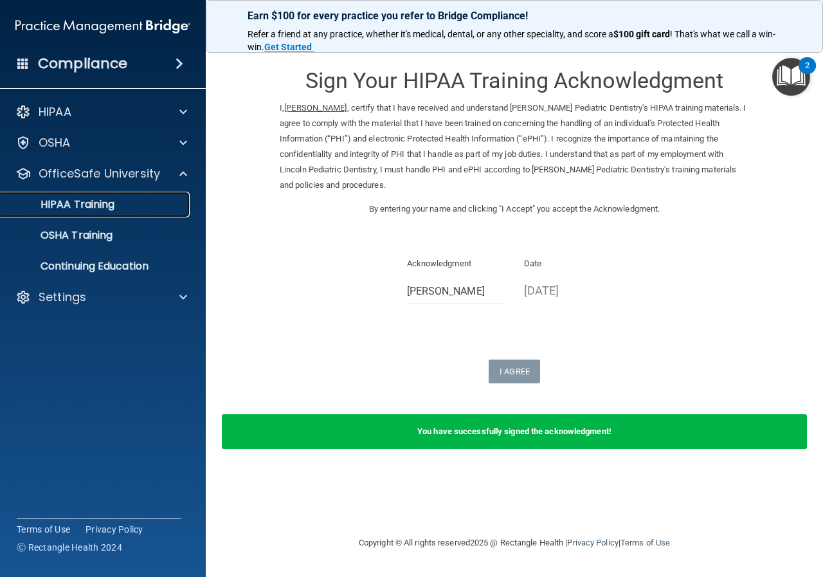
click at [88, 212] on link "HIPAA Training" at bounding box center [88, 205] width 203 height 26
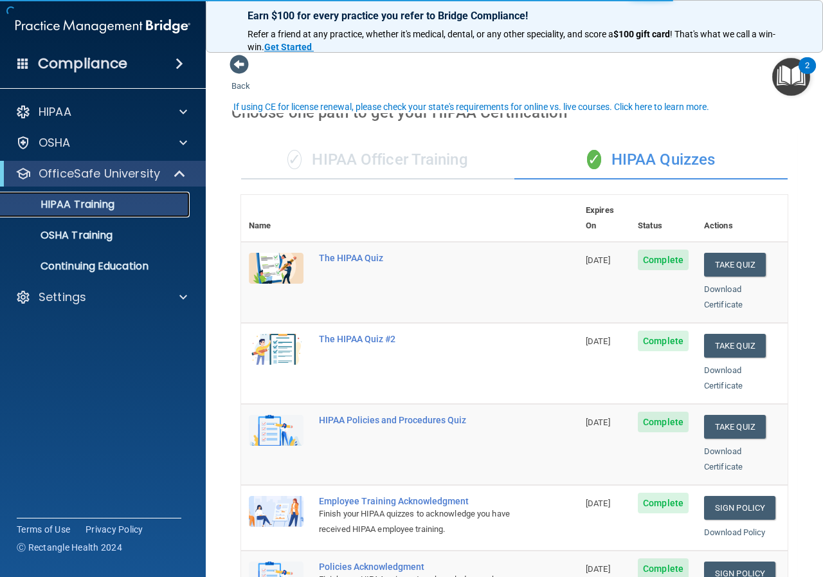
scroll to position [64, 0]
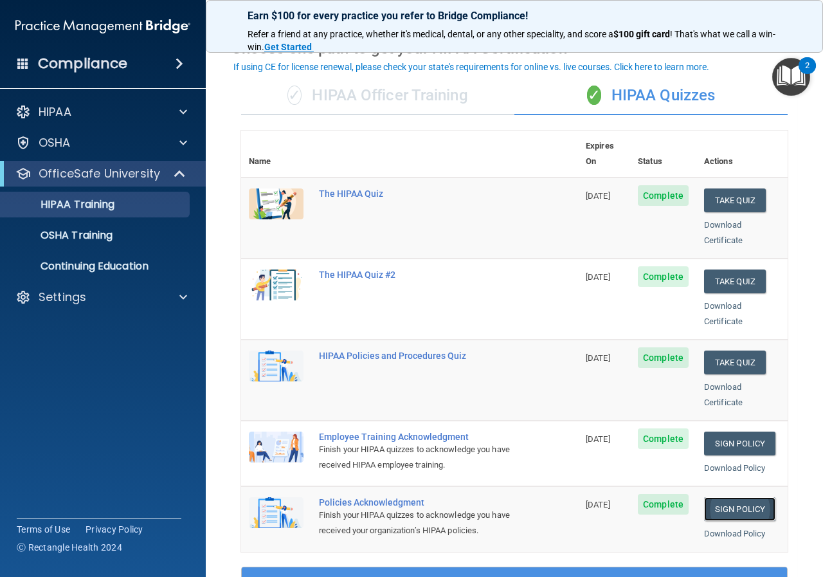
click at [720, 497] on link "Sign Policy" at bounding box center [739, 509] width 71 height 24
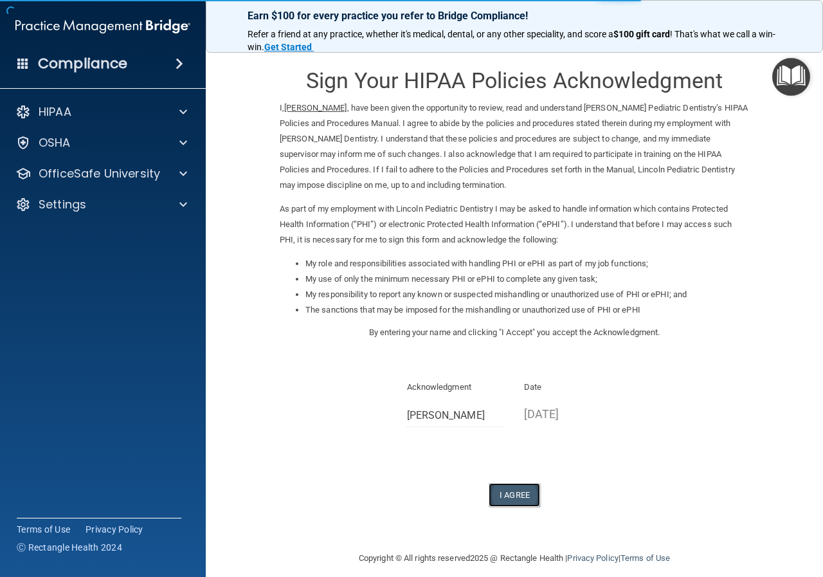
click at [502, 492] on button "I Agree" at bounding box center [514, 495] width 51 height 24
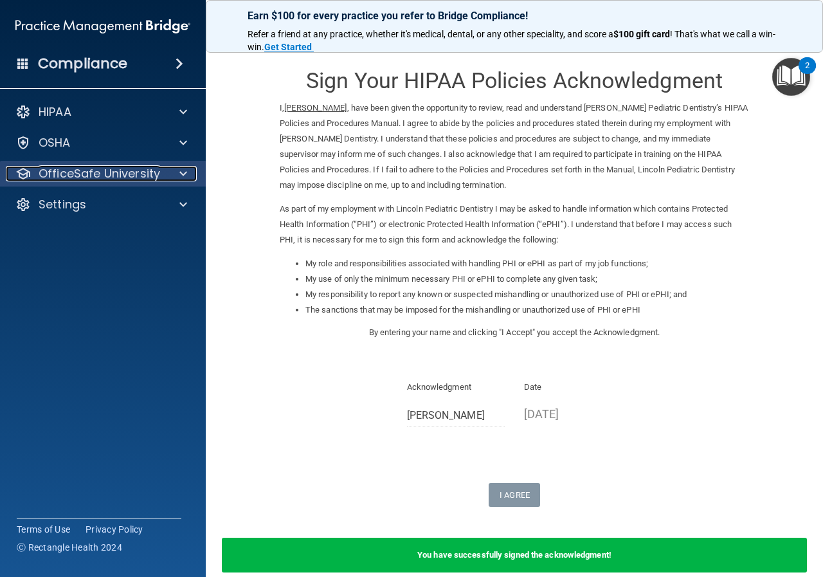
click at [182, 174] on span at bounding box center [183, 173] width 8 height 15
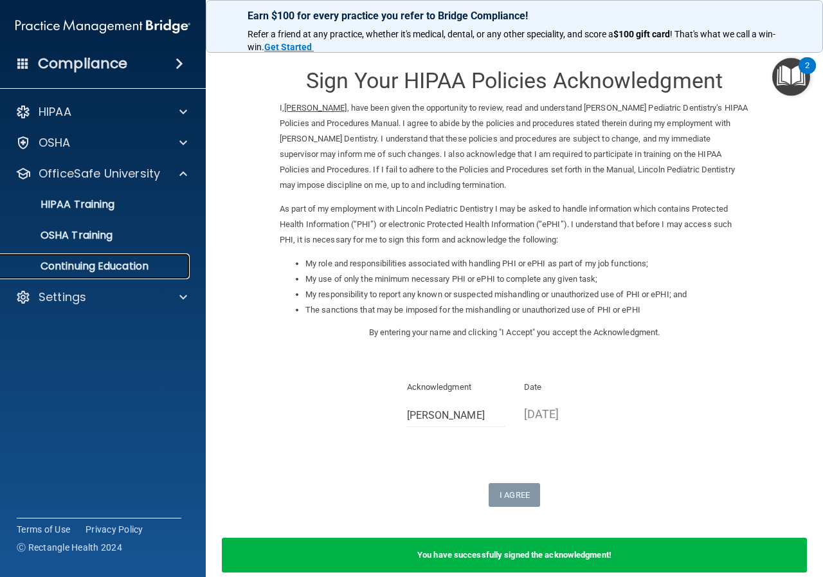
click at [110, 264] on p "Continuing Education" at bounding box center [96, 266] width 176 height 13
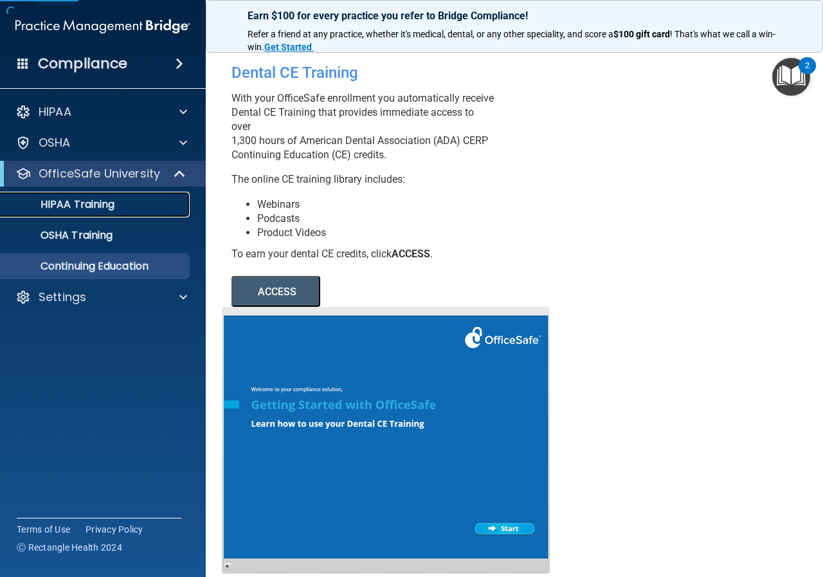
click at [78, 213] on link "HIPAA Training" at bounding box center [88, 205] width 203 height 26
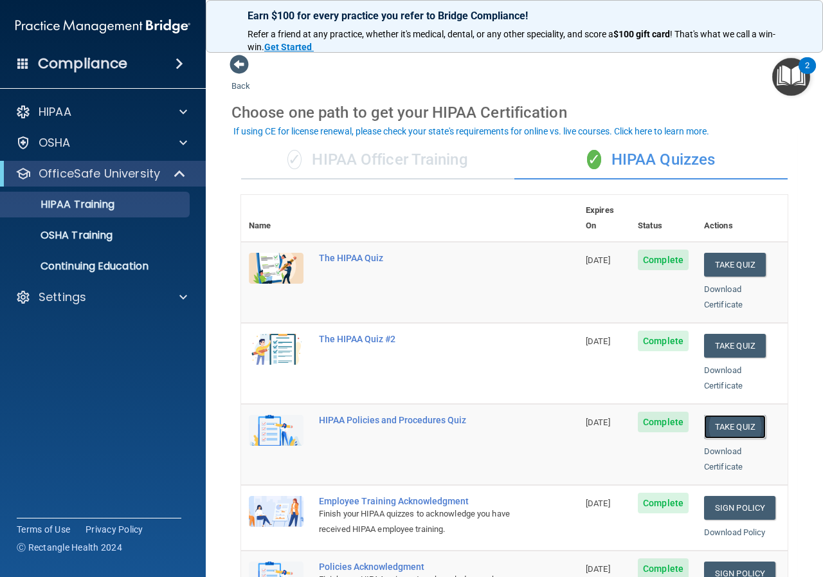
click at [743, 415] on button "Take Quiz" at bounding box center [735, 427] width 62 height 24
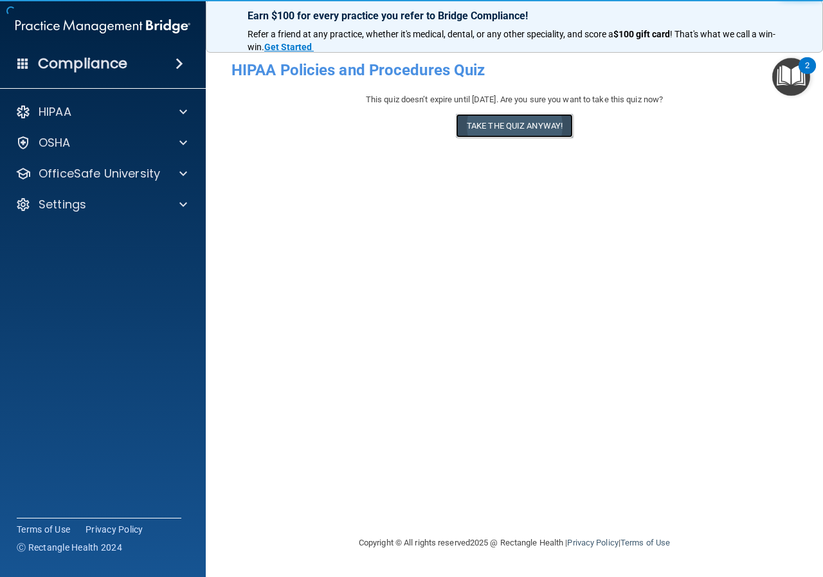
click at [528, 124] on button "Take the quiz anyway!" at bounding box center [514, 126] width 117 height 24
